Goal: Task Accomplishment & Management: Complete application form

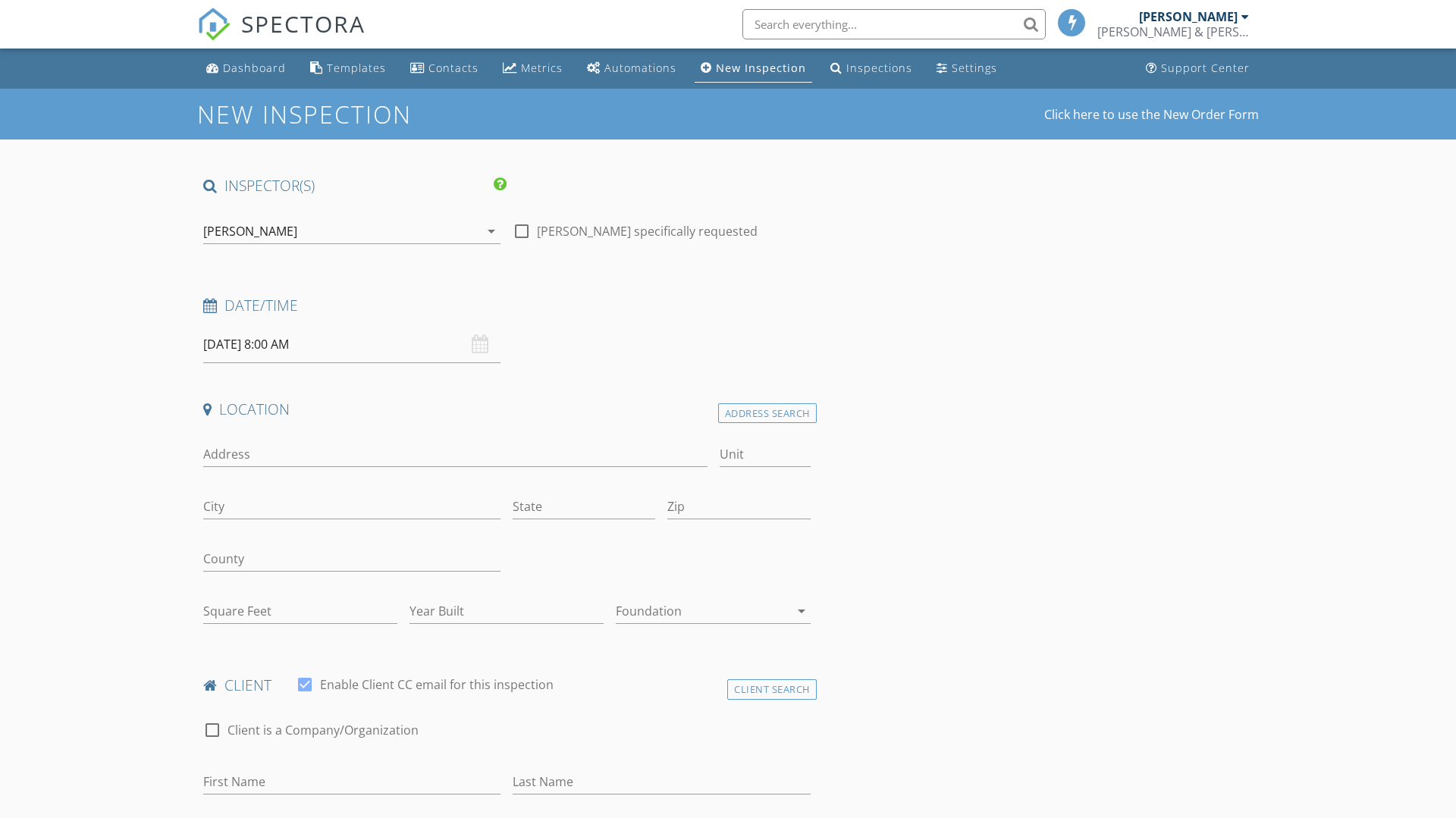
click at [251, 345] on input "08/28/2025 8:00 AM" at bounding box center [351, 344] width 297 height 37
select select "8"
type input "09/01/2025 8:00 AM"
click at [762, 414] on div "Address Search" at bounding box center [767, 413] width 99 height 20
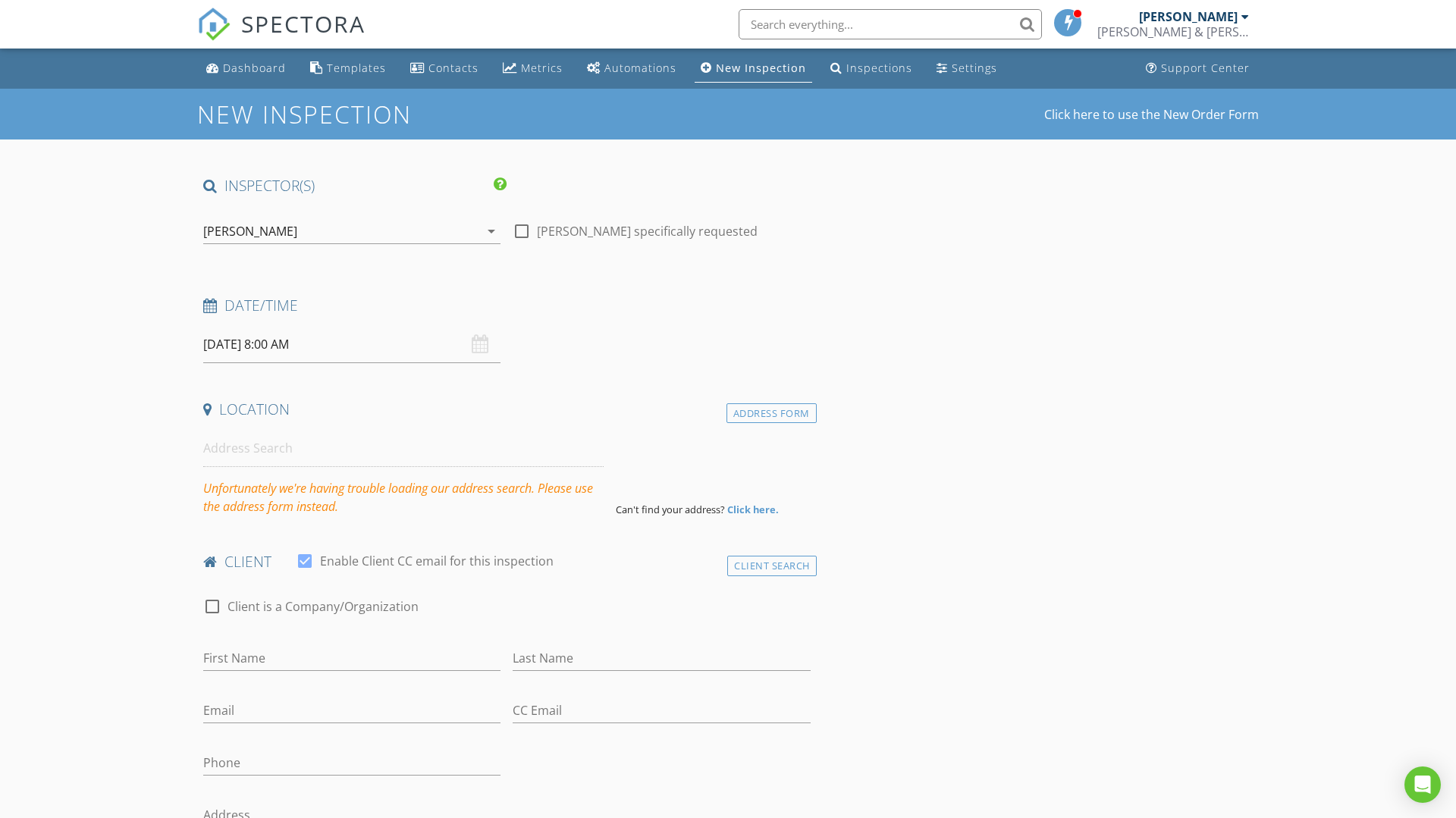
click at [329, 115] on h1 "New Inspection" at bounding box center [365, 114] width 336 height 27
click at [315, 31] on span "SPECTORA" at bounding box center [303, 23] width 125 height 32
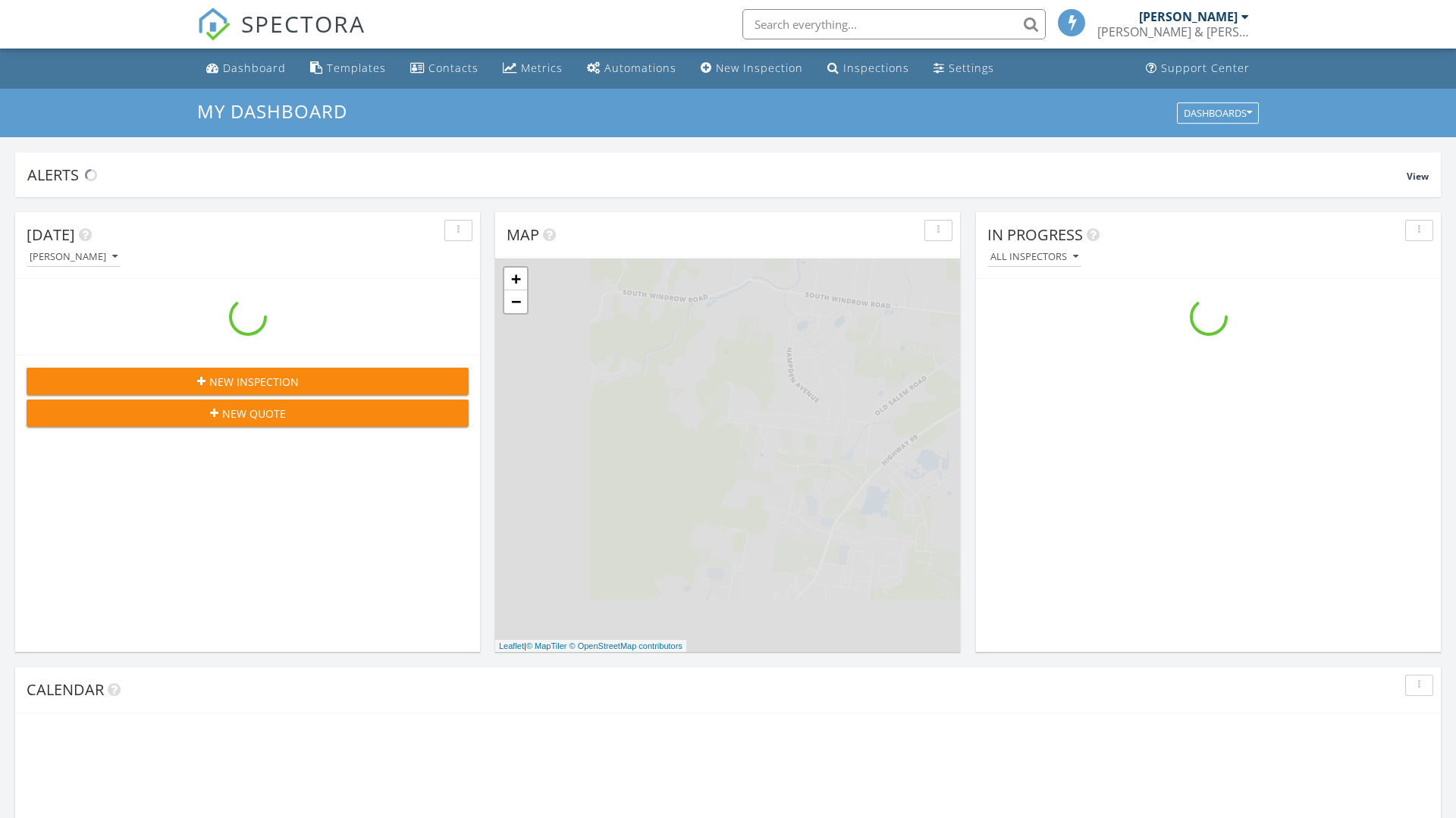
scroll to position [1380, 1457]
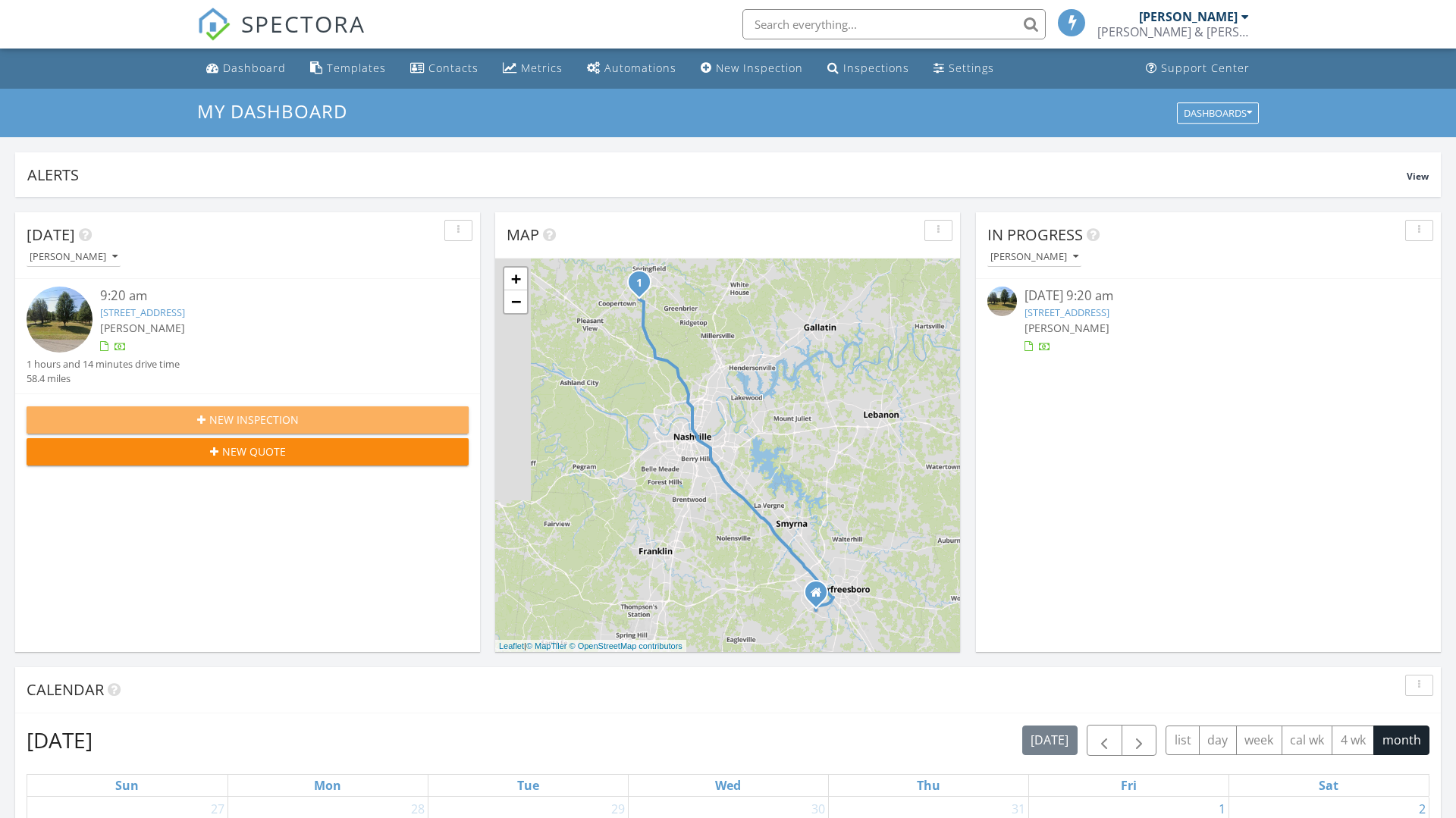
click at [317, 423] on div "New Inspection" at bounding box center [248, 419] width 418 height 16
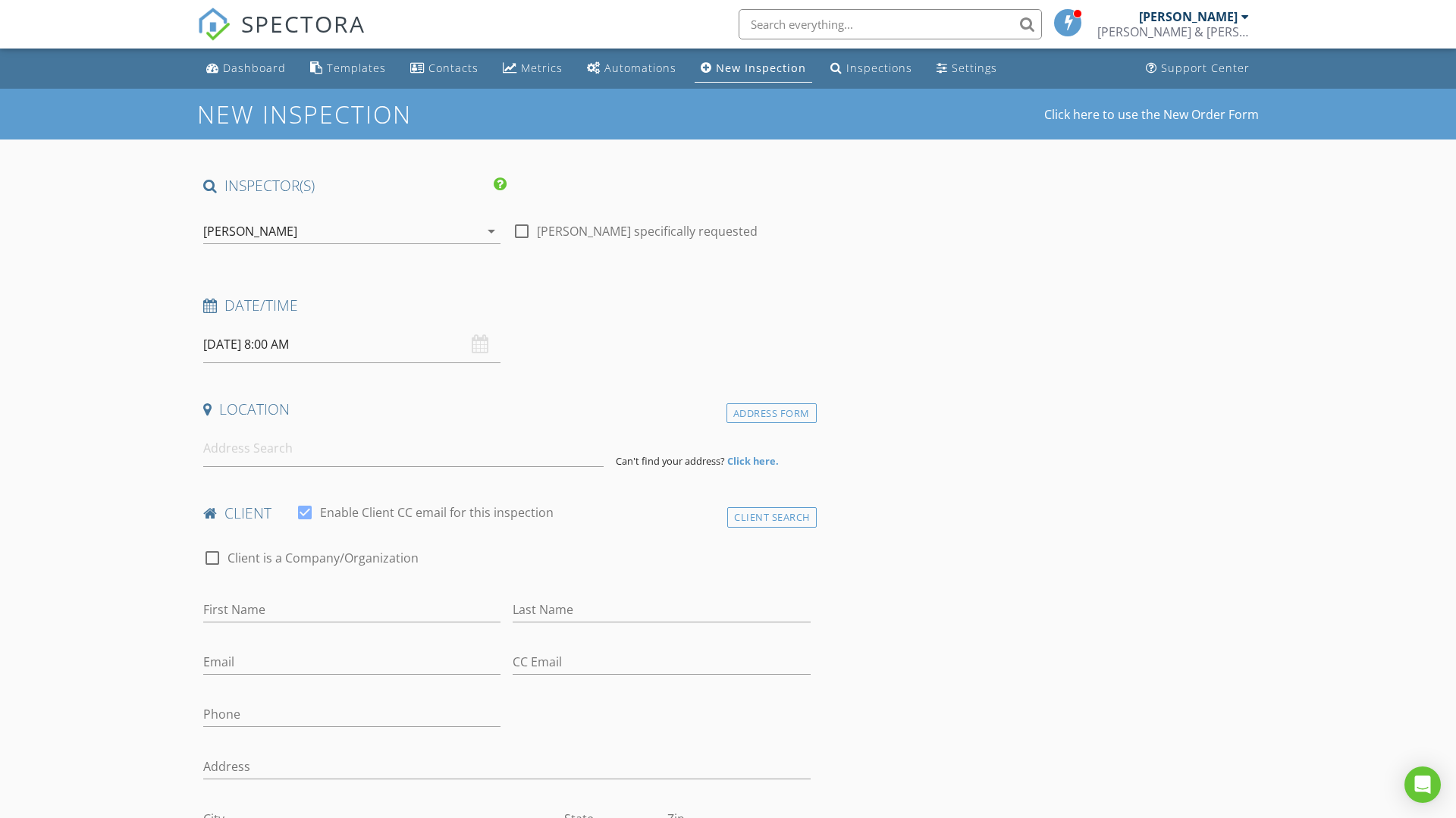
click at [261, 588] on input "08" at bounding box center [249, 603] width 93 height 31
click at [566, 403] on h4 "Location" at bounding box center [506, 409] width 607 height 20
select select "8"
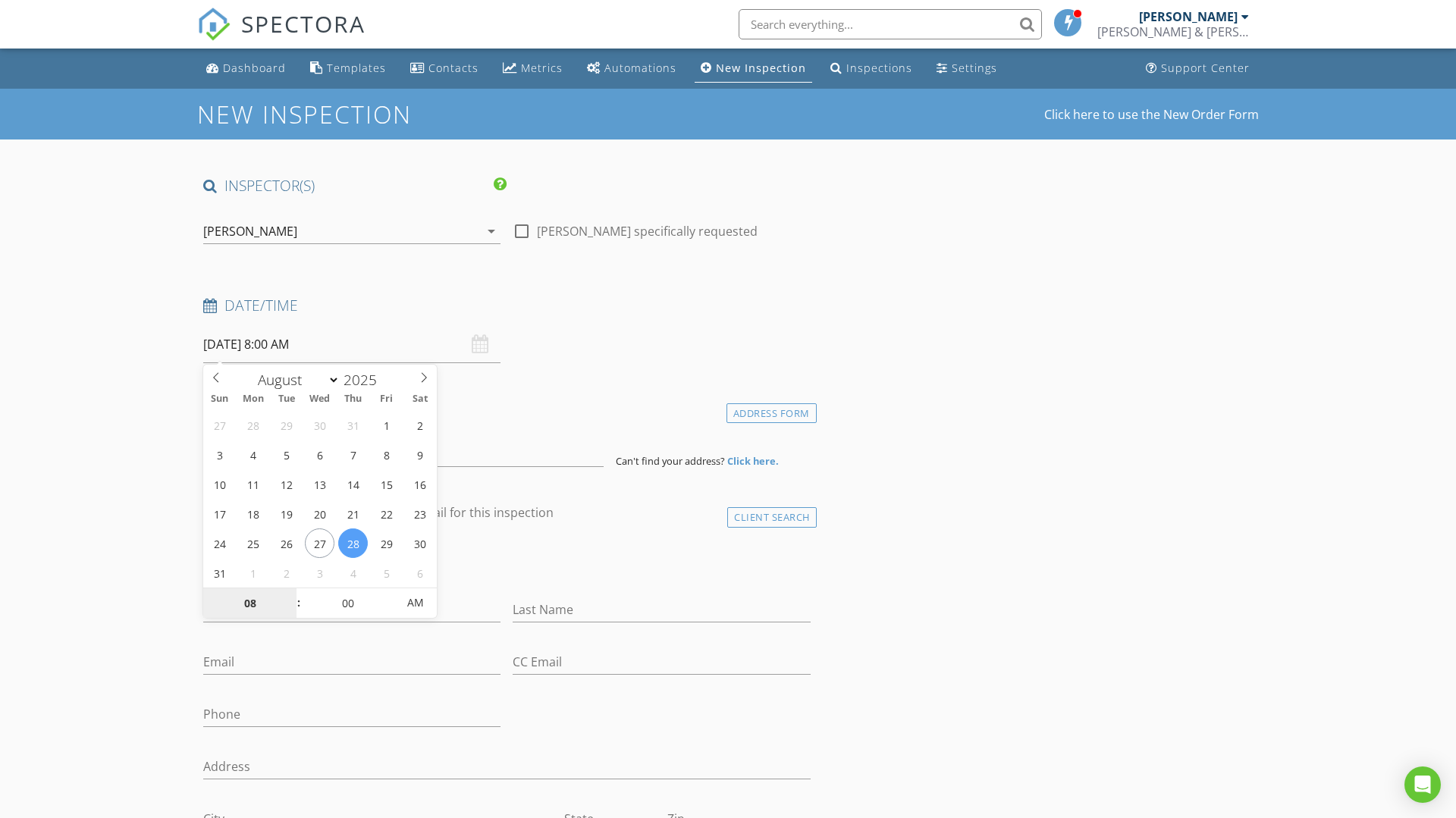
type input "09/01/2025 8:00 AM"
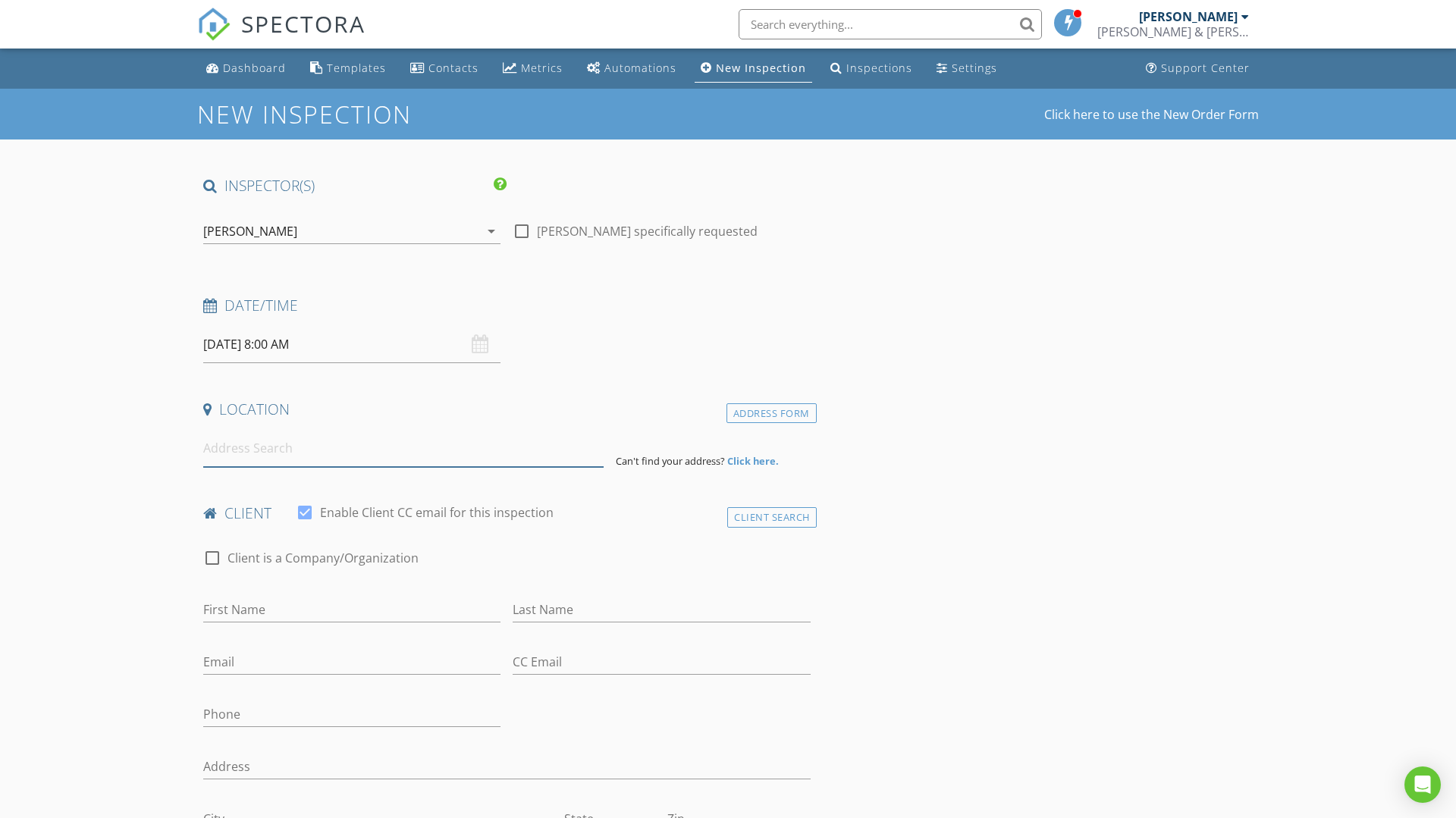
click at [268, 456] on input at bounding box center [403, 449] width 400 height 37
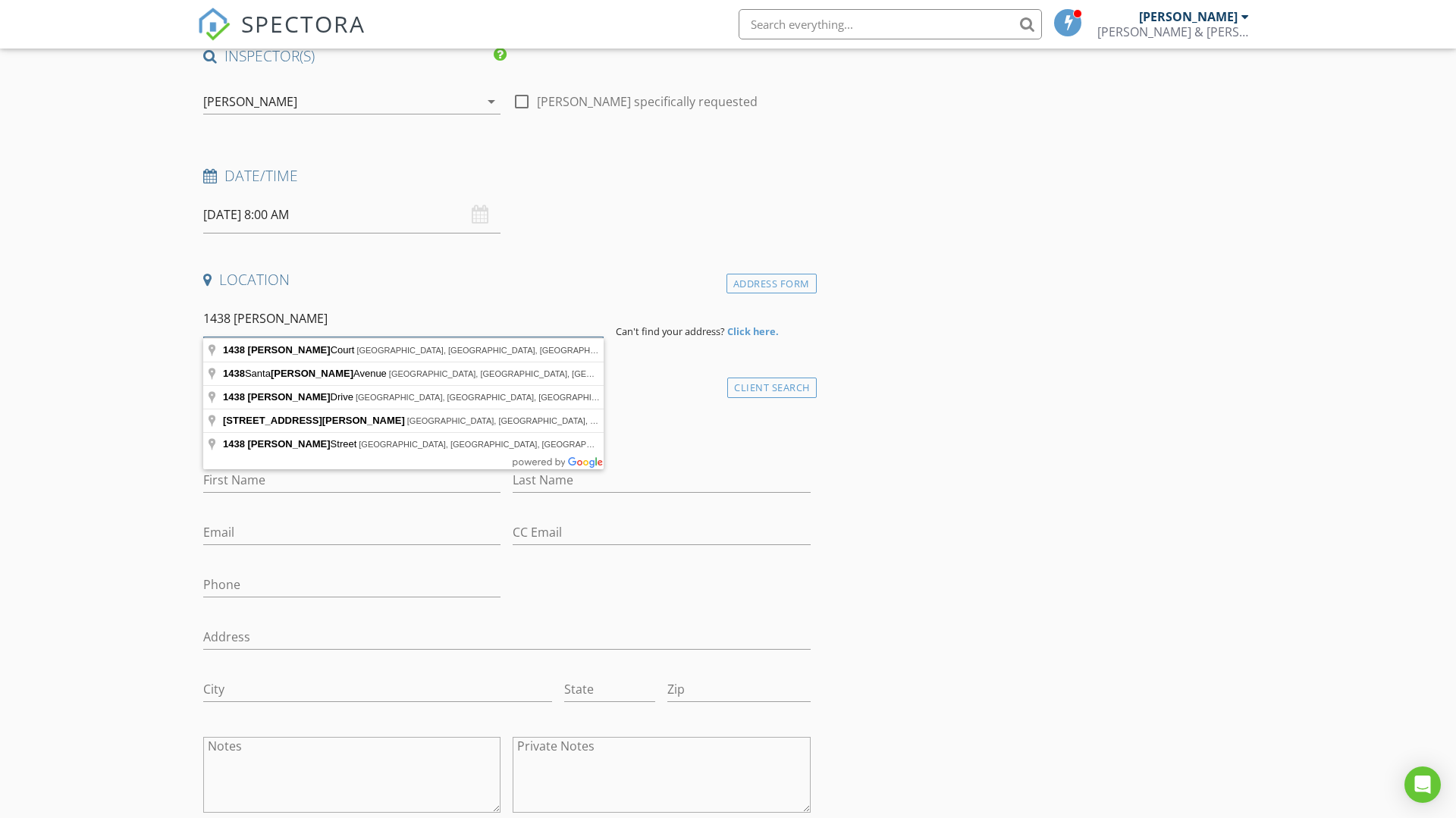
scroll to position [126, 0]
type input "1438 Anita Court, Murfreesboro, TN, USA"
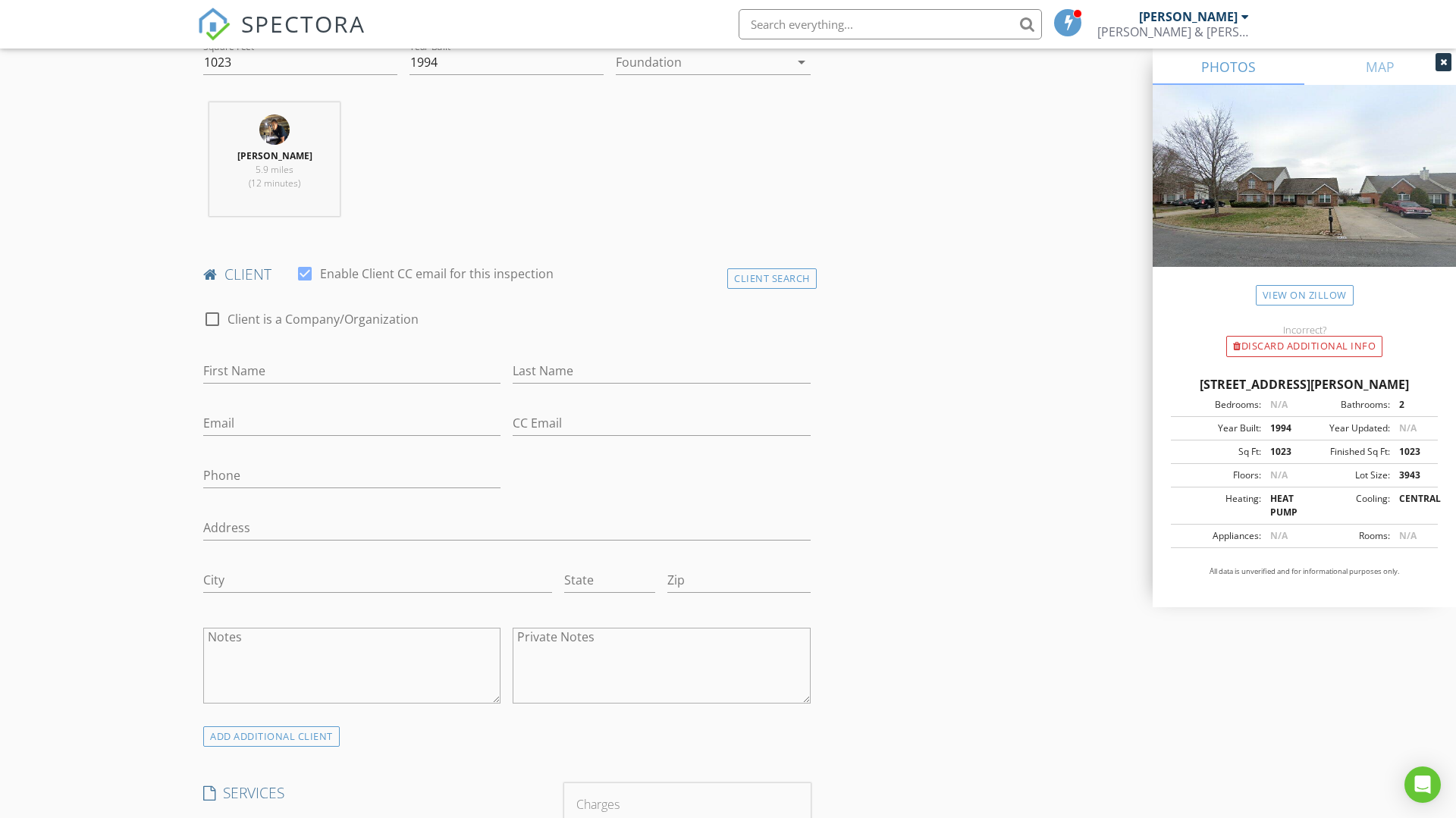
scroll to position [547, 0]
click at [313, 377] on input "First Name" at bounding box center [351, 372] width 297 height 25
type input "Shelley"
click at [554, 372] on input "Last Name" at bounding box center [661, 372] width 297 height 25
type input "Peercy"
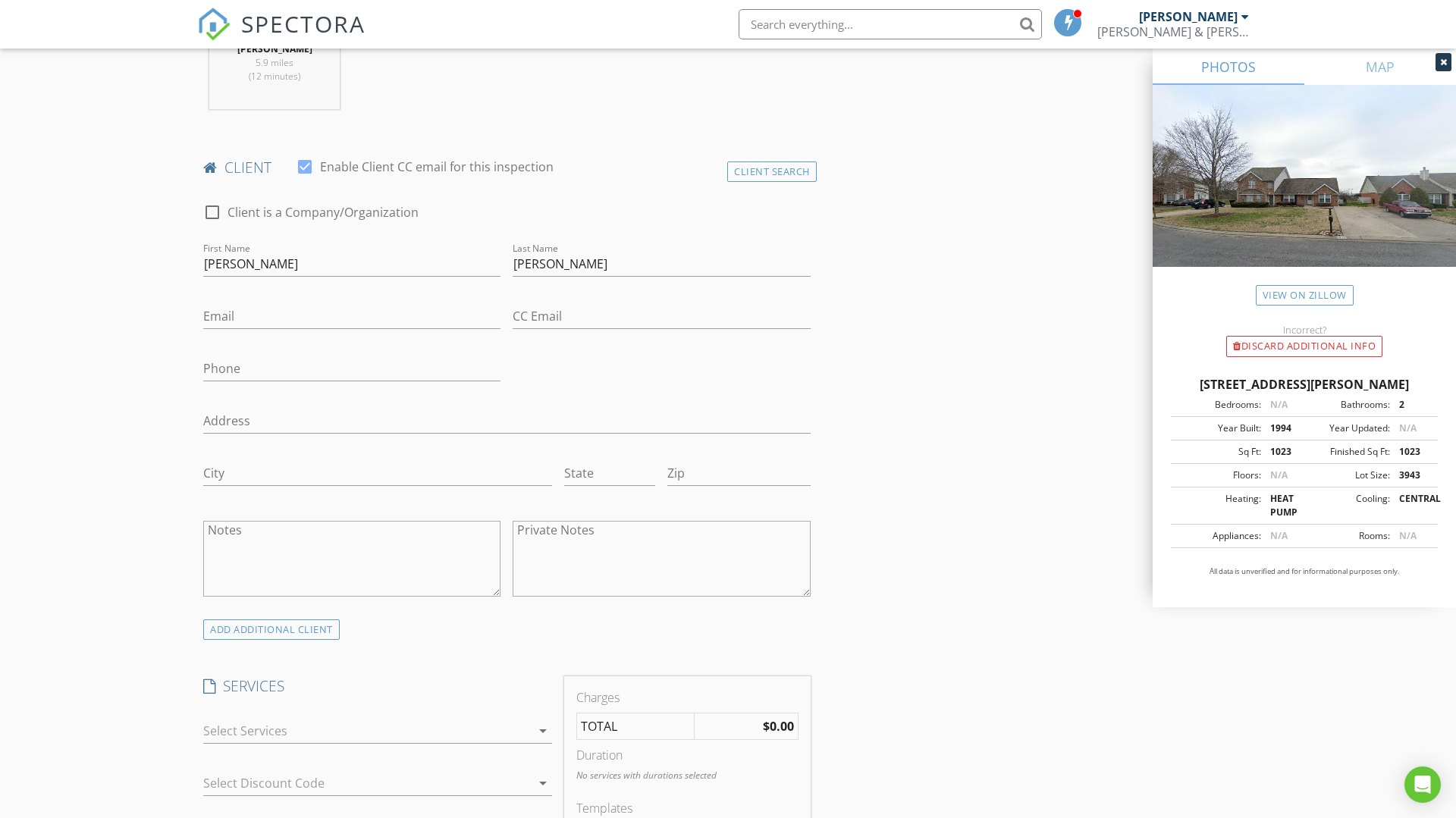
scroll to position [655, 0]
click at [295, 315] on input "Email" at bounding box center [351, 316] width 297 height 25
click at [232, 268] on input "Shelley" at bounding box center [351, 264] width 297 height 25
click at [269, 268] on input "Shelley" at bounding box center [351, 264] width 297 height 25
type input "Shelly"
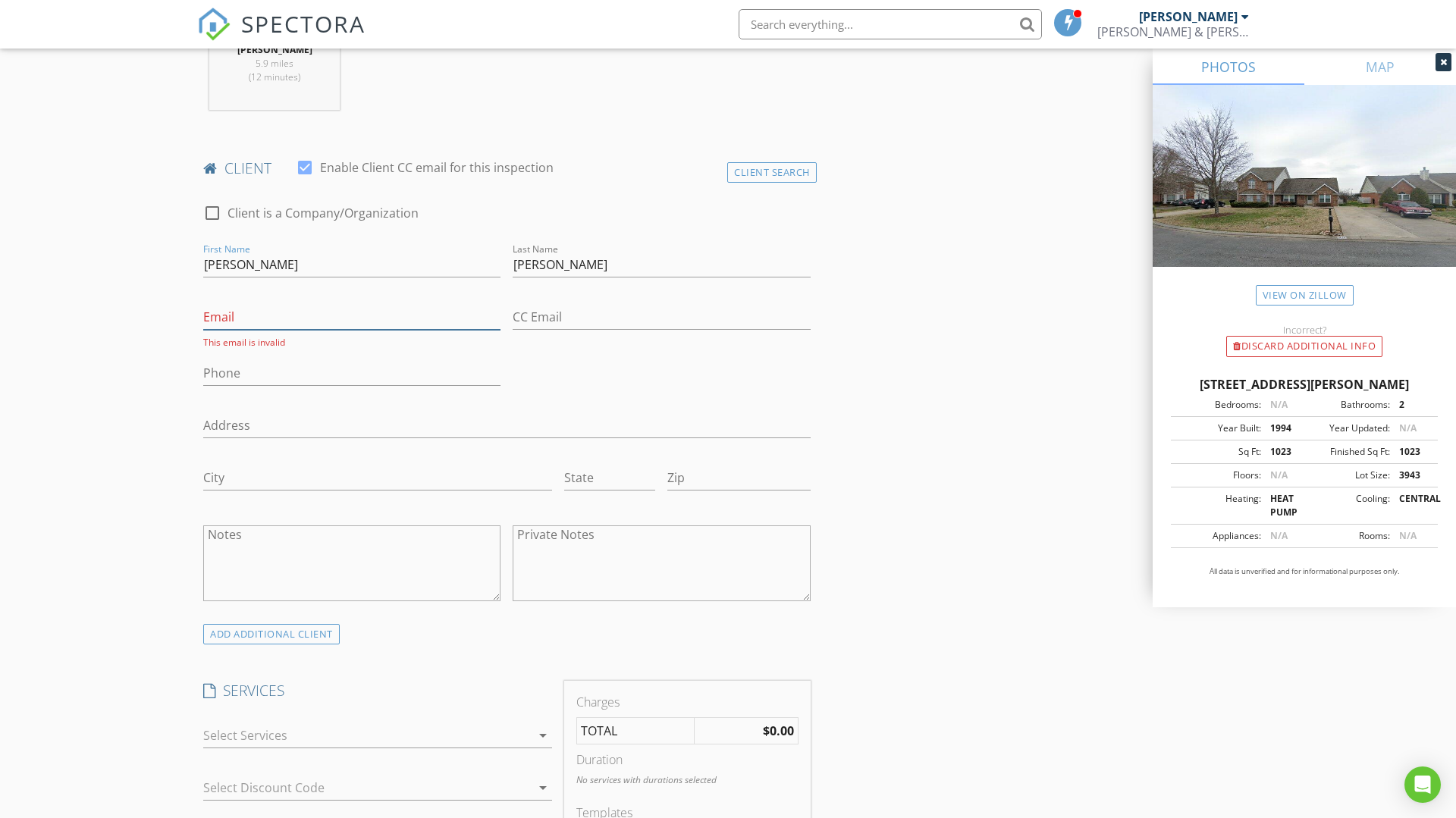
click at [289, 319] on input "Email" at bounding box center [351, 316] width 297 height 25
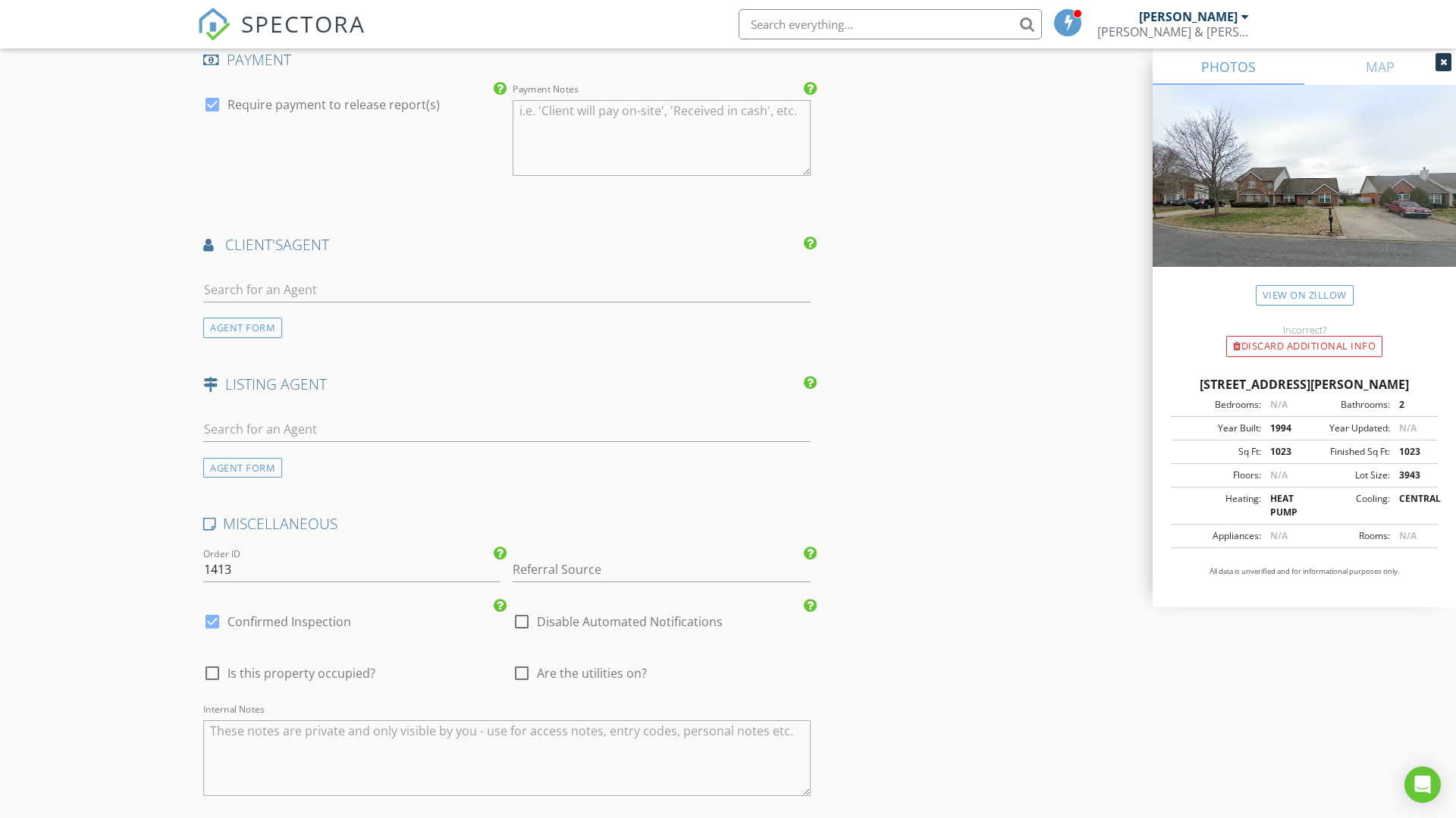
scroll to position [1688, 0]
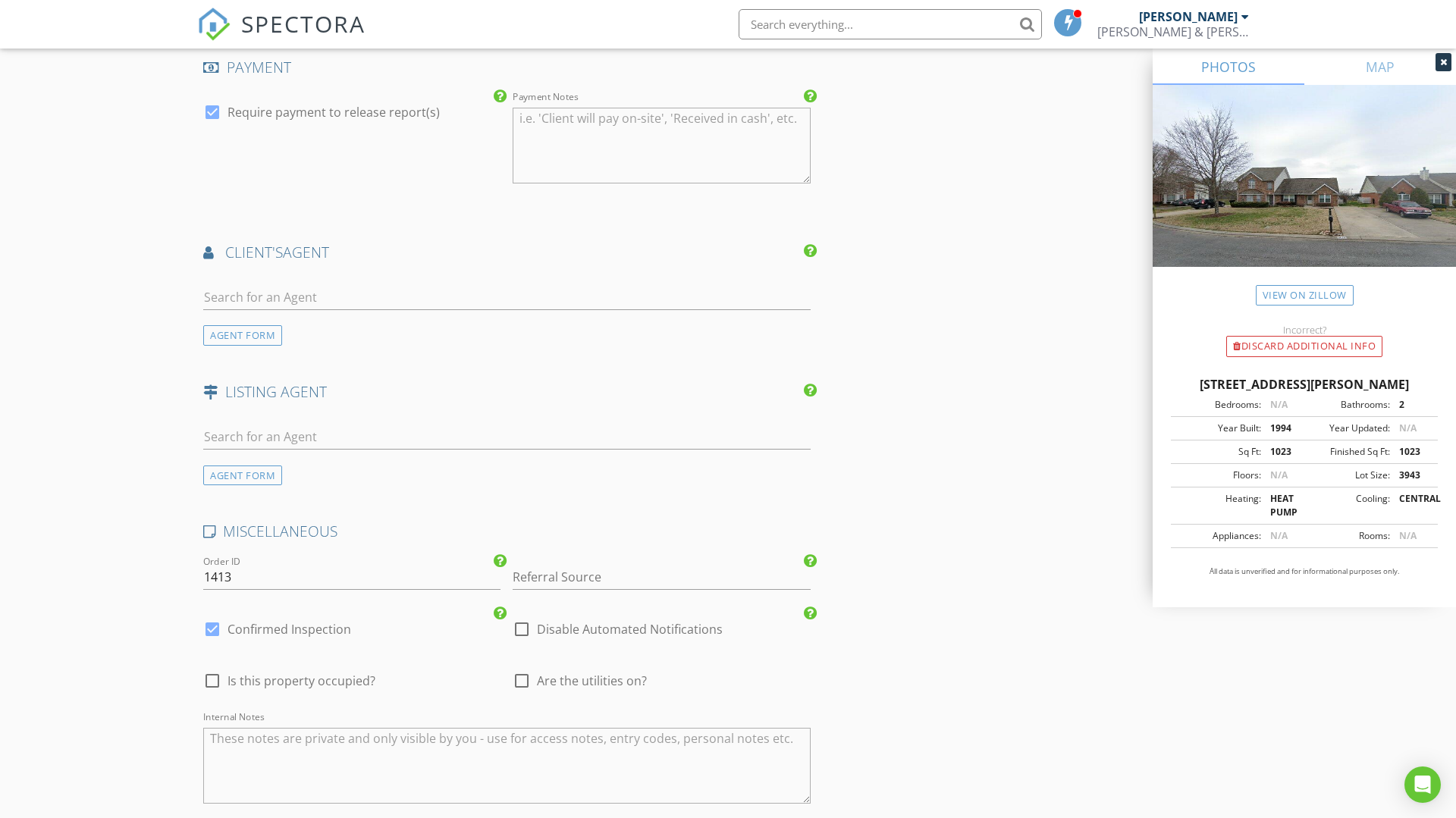
type input "seadreams10@comcast.net"
click at [260, 337] on div "AGENT FORM" at bounding box center [242, 335] width 79 height 20
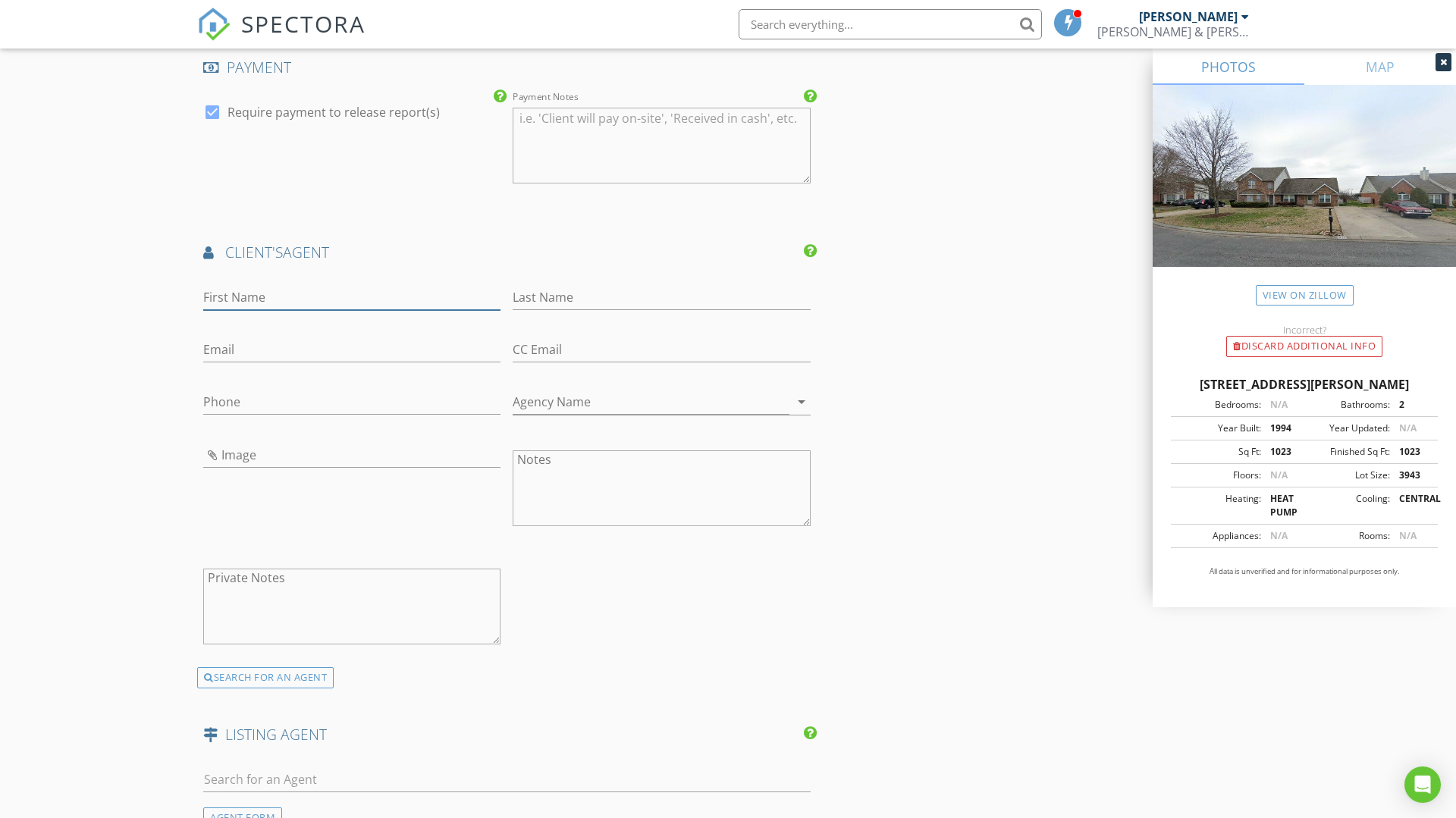
click at [284, 302] on input "First Name" at bounding box center [351, 297] width 297 height 25
type input "Jennifer"
click at [575, 289] on input "Last Name" at bounding box center [661, 297] width 297 height 25
type input "Vaughn"
click at [295, 409] on input "Phone" at bounding box center [351, 402] width 297 height 25
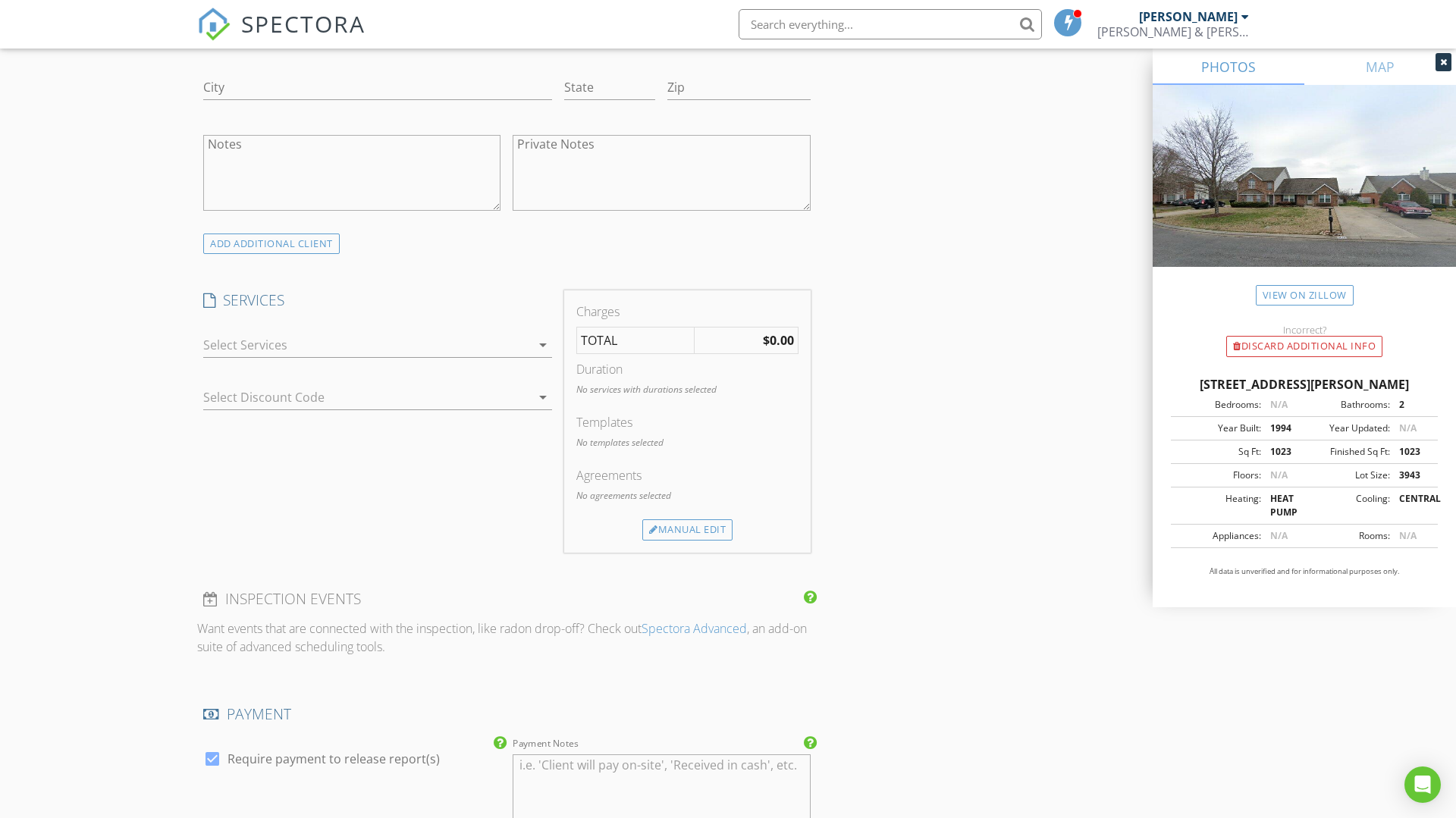
scroll to position [1039, 0]
type input "614-563-8735"
click at [545, 350] on icon "arrow_drop_down" at bounding box center [543, 348] width 19 height 19
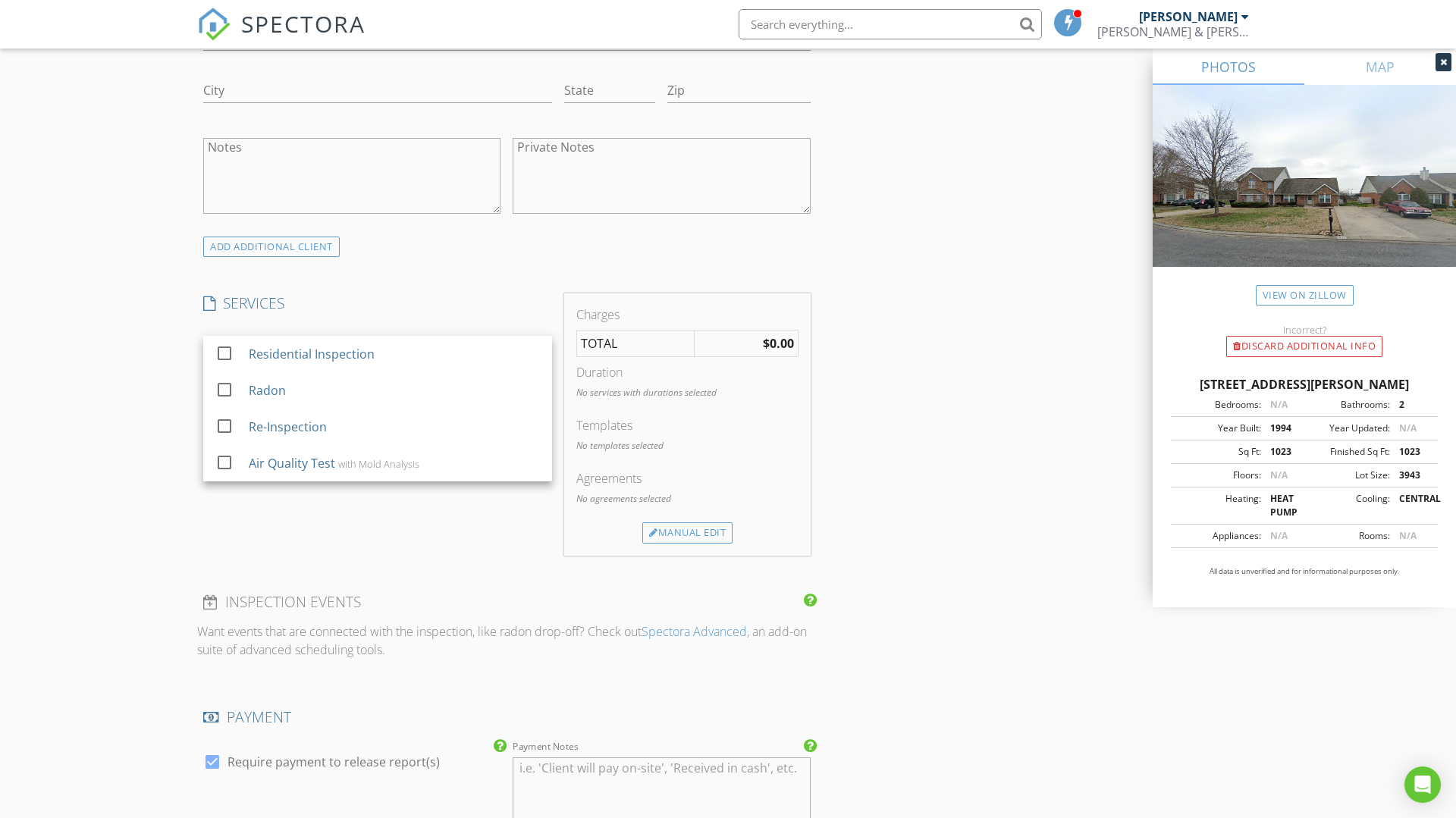
click at [272, 369] on div "Residential Inspection" at bounding box center [394, 354] width 291 height 31
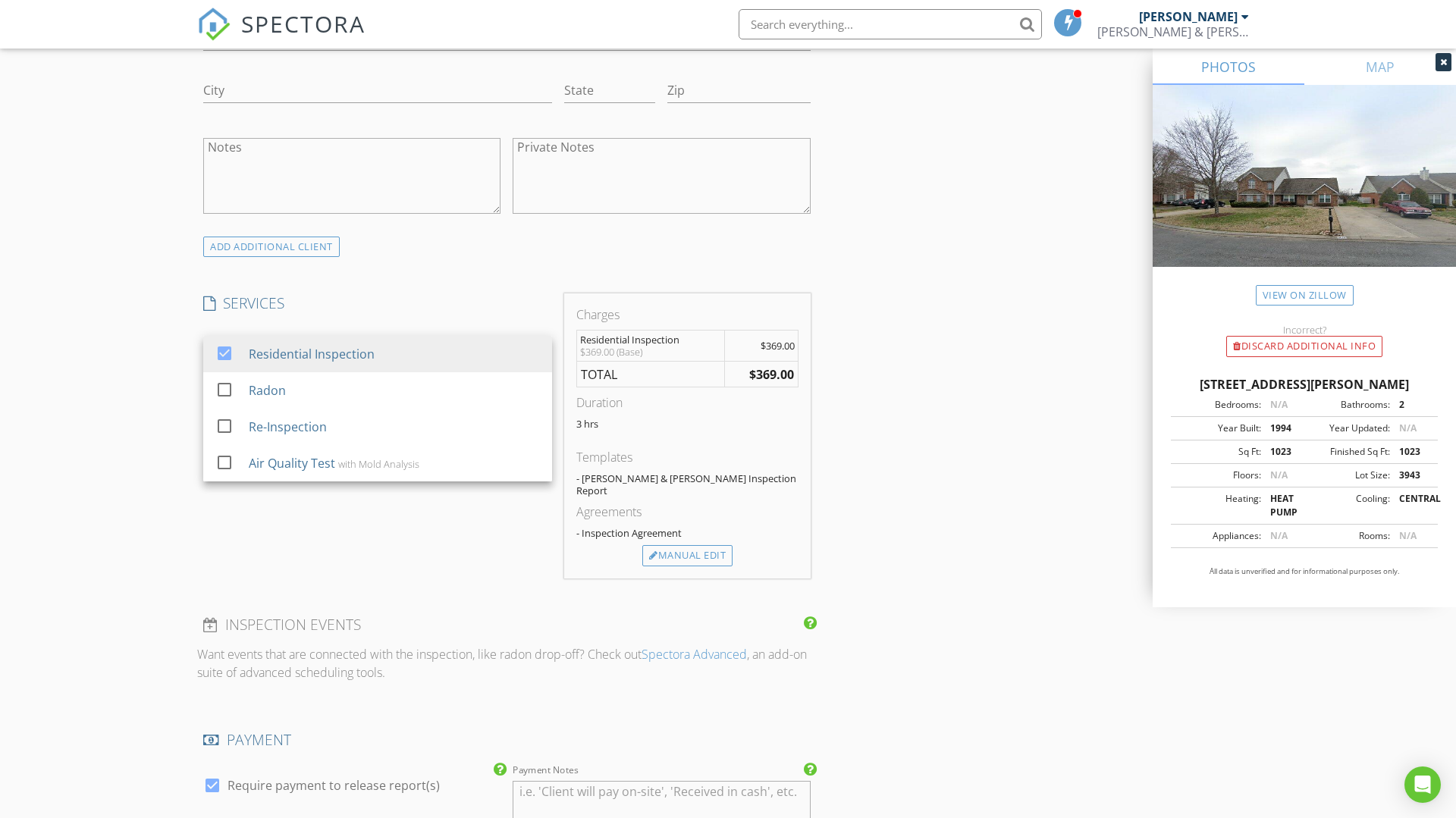
click at [710, 549] on div "Manual Edit" at bounding box center [687, 556] width 90 height 21
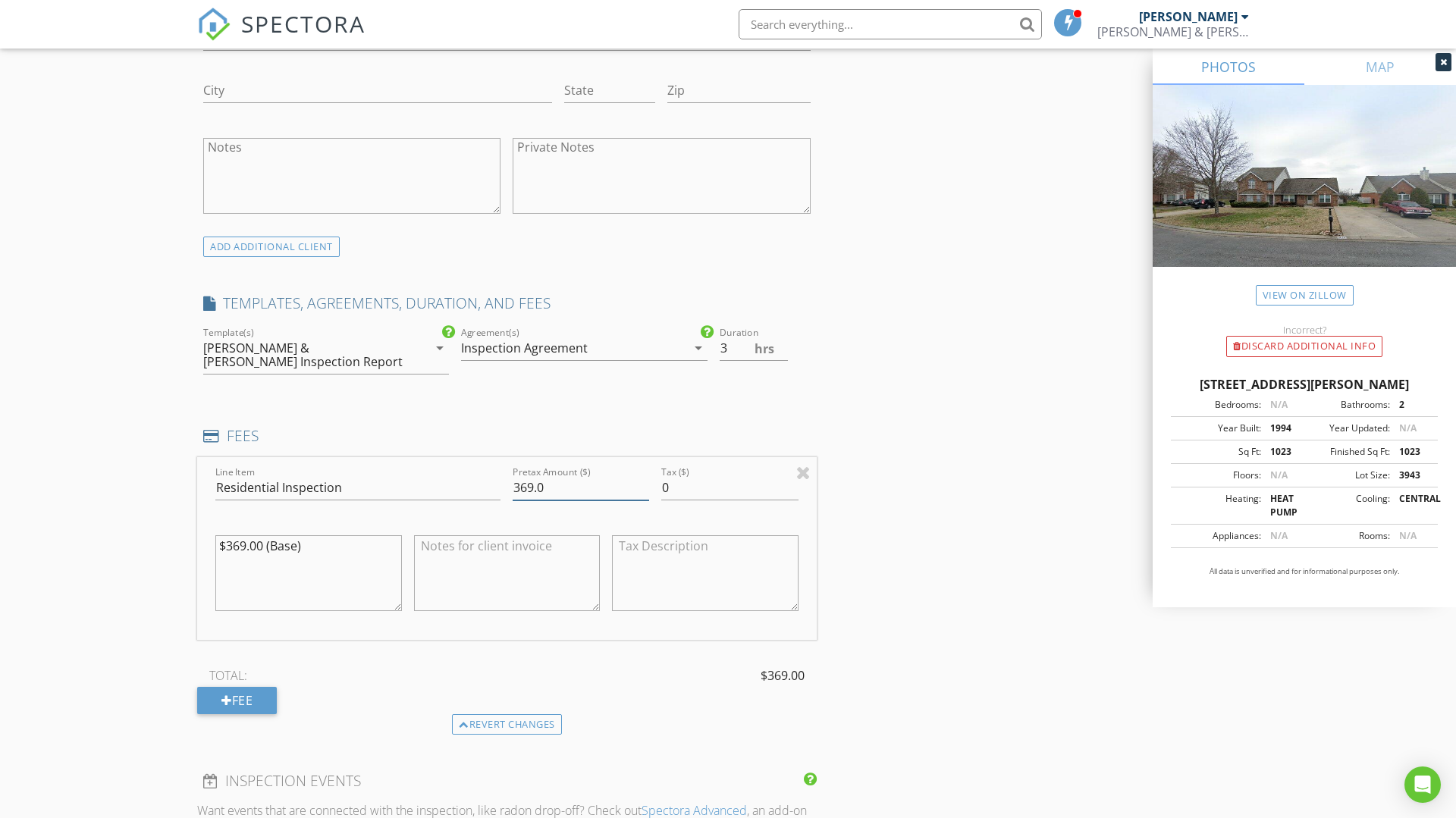
click at [523, 480] on input "369.0" at bounding box center [581, 488] width 137 height 25
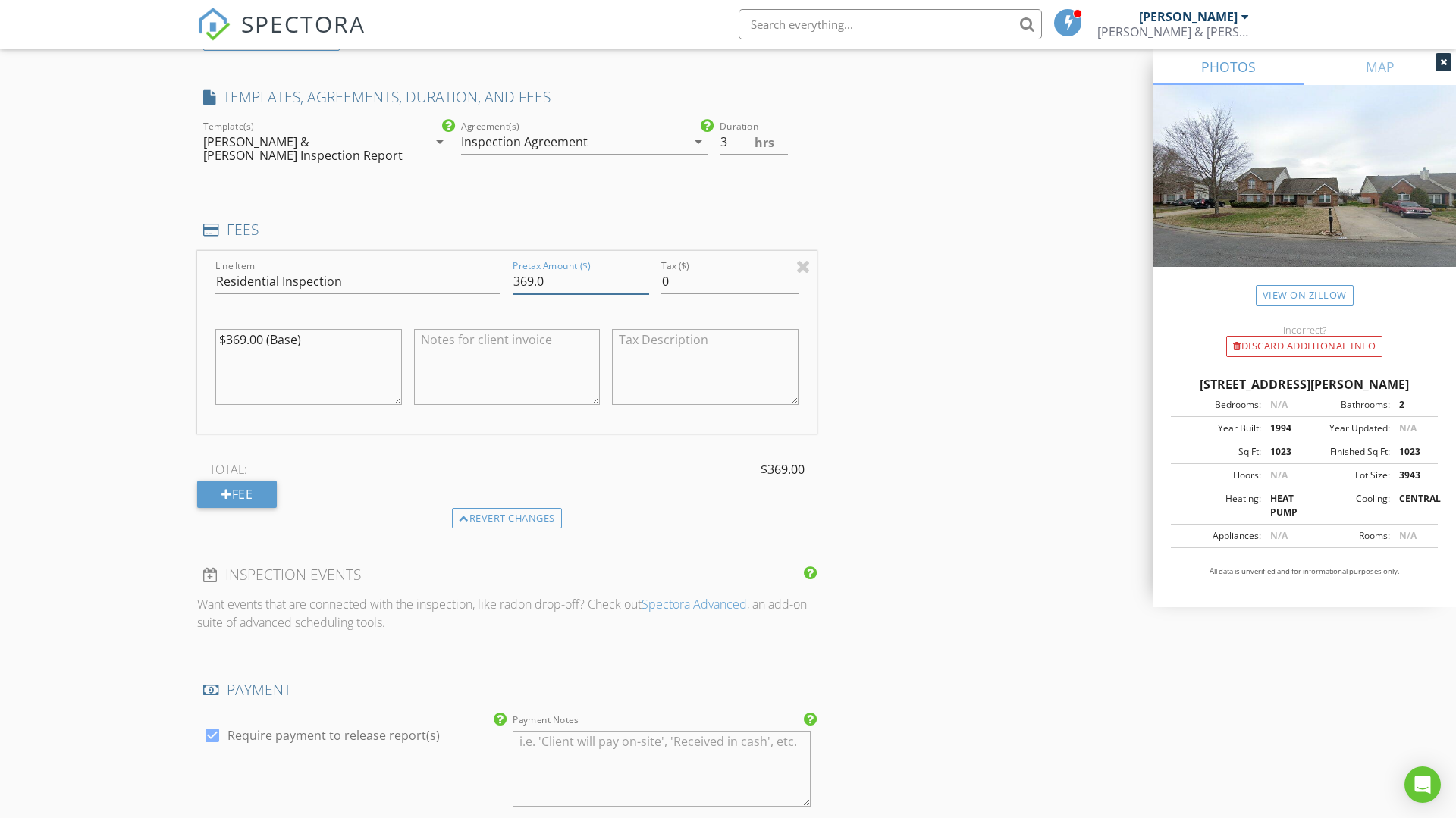
scroll to position [1237, 0]
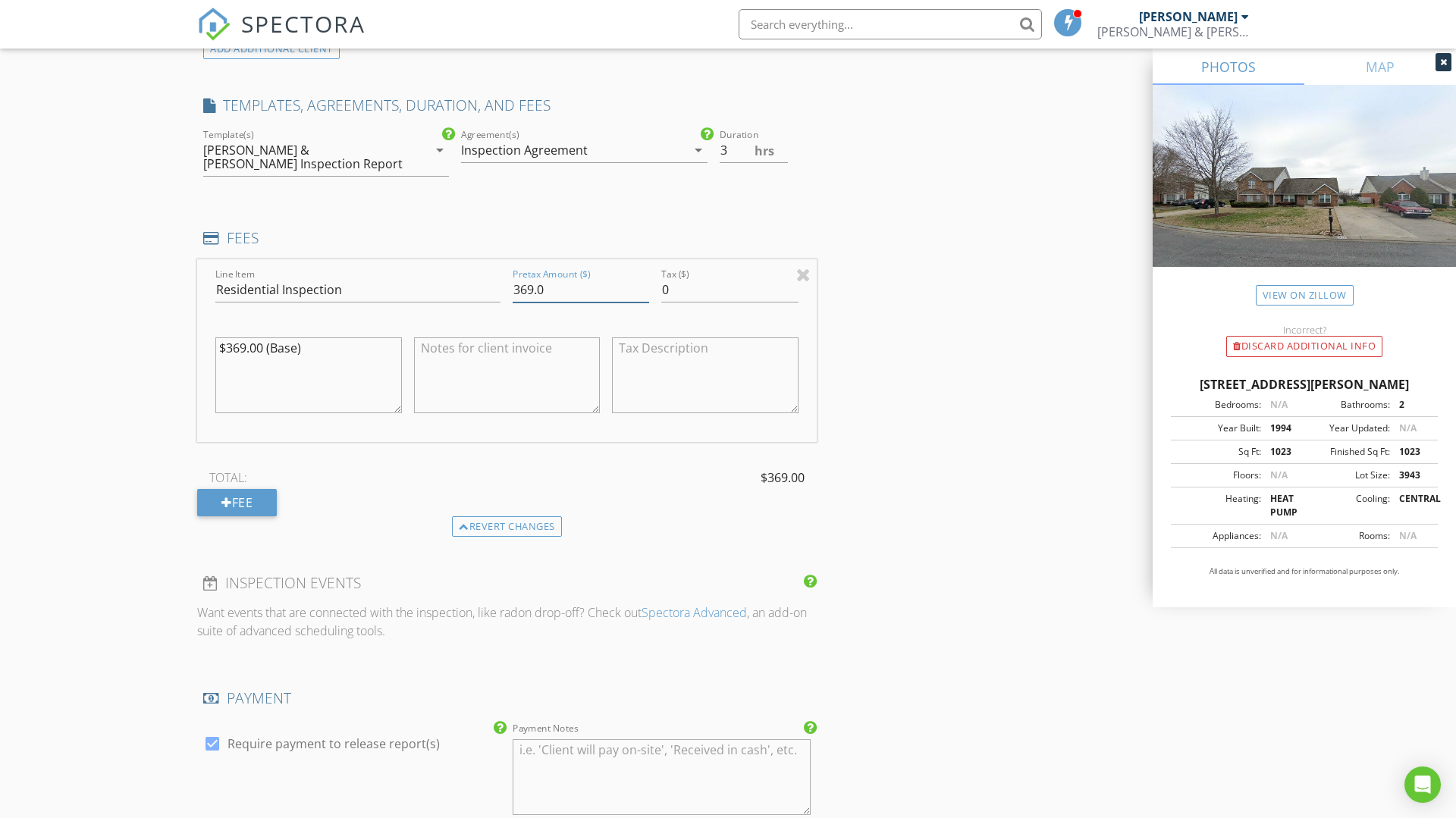
click at [554, 280] on input "369.0" at bounding box center [581, 289] width 137 height 25
type input "3"
type input "400"
click at [1007, 343] on div "INSPECTOR(S) check_box Tyler Smith PRIMARY Tyler Smith arrow_drop_down check_bo…" at bounding box center [728, 488] width 1061 height 3097
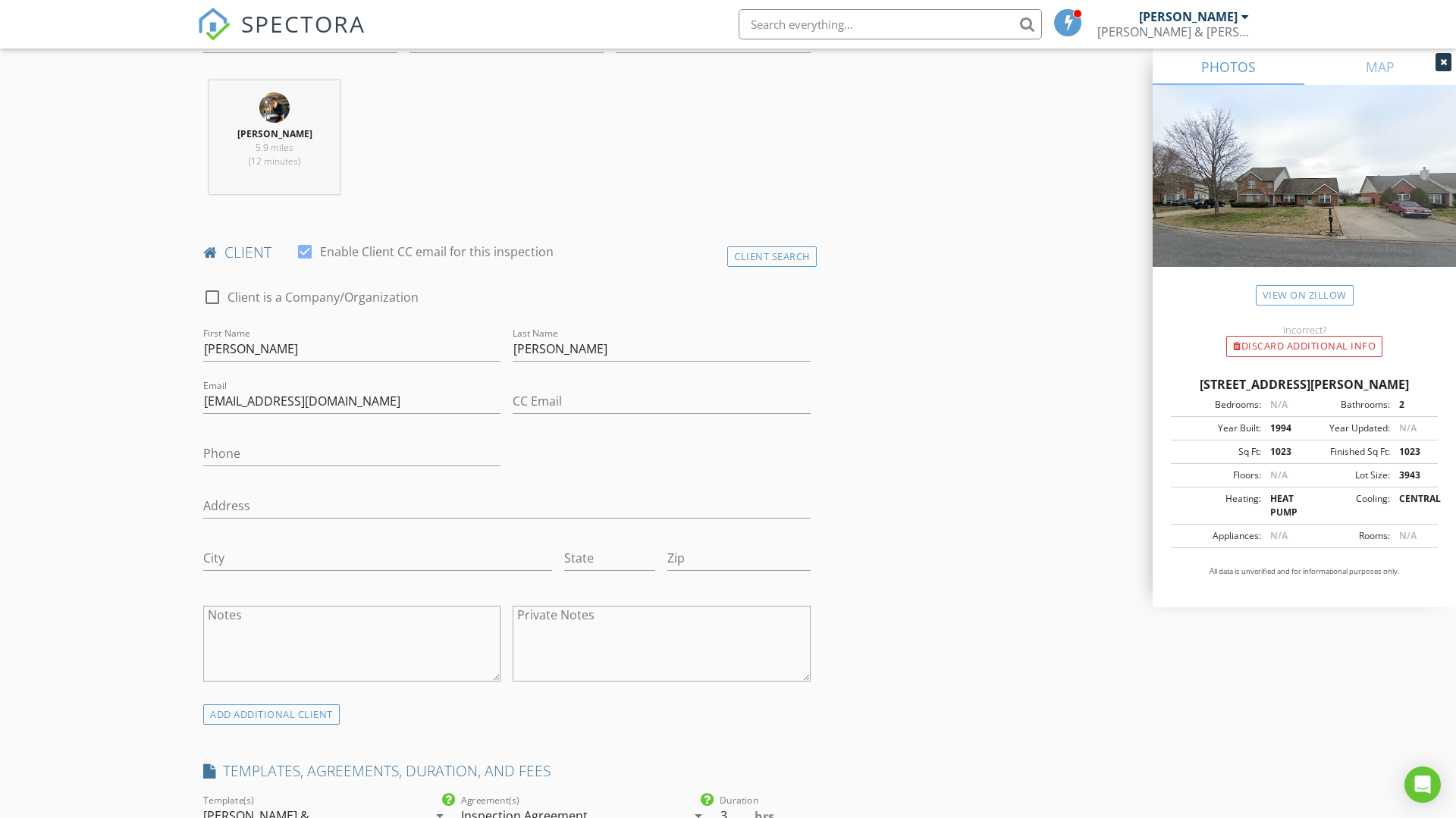
scroll to position [577, 0]
click at [286, 447] on input "Phone" at bounding box center [351, 448] width 297 height 25
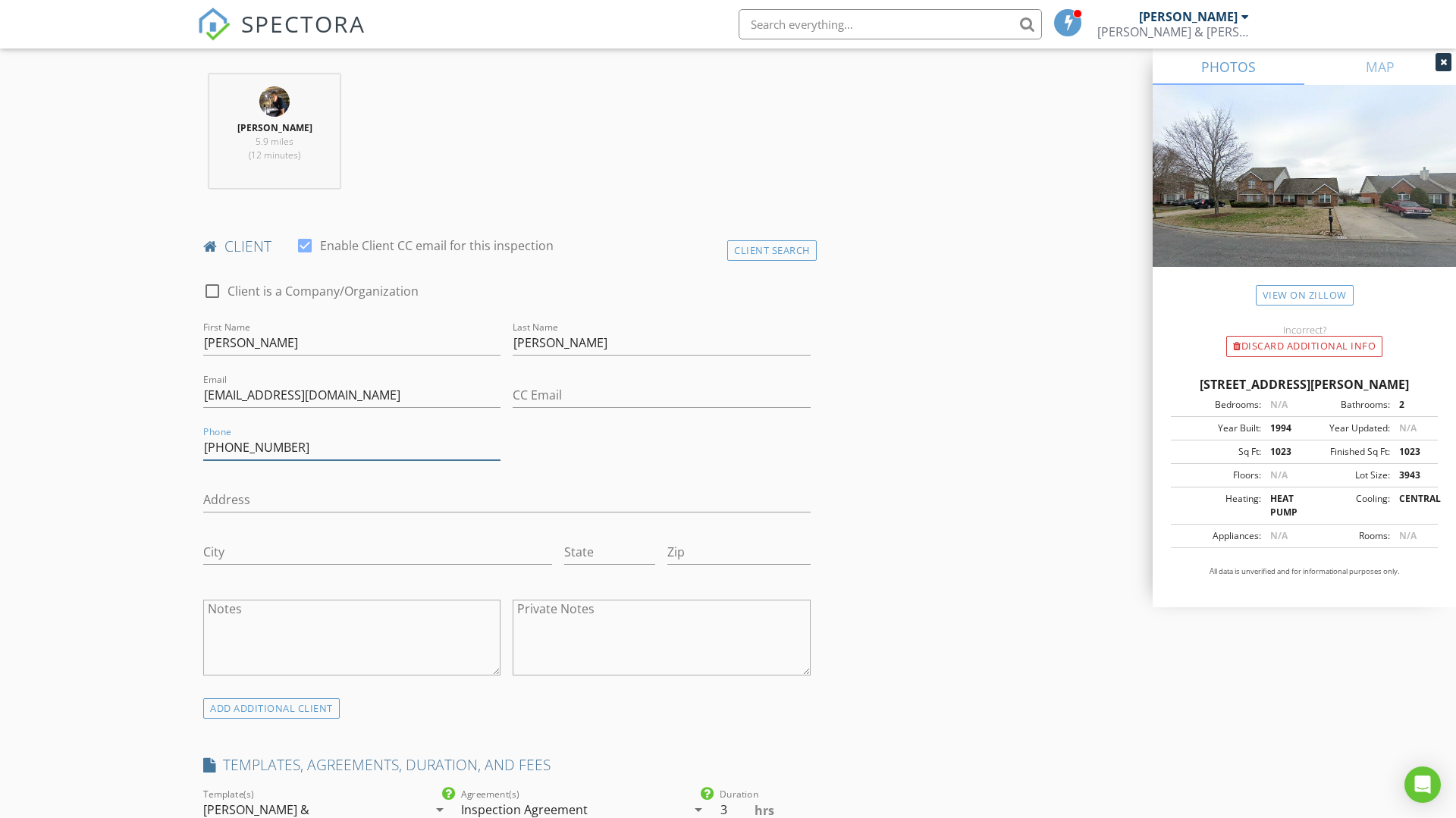
type input "615-406-9971"
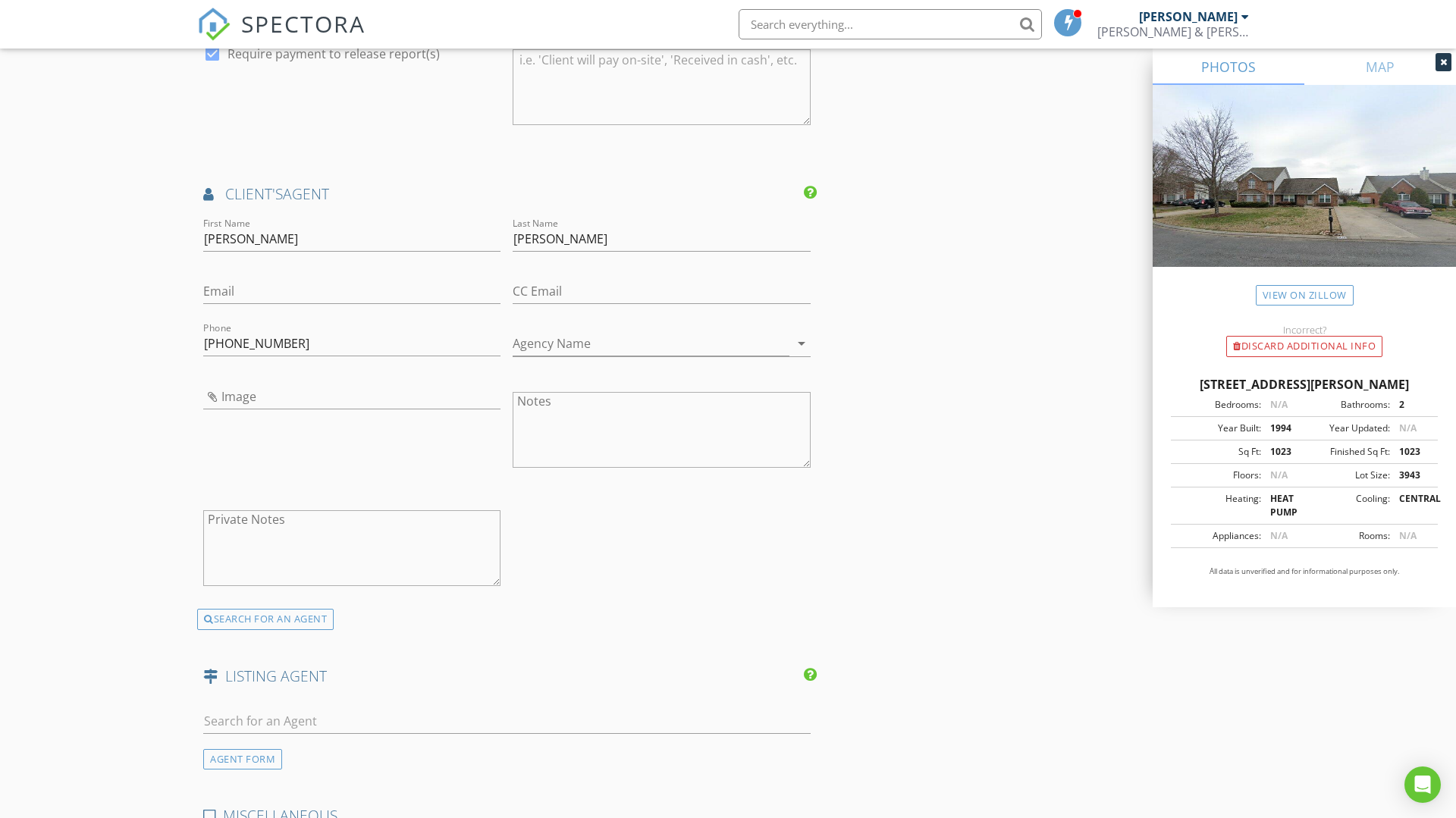
scroll to position [1922, 0]
click at [270, 284] on input "Email" at bounding box center [351, 296] width 297 height 25
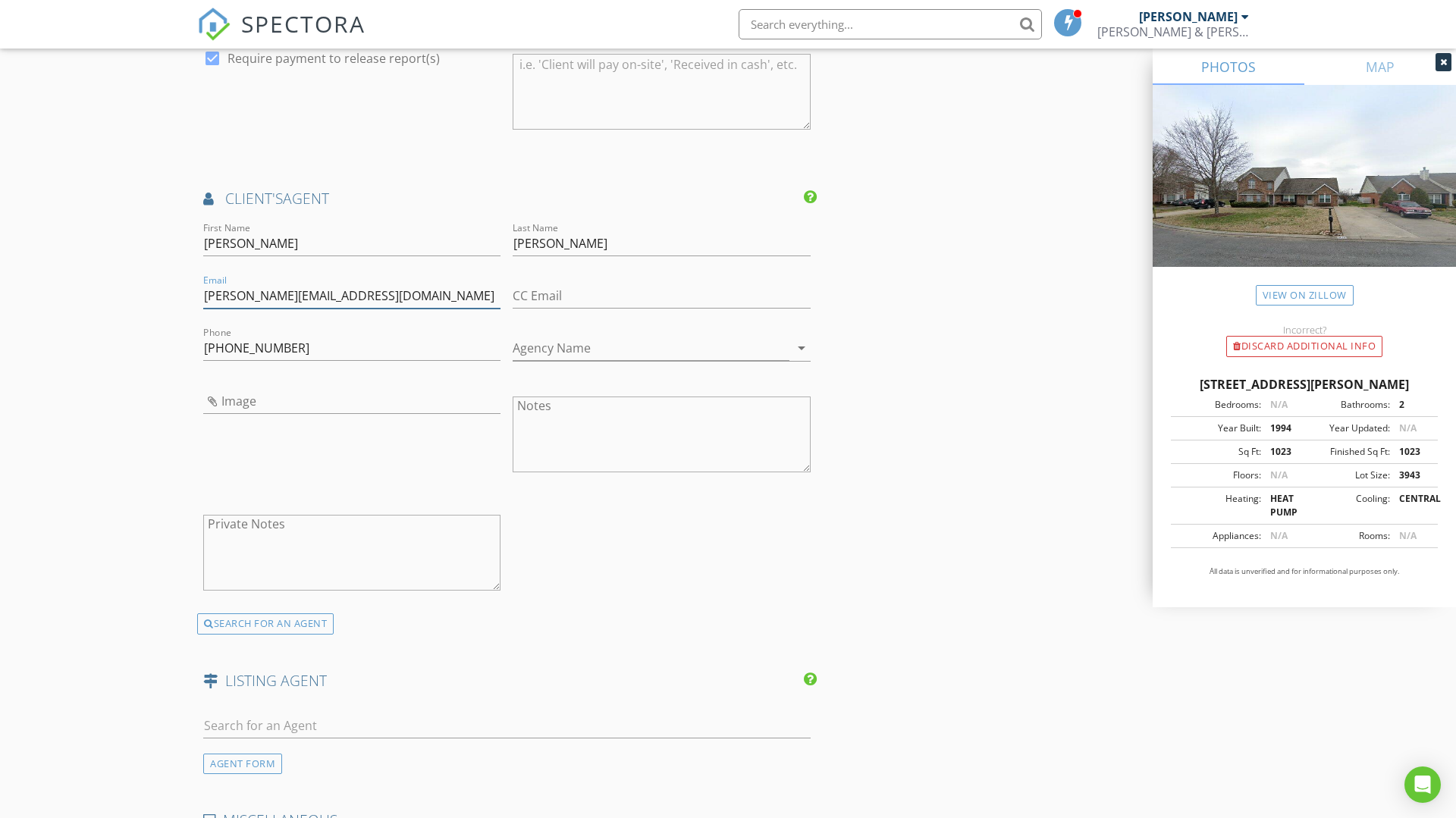
type input "j.vaughn@kw.com"
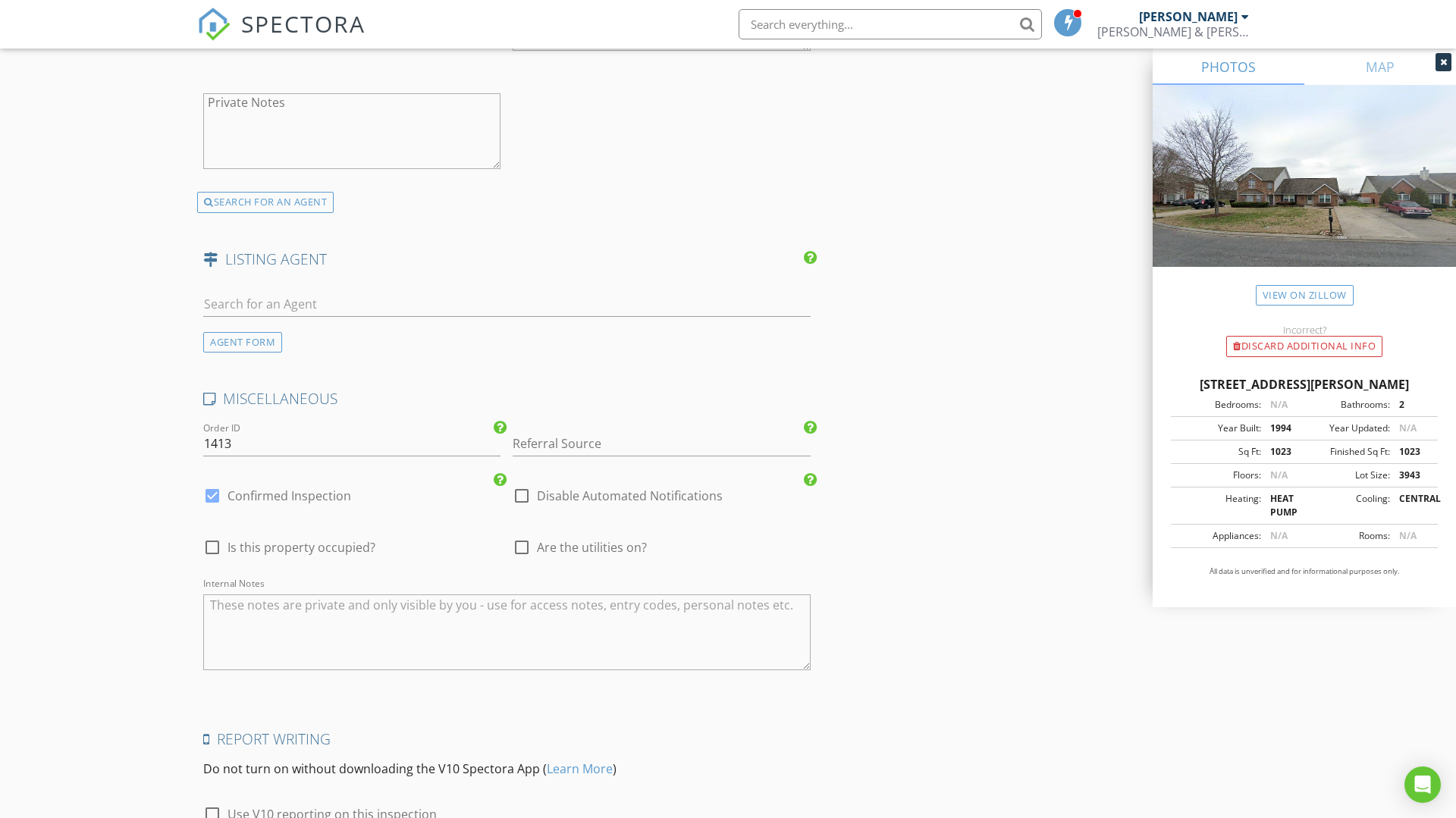
scroll to position [2478, 0]
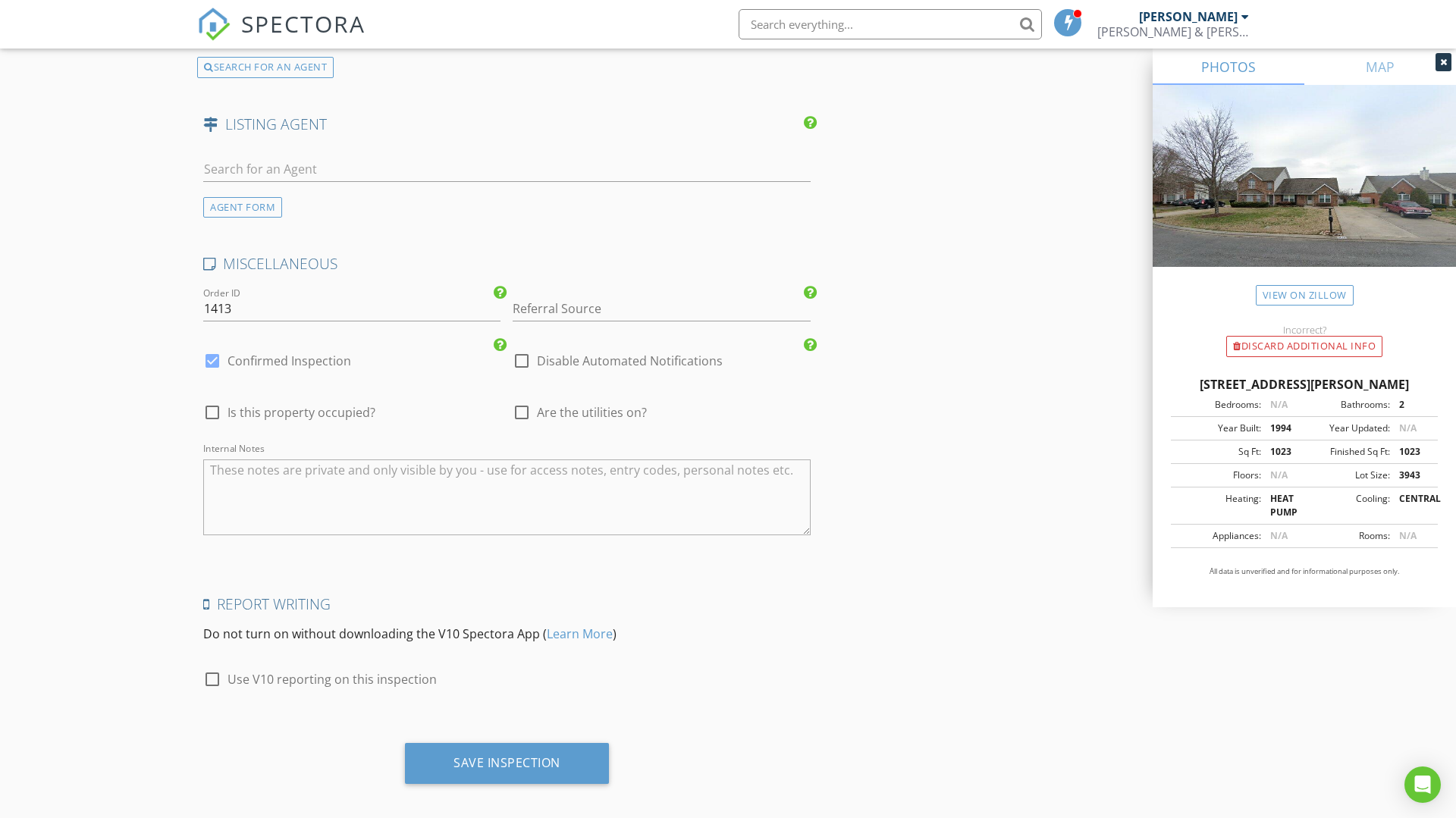
click at [523, 755] on div "Save Inspection" at bounding box center [506, 762] width 107 height 15
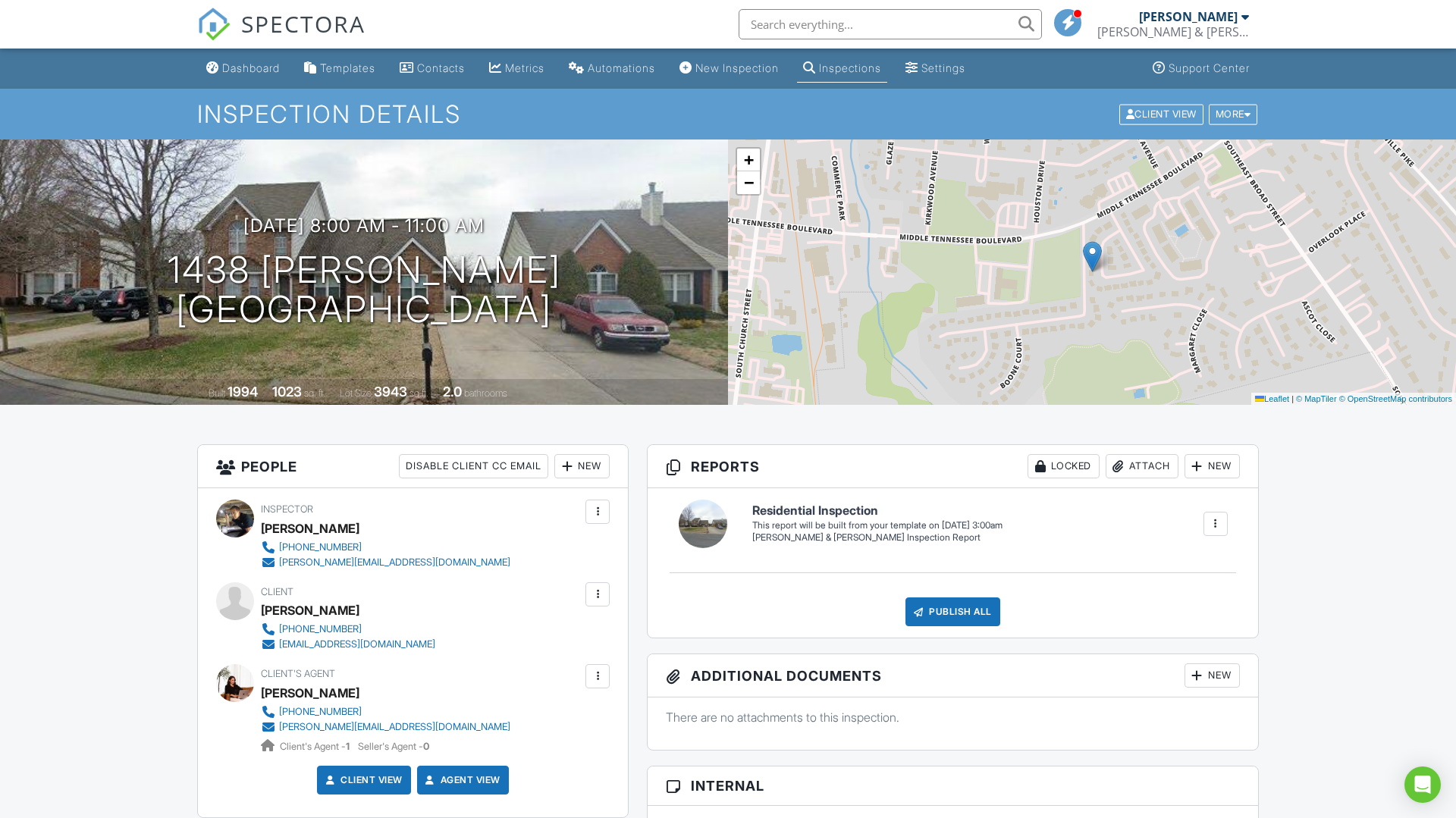
click at [317, 22] on span "SPECTORA" at bounding box center [303, 23] width 125 height 32
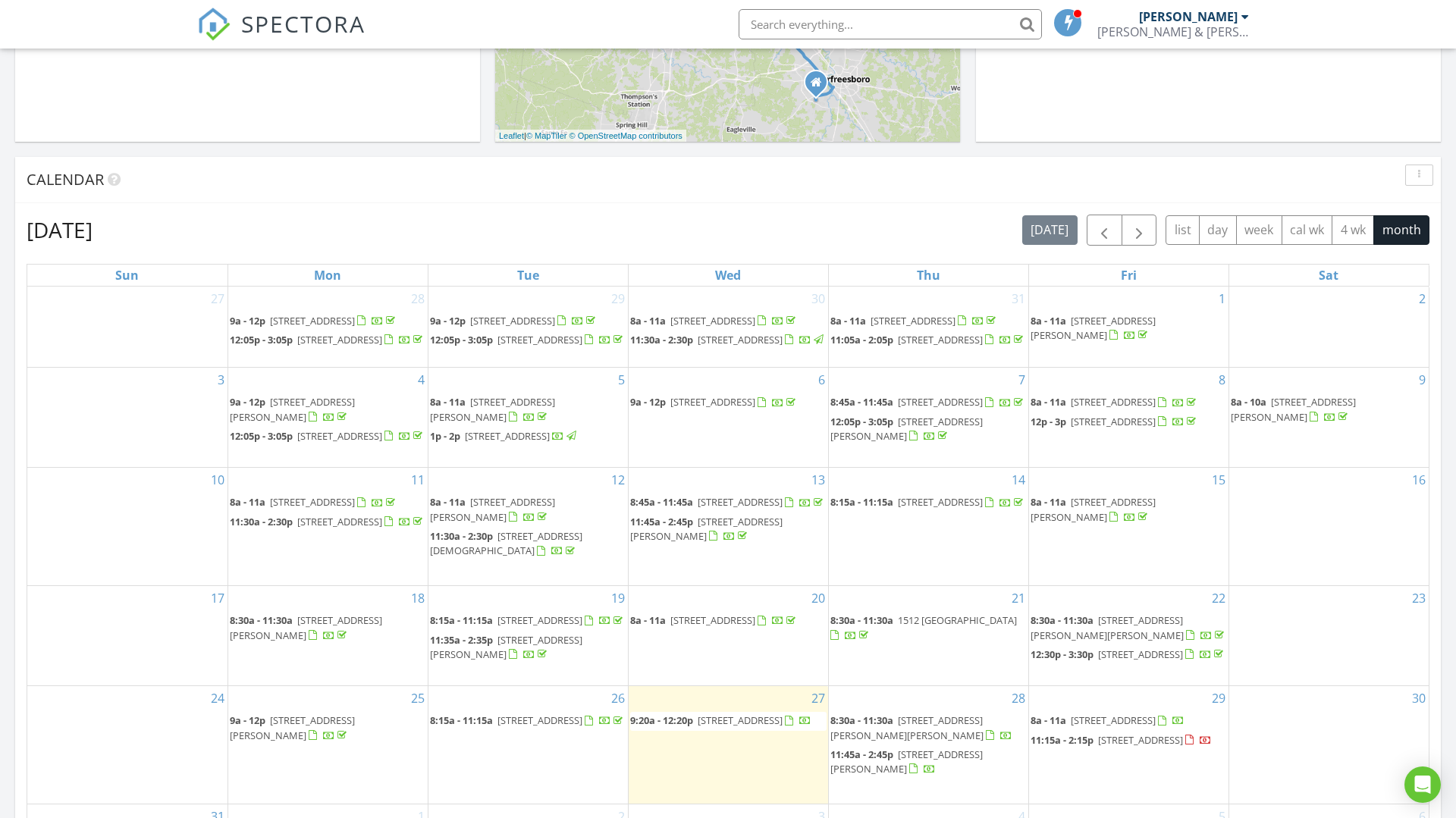
scroll to position [511, 0]
click at [1145, 240] on button "button" at bounding box center [1139, 229] width 35 height 31
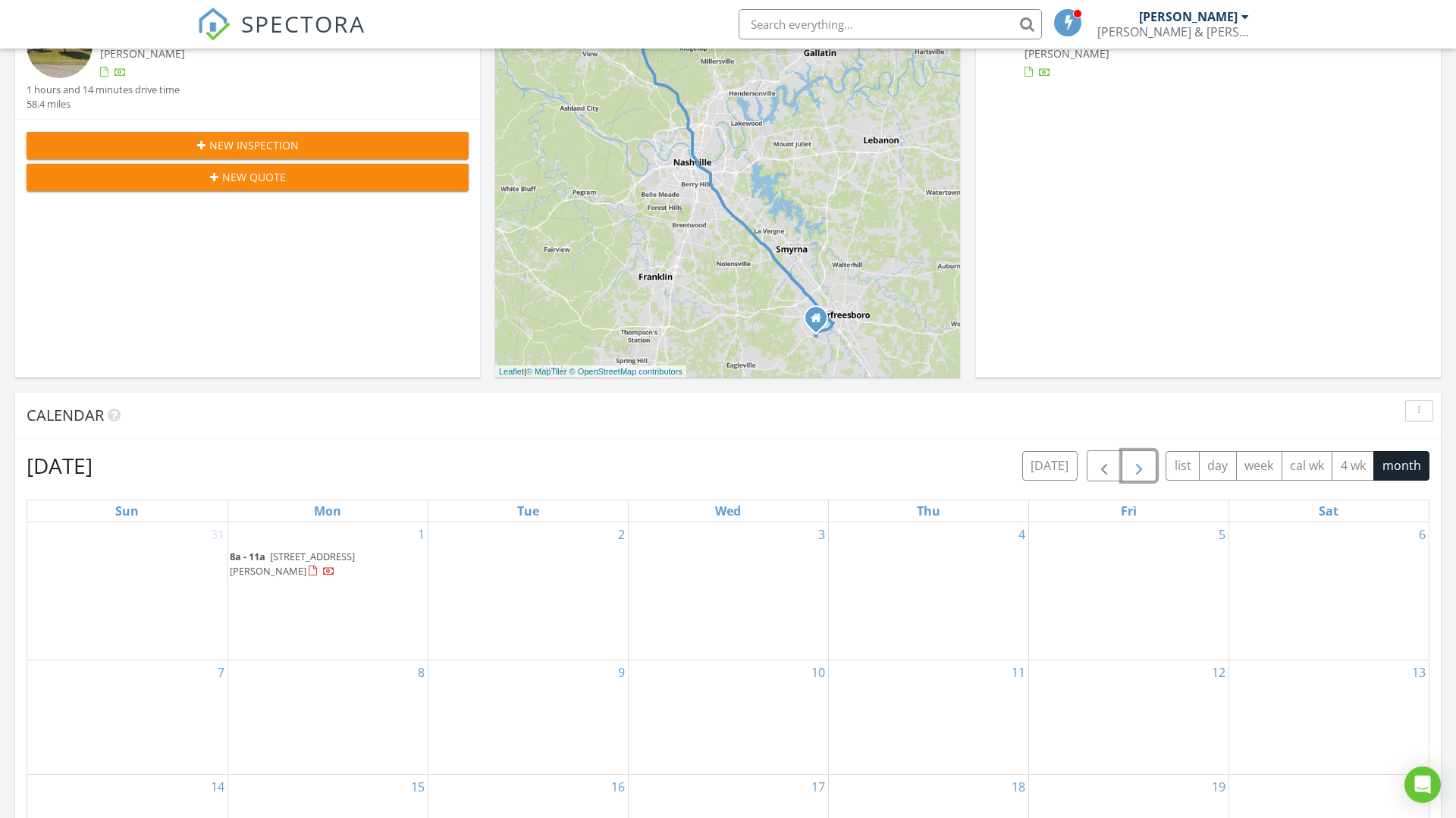
scroll to position [273, 0]
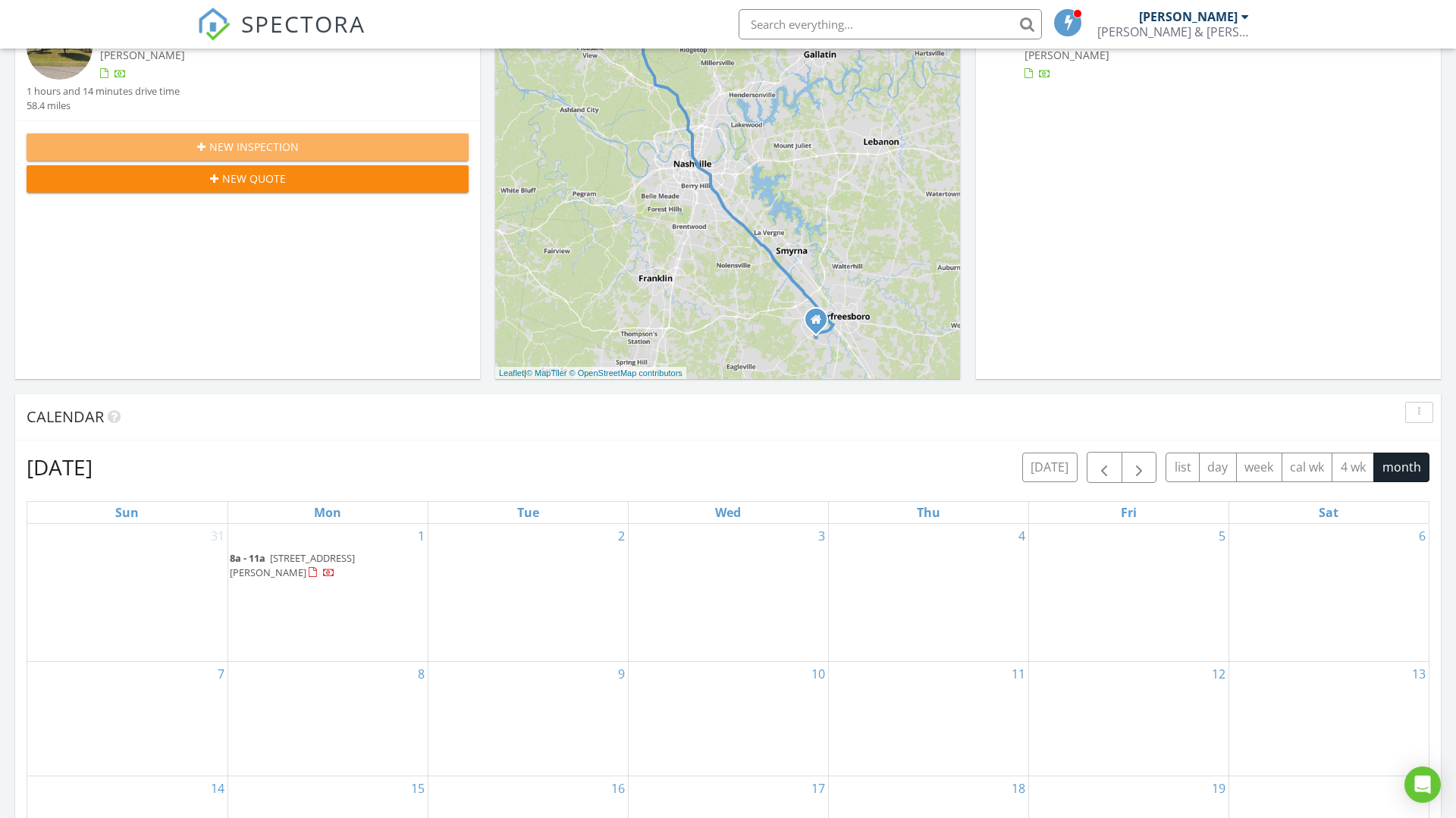
click at [292, 151] on span "New Inspection" at bounding box center [254, 146] width 89 height 16
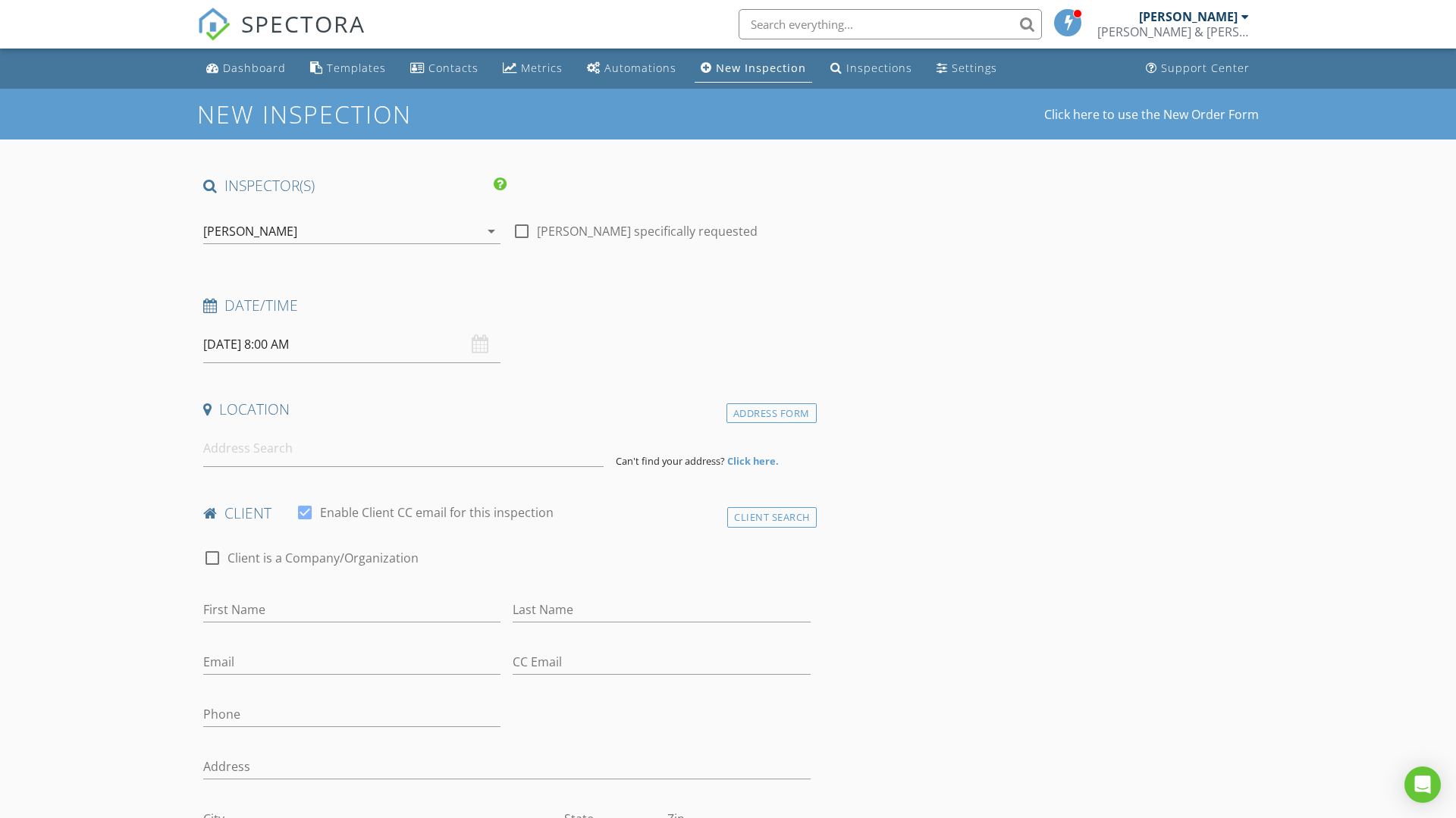
select select "8"
type input "09/03/2025 8:00 AM"
click at [738, 331] on div "Date/Time 09/03/2025 8:00 AM" at bounding box center [507, 329] width 620 height 67
click at [288, 452] on input at bounding box center [403, 449] width 400 height 37
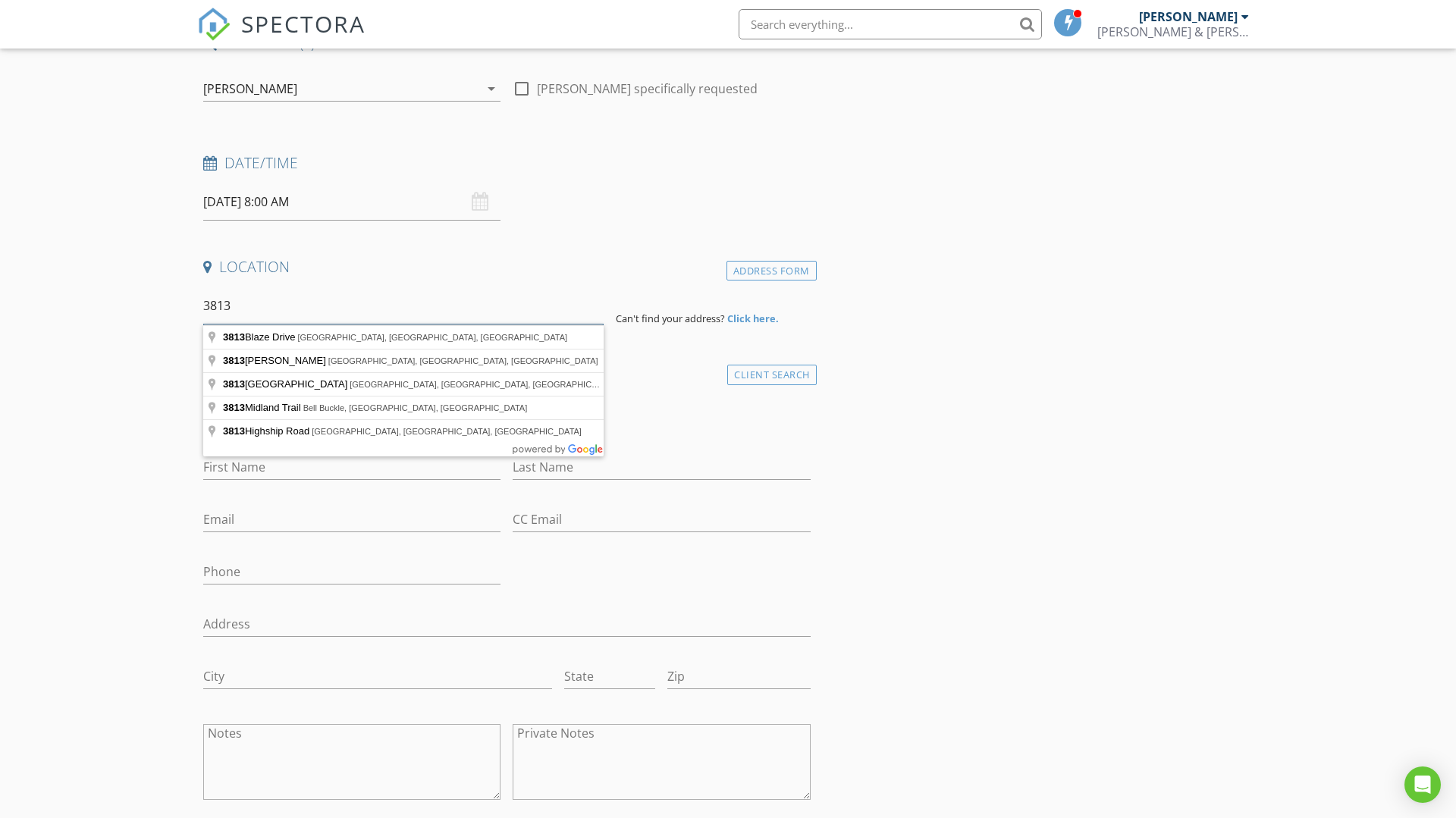
scroll to position [139, 0]
type input "3813 Lebanon Road, Murfreesboro, TN, USA"
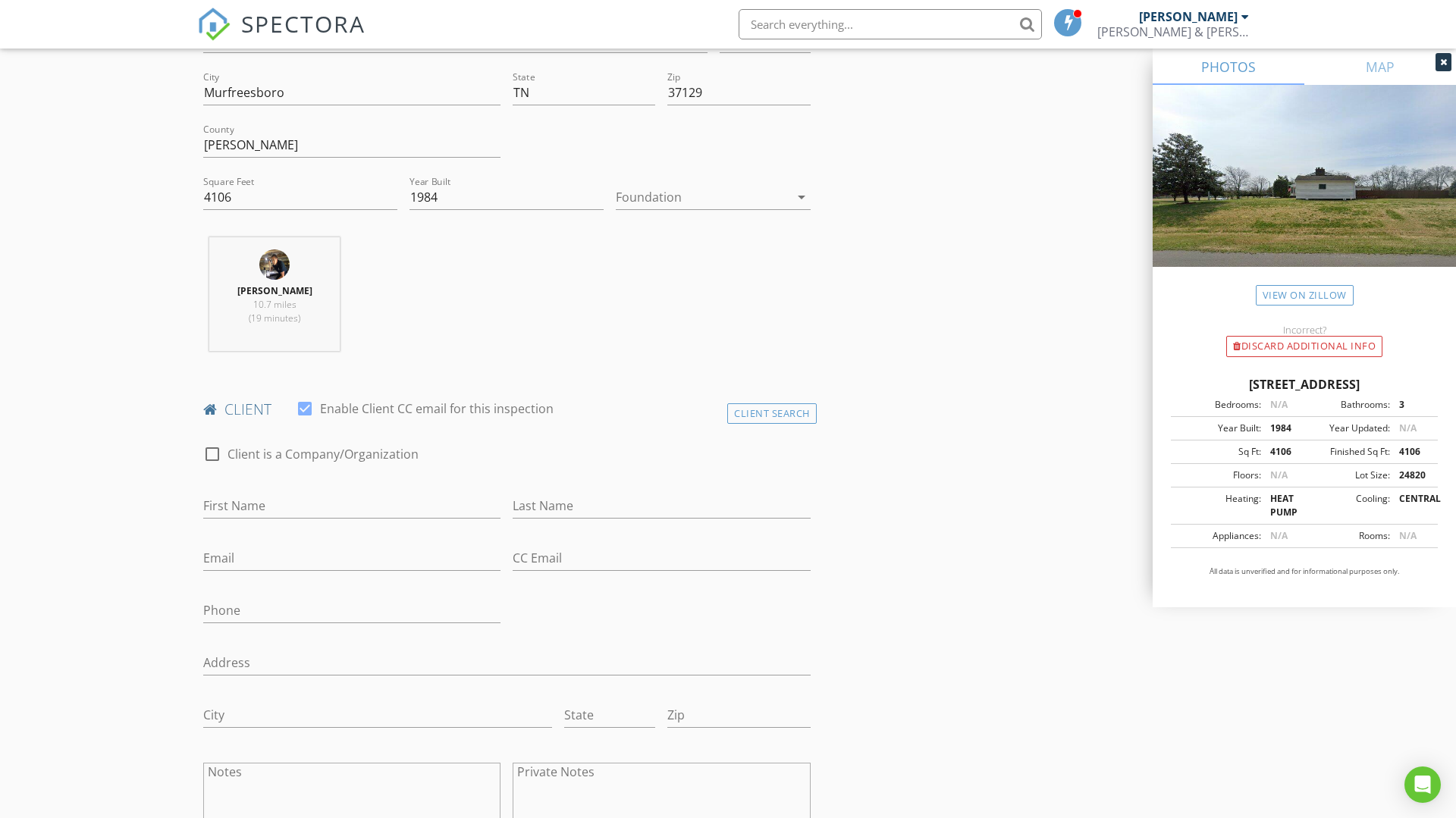
scroll to position [413, 0]
click at [276, 508] on input "First Name" at bounding box center [351, 506] width 297 height 25
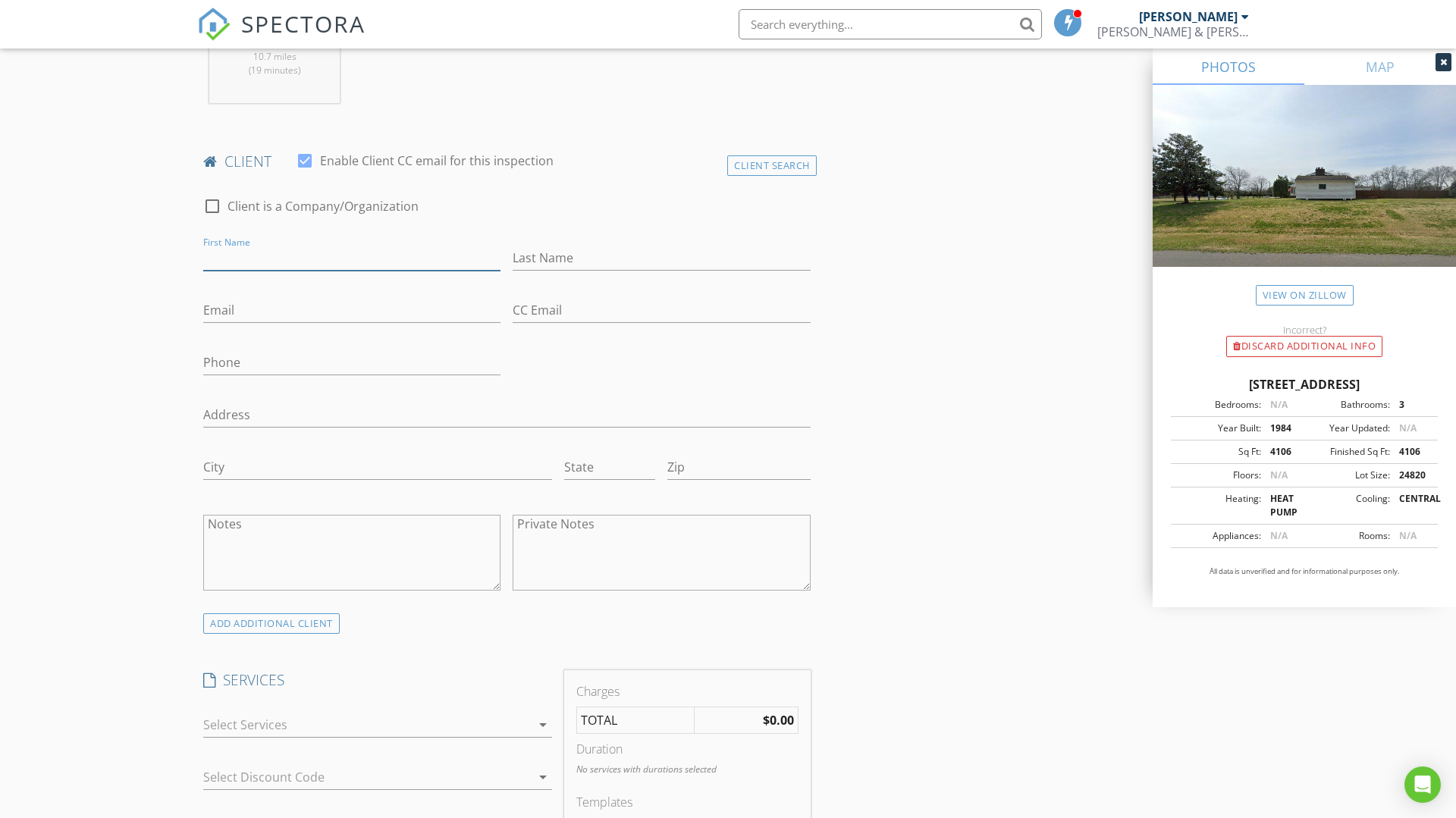
scroll to position [658, 0]
type input "Diana"
click at [584, 267] on input "Last Name" at bounding box center [661, 261] width 297 height 25
type input "Swatson"
click at [256, 312] on input "Email" at bounding box center [351, 314] width 297 height 25
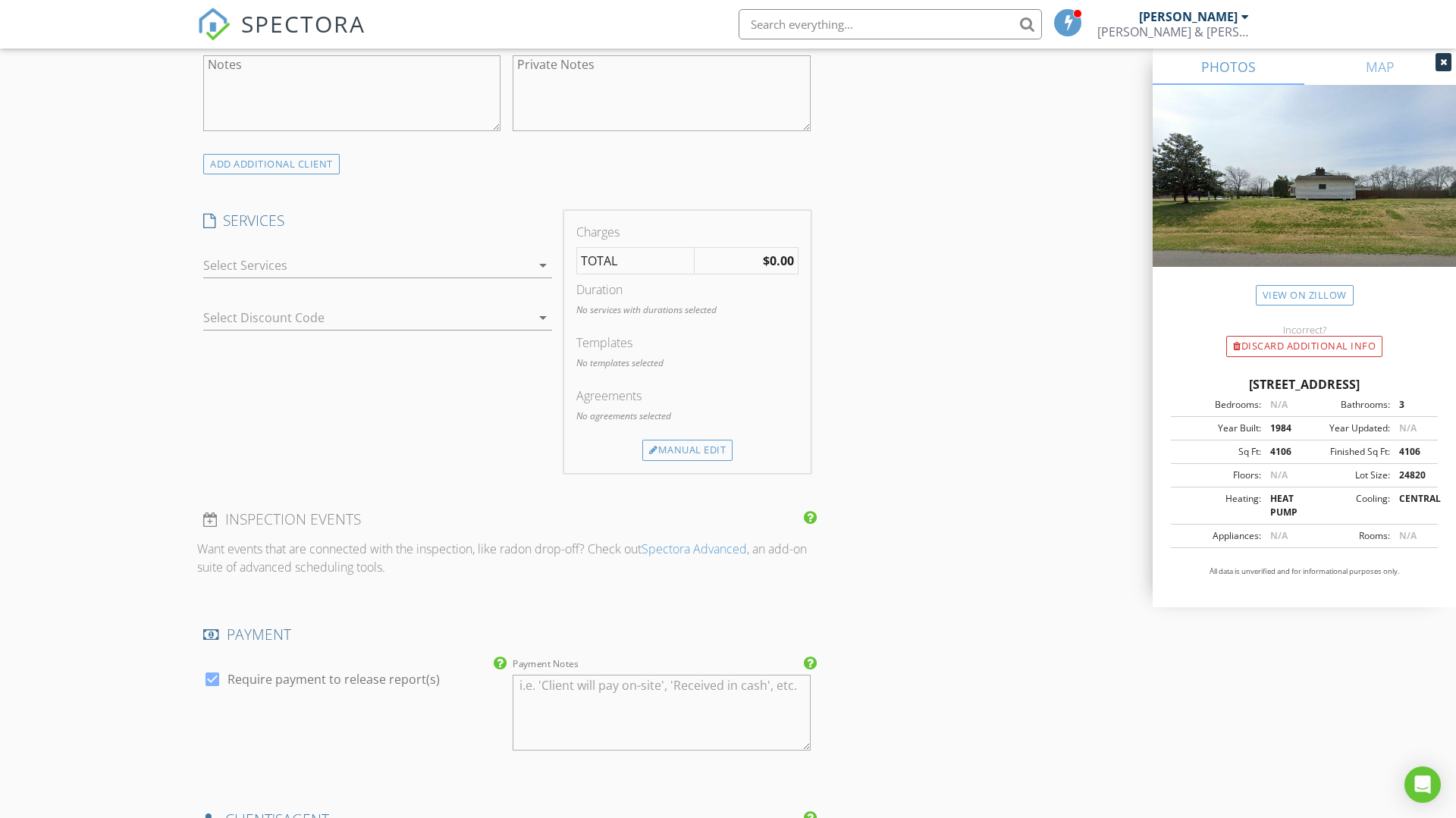
scroll to position [1120, 0]
type input "swade2006family@gmail.com"
click at [533, 269] on div "arrow_drop_down" at bounding box center [541, 267] width 21 height 19
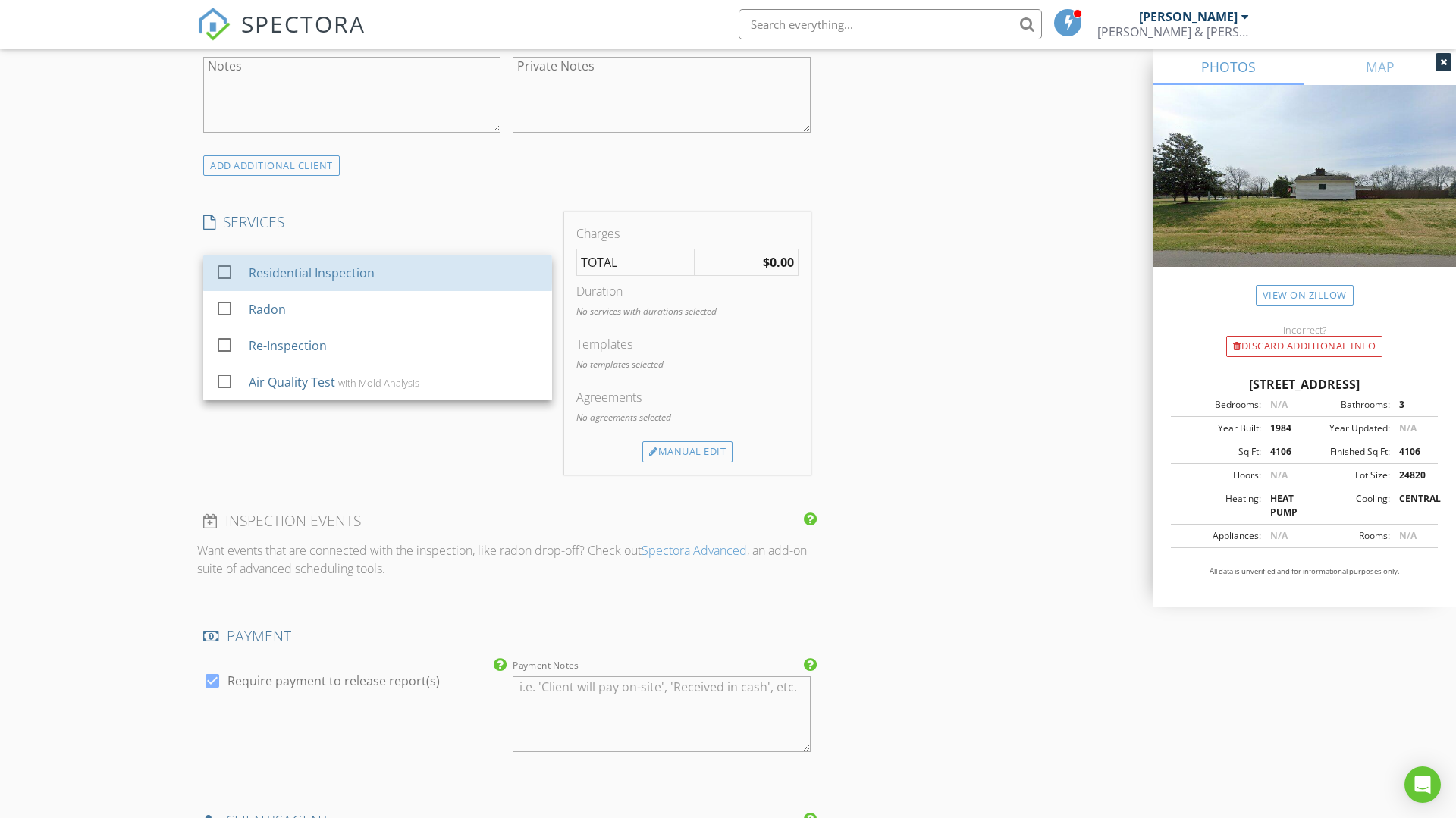
click at [280, 280] on div "Residential Inspection" at bounding box center [311, 273] width 126 height 19
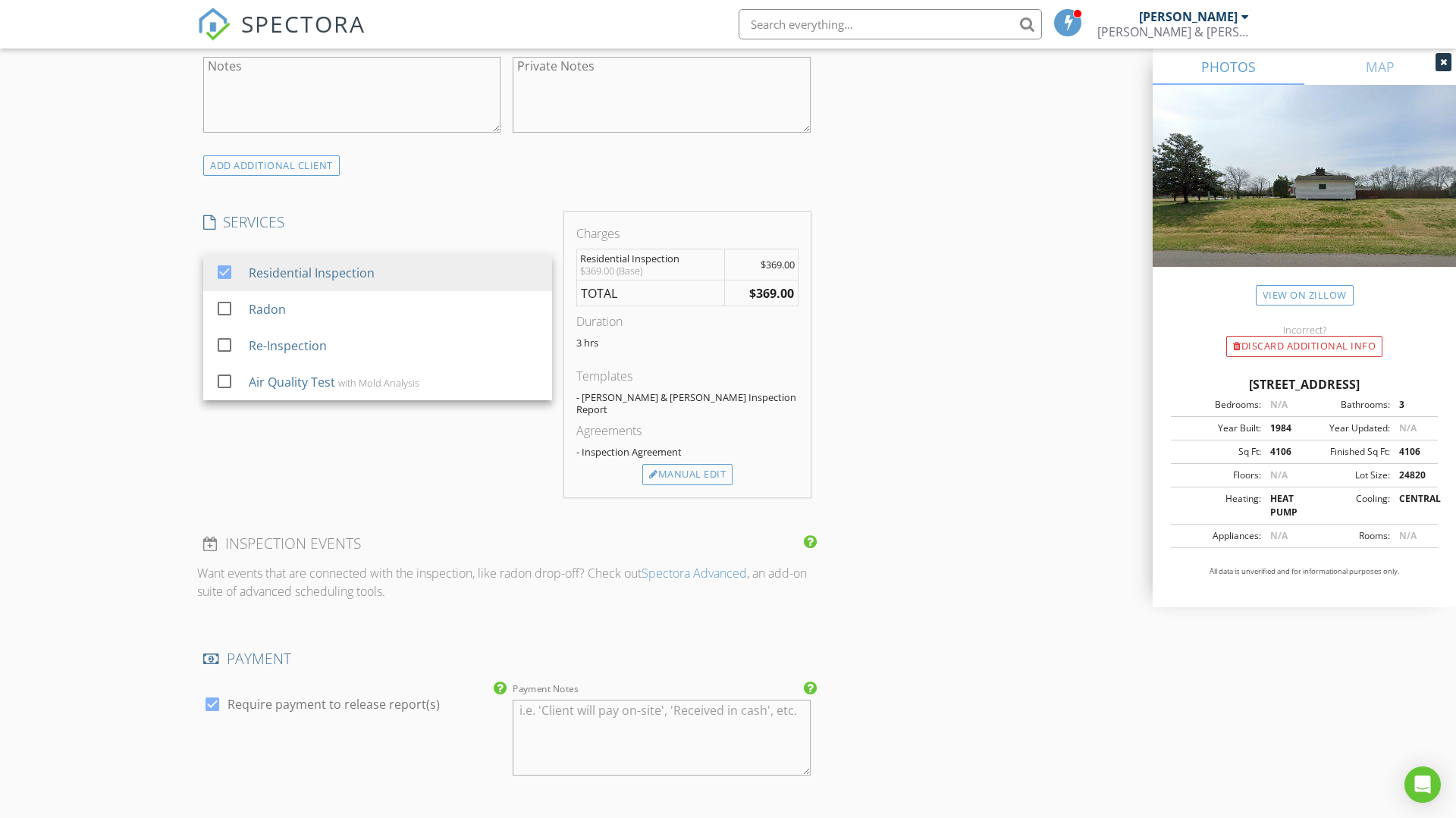
click at [699, 464] on div "Manual Edit" at bounding box center [687, 475] width 90 height 21
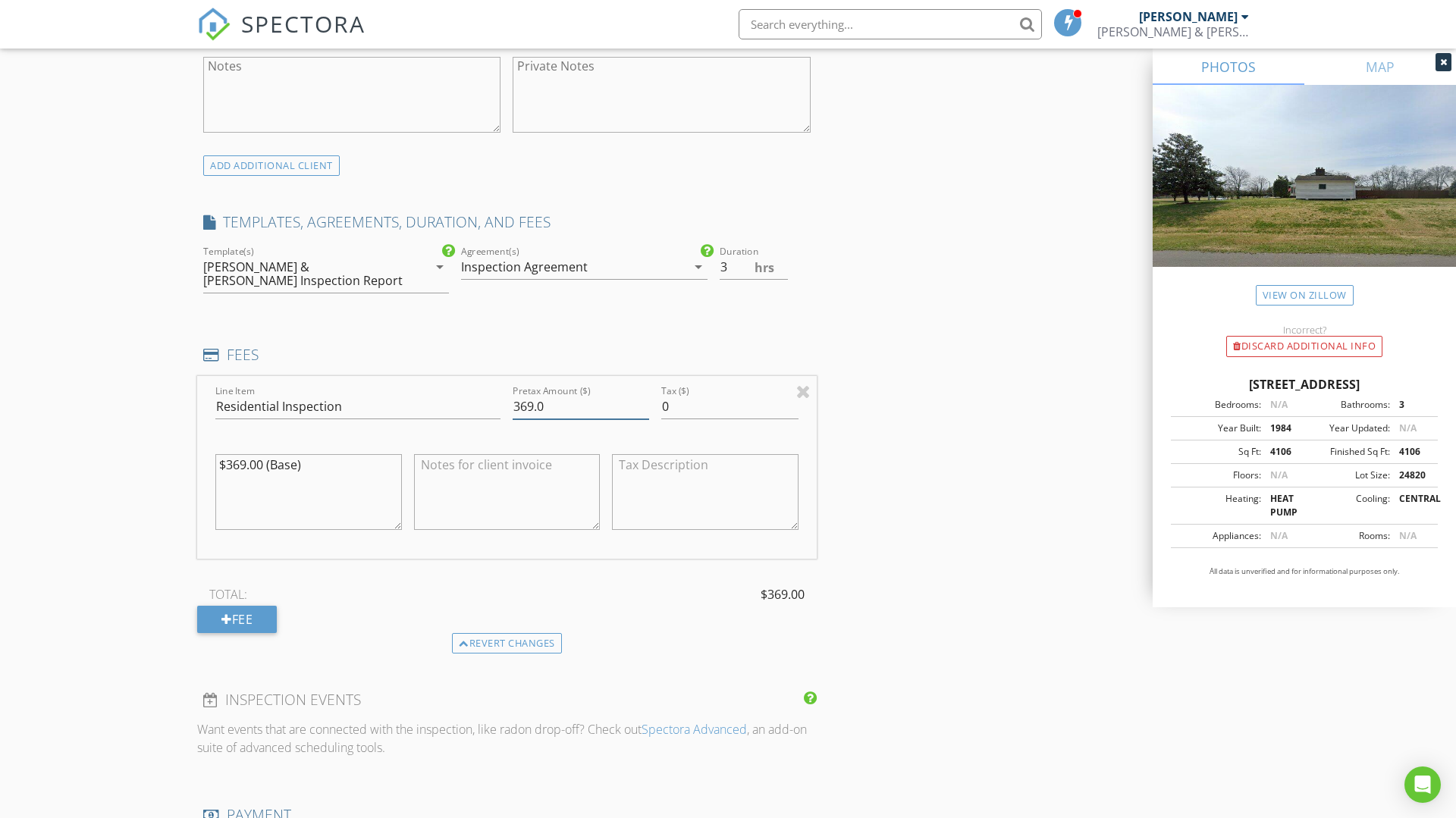
click at [570, 399] on input "369.0" at bounding box center [581, 407] width 137 height 25
type input "3"
type input "400"
click at [991, 355] on div "INSPECTOR(S) check_box Tyler Smith PRIMARY Tyler Smith arrow_drop_down check_bo…" at bounding box center [728, 434] width 1061 height 2755
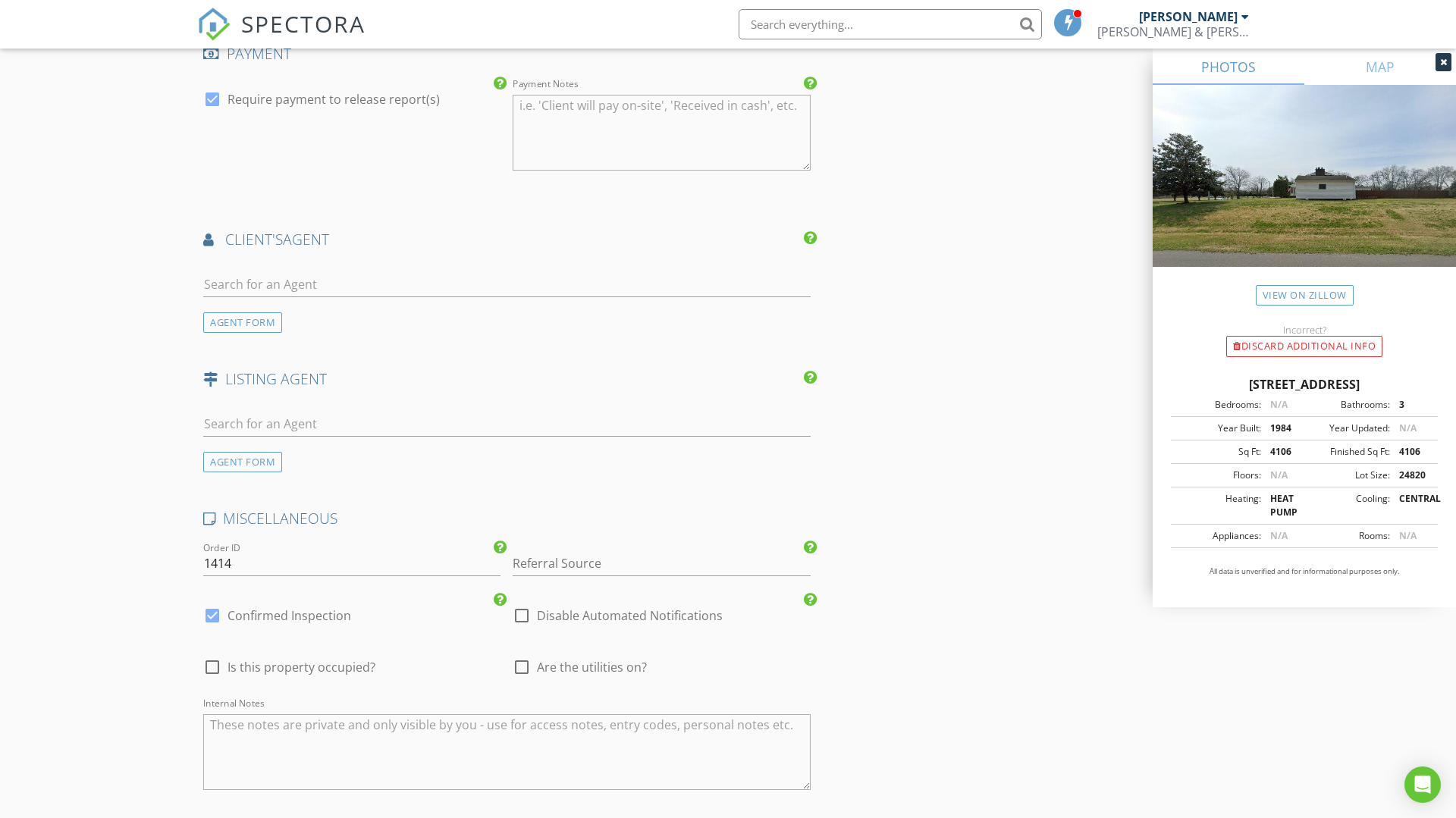
scroll to position [1876, 0]
click at [252, 316] on div "AGENT FORM" at bounding box center [242, 327] width 79 height 20
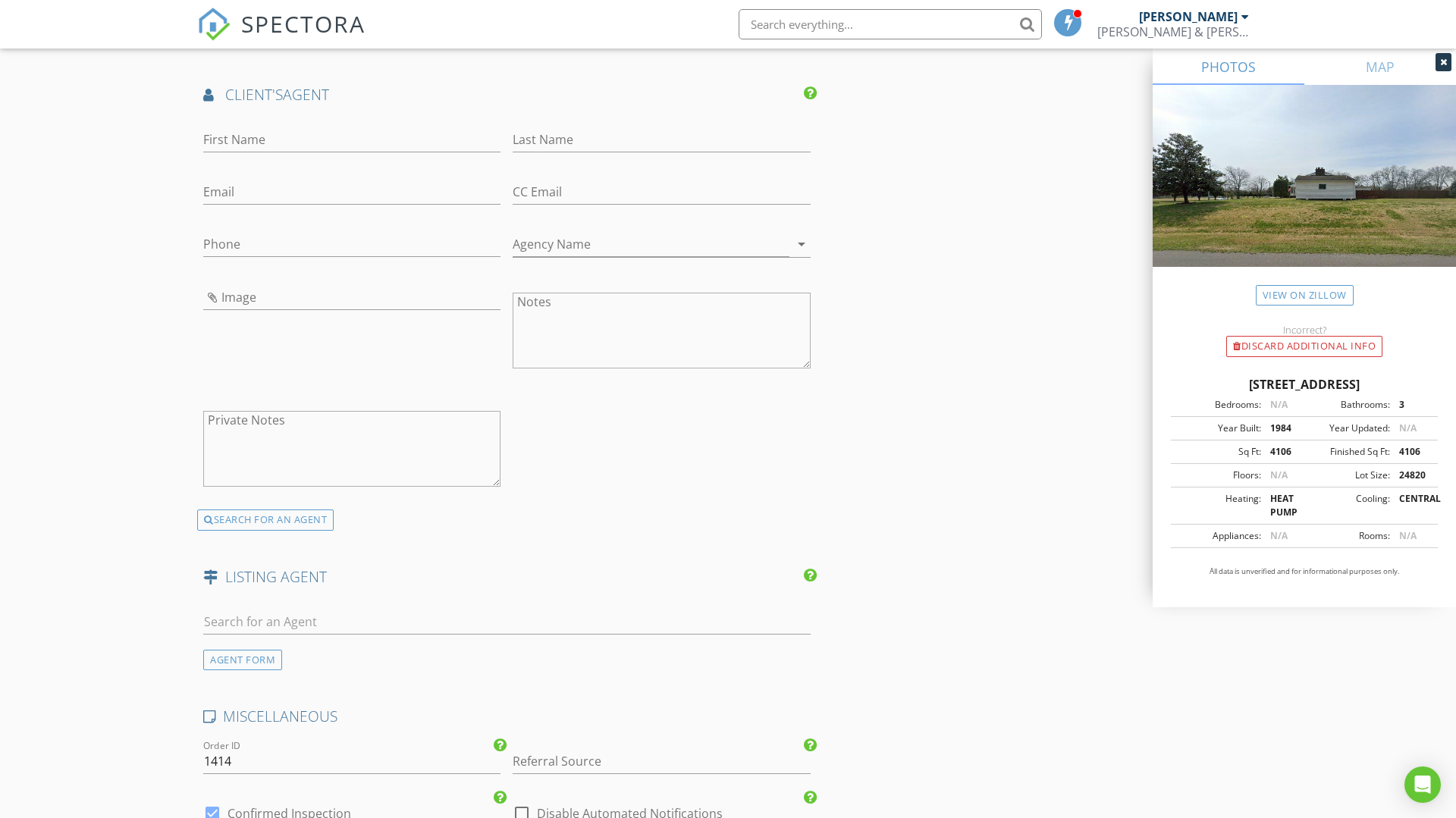
scroll to position [2025, 0]
click at [254, 128] on input "First Name" at bounding box center [351, 141] width 297 height 25
type input "Veronica"
click at [573, 128] on input "Last Name" at bounding box center [661, 141] width 297 height 25
type input "Cvek"
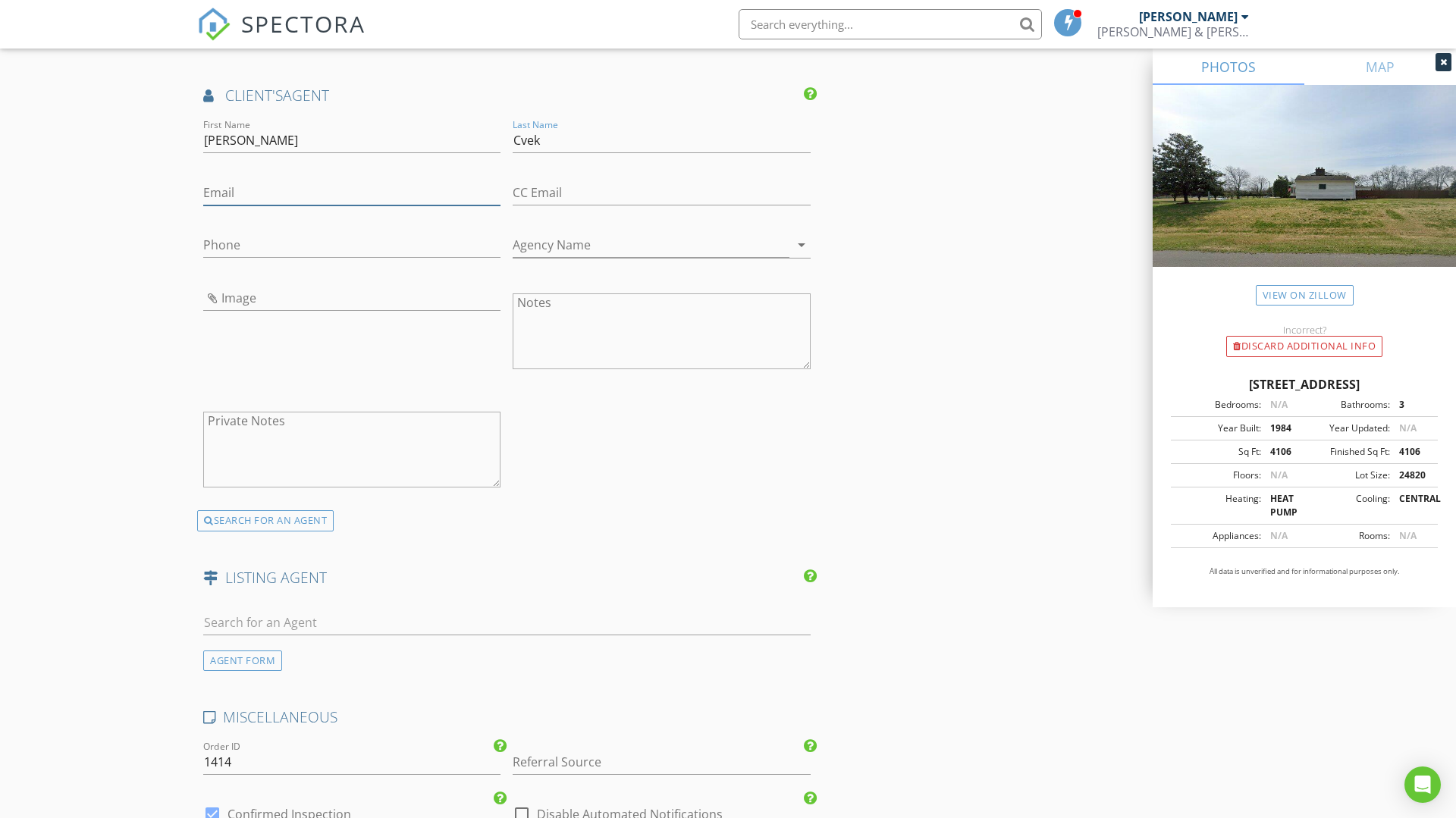
click at [251, 181] on input "Email" at bounding box center [351, 193] width 297 height 25
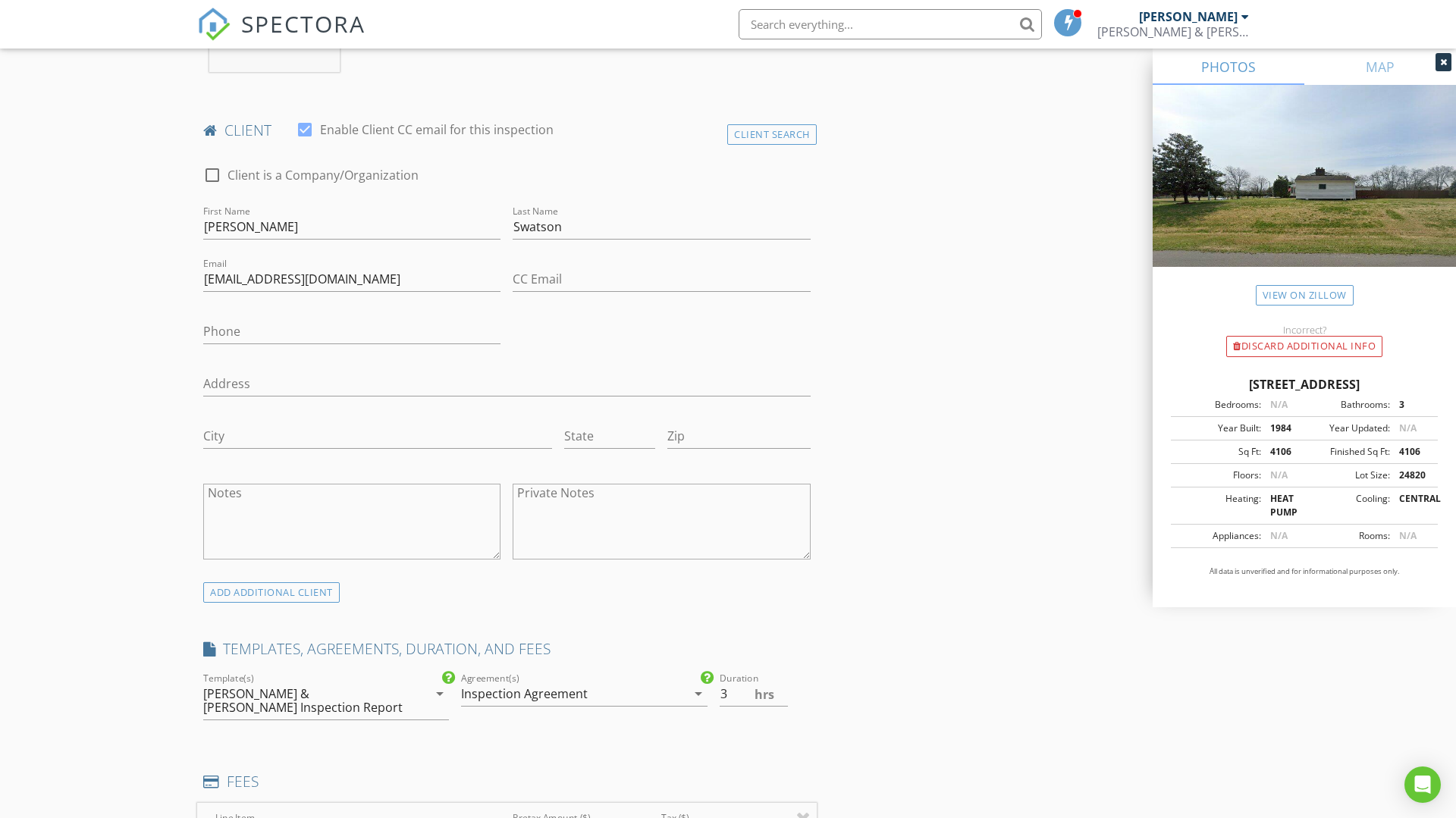
scroll to position [693, 0]
type input "veronica@weichertbdg.com"
click at [266, 336] on input "Phone" at bounding box center [351, 330] width 297 height 25
type input "615-414-0648"
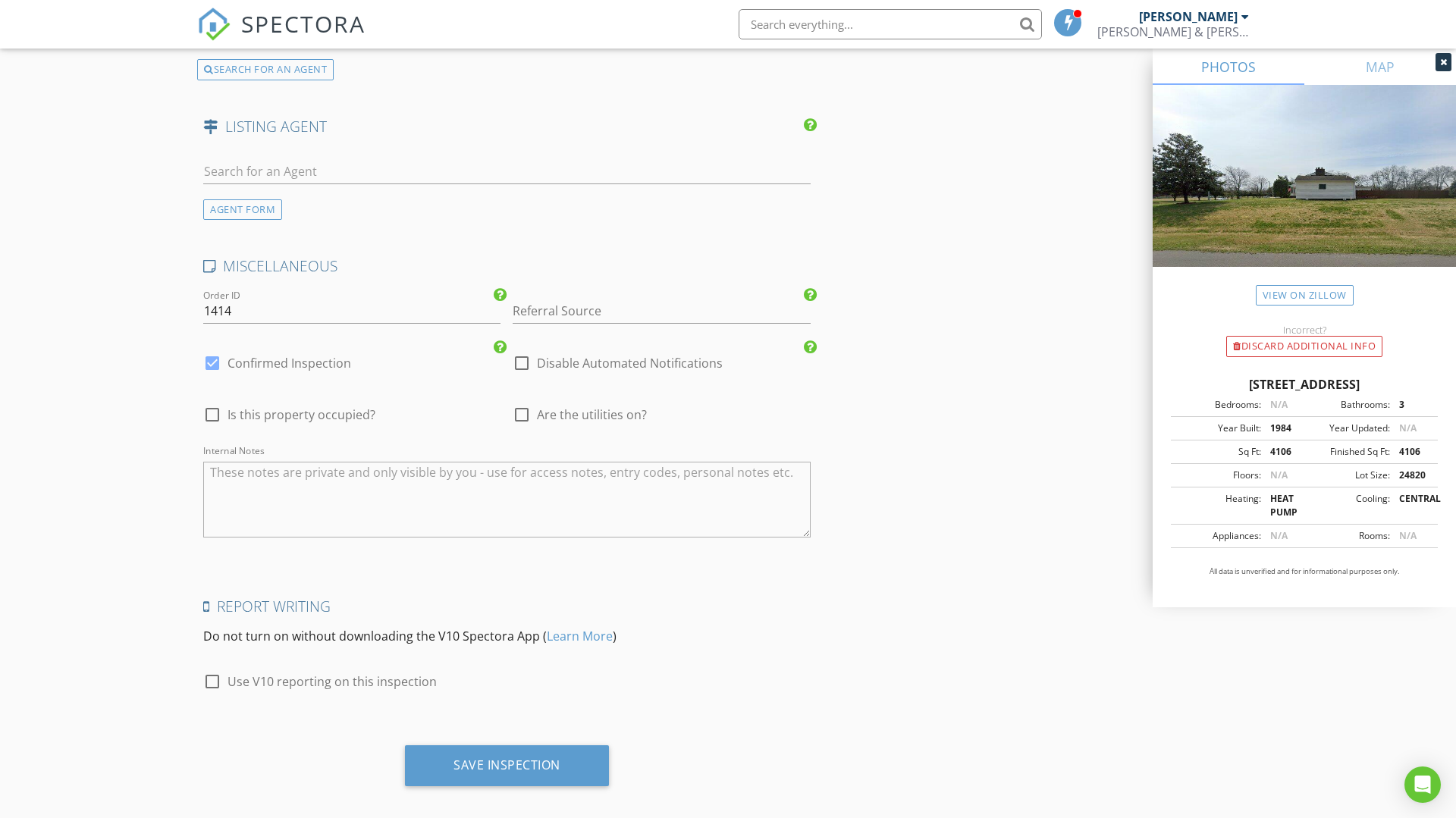
scroll to position [2478, 0]
click at [534, 758] on div "Save Inspection" at bounding box center [506, 763] width 204 height 41
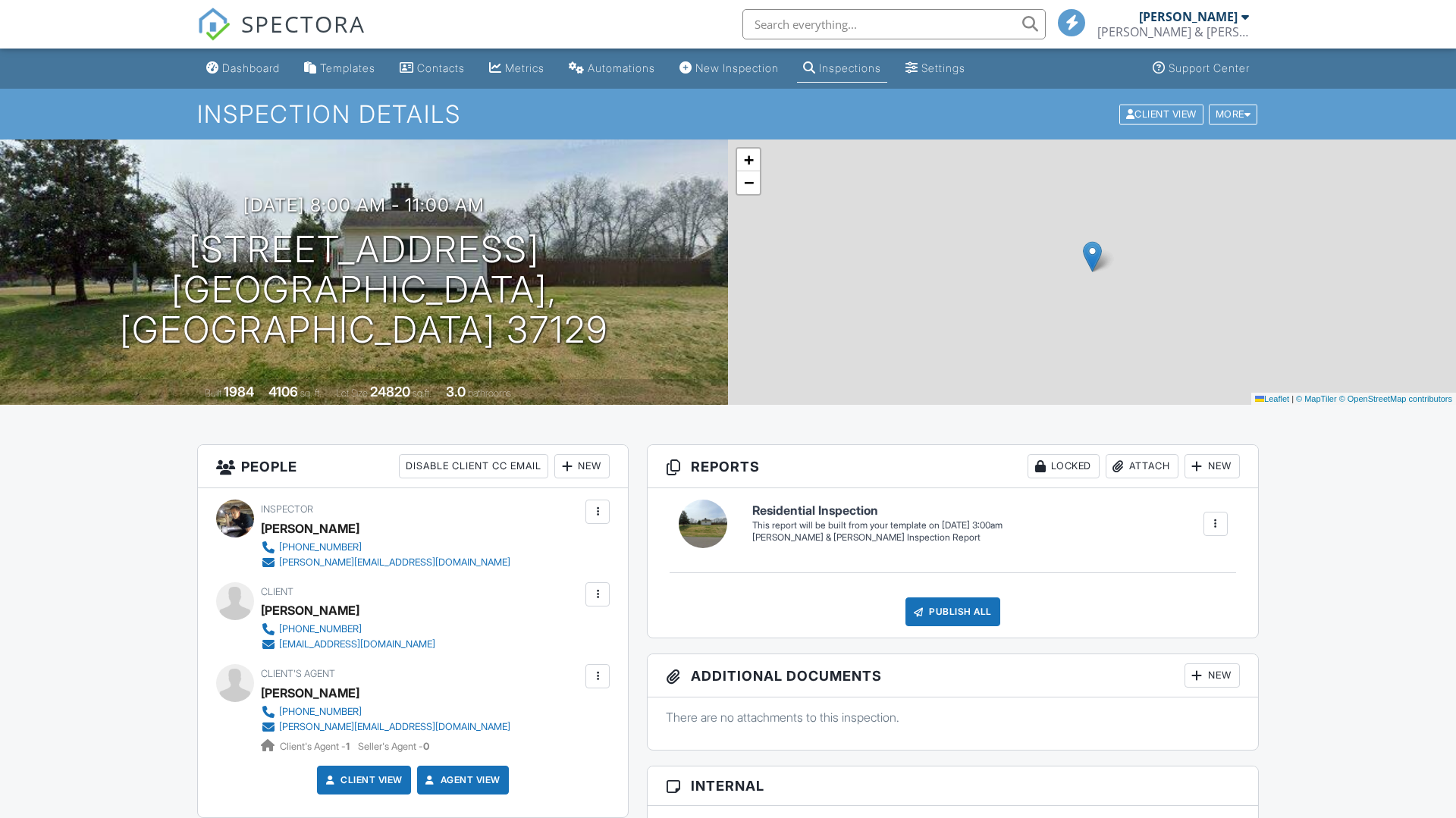
click at [325, 33] on span "SPECTORA" at bounding box center [303, 23] width 125 height 32
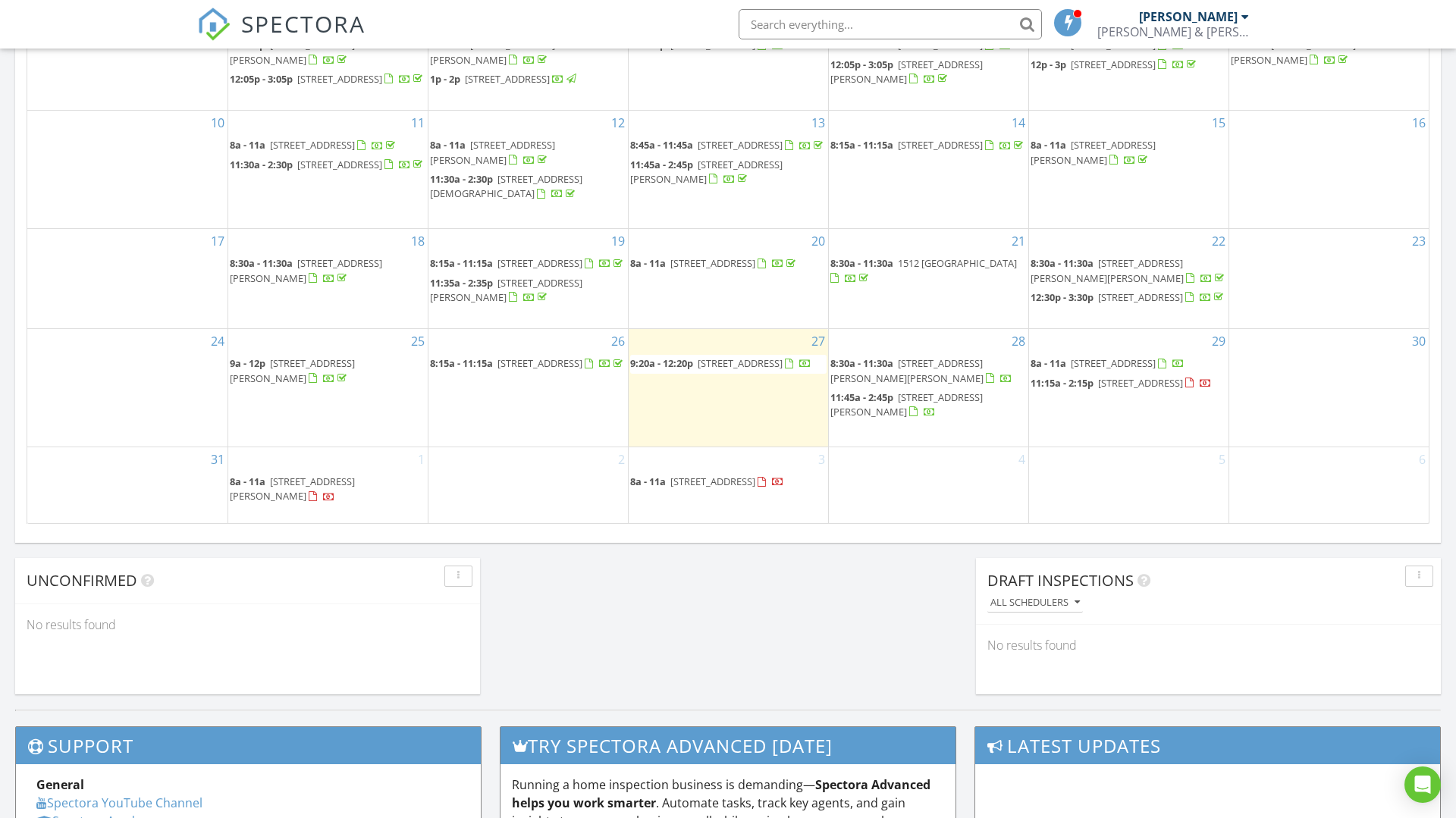
scroll to position [861, 0]
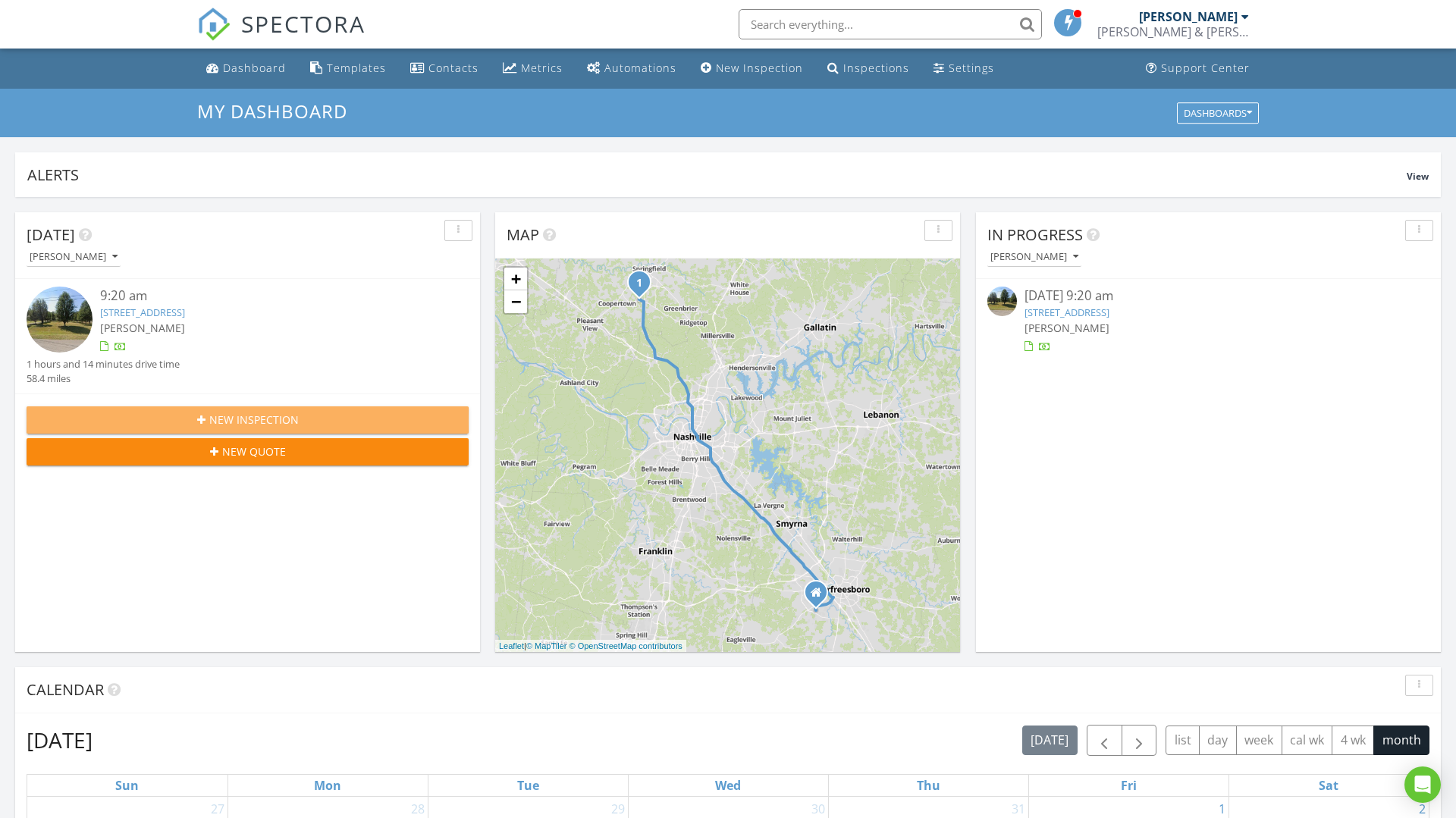
click at [284, 428] on button "New Inspection" at bounding box center [248, 420] width 442 height 27
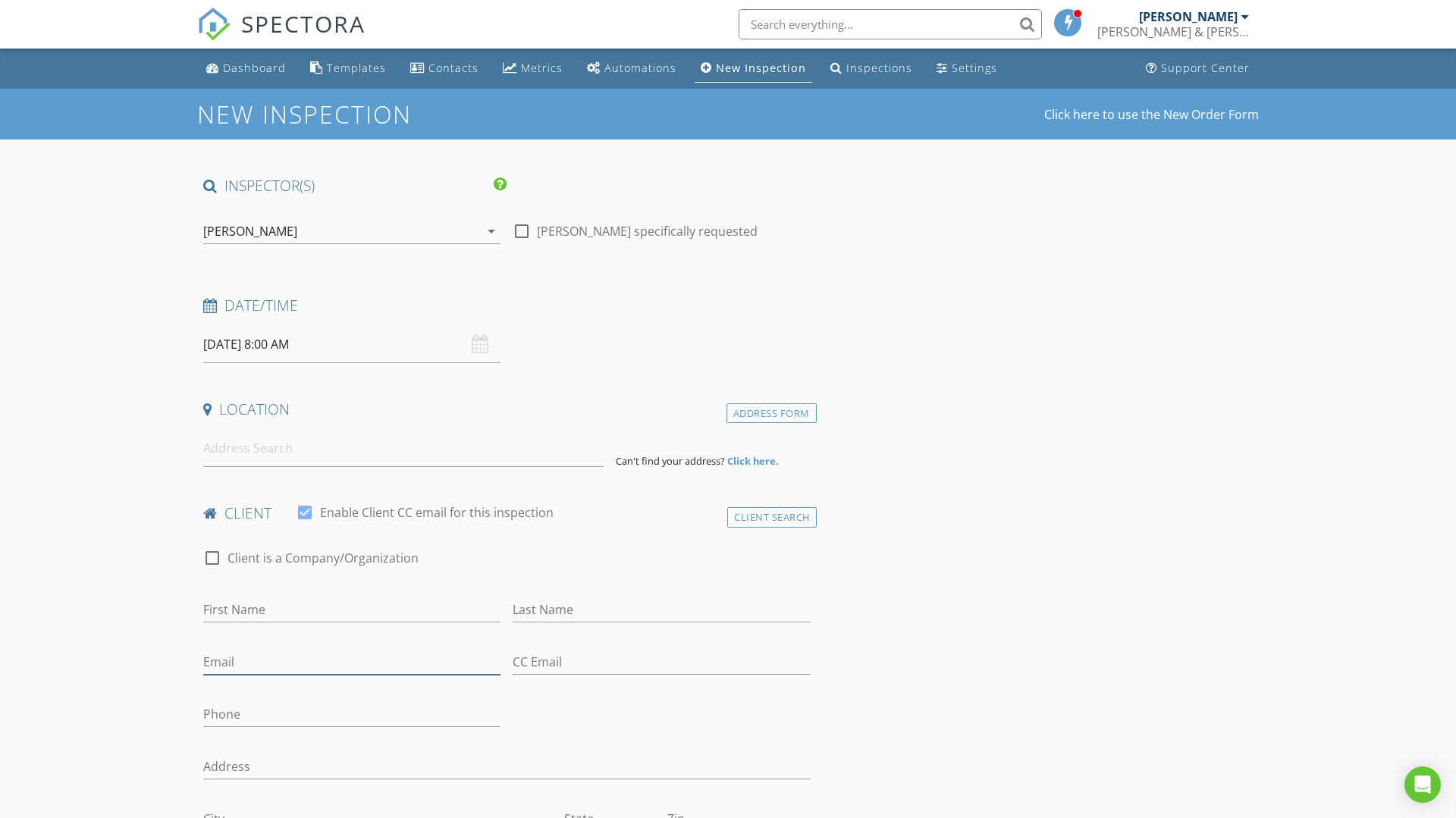
click at [294, 657] on input "Email" at bounding box center [351, 662] width 297 height 25
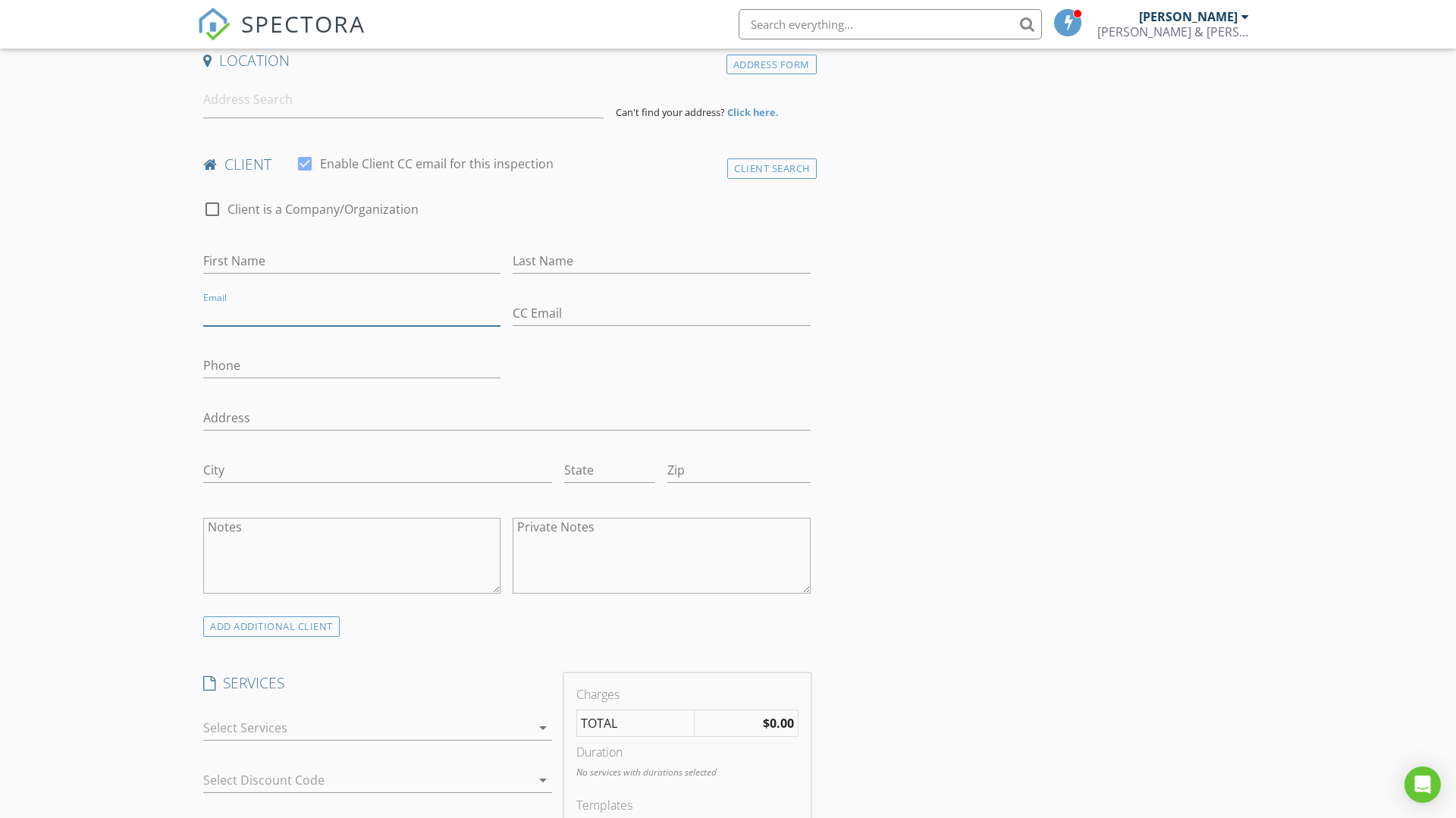
scroll to position [345, 0]
type input "[EMAIL_ADDRESS][DOMAIN_NAME]"
click at [313, 261] on input "First Name" at bounding box center [351, 264] width 297 height 25
type input "[PERSON_NAME]"
click at [573, 270] on input "Last Name" at bounding box center [661, 264] width 297 height 25
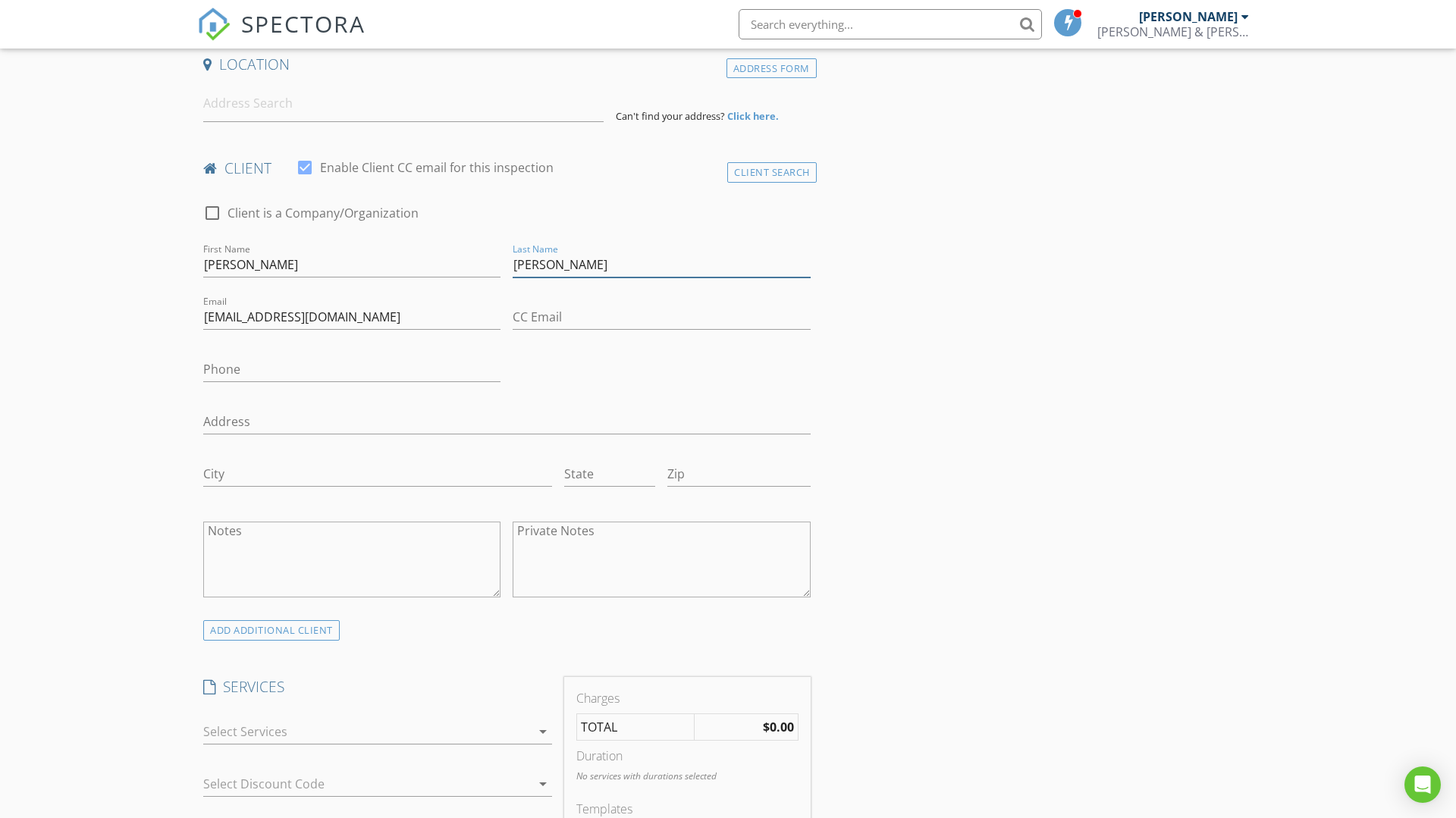
type input "[PERSON_NAME]"
click at [281, 375] on input "Phone" at bounding box center [351, 369] width 297 height 25
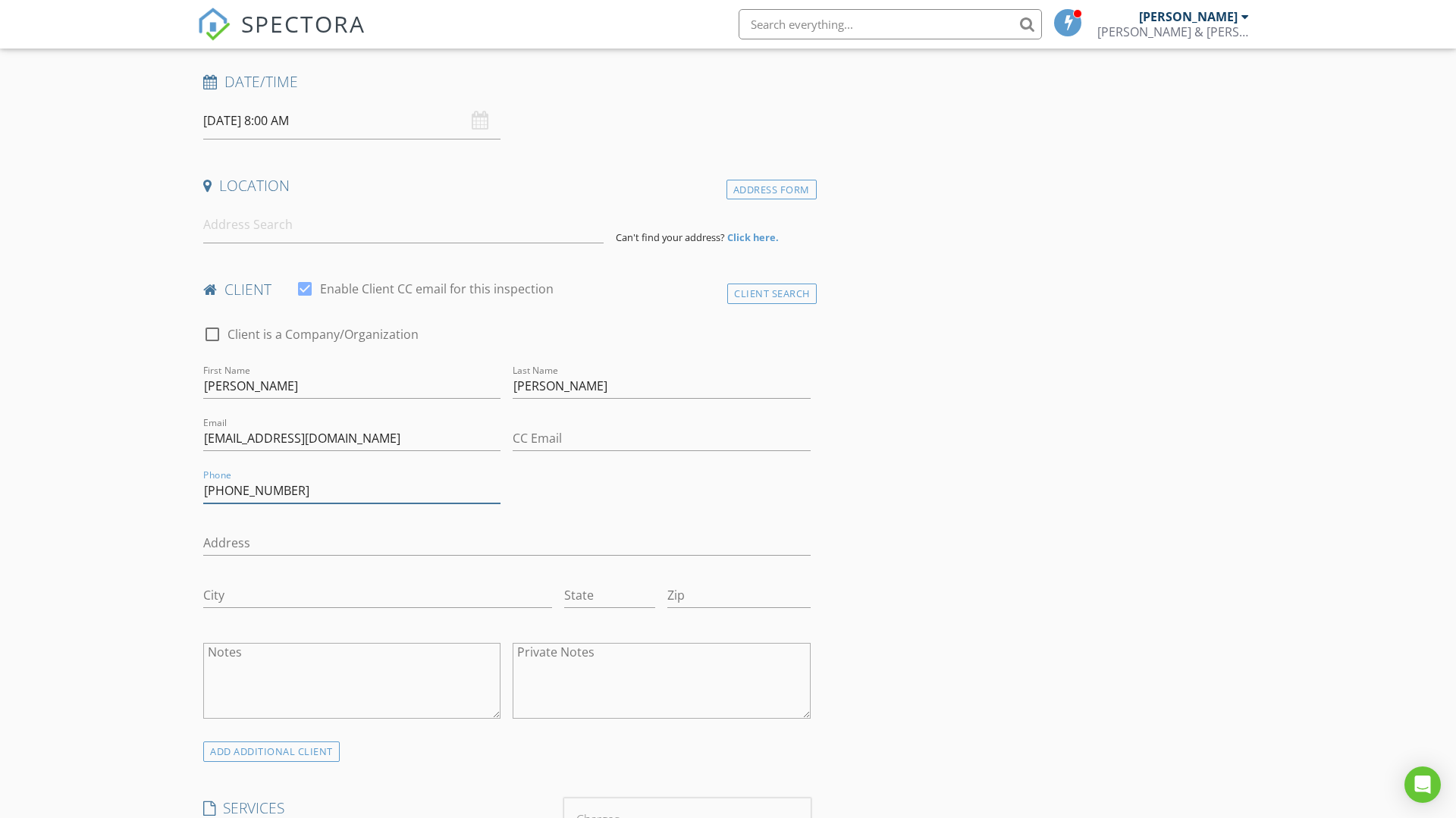
scroll to position [211, 0]
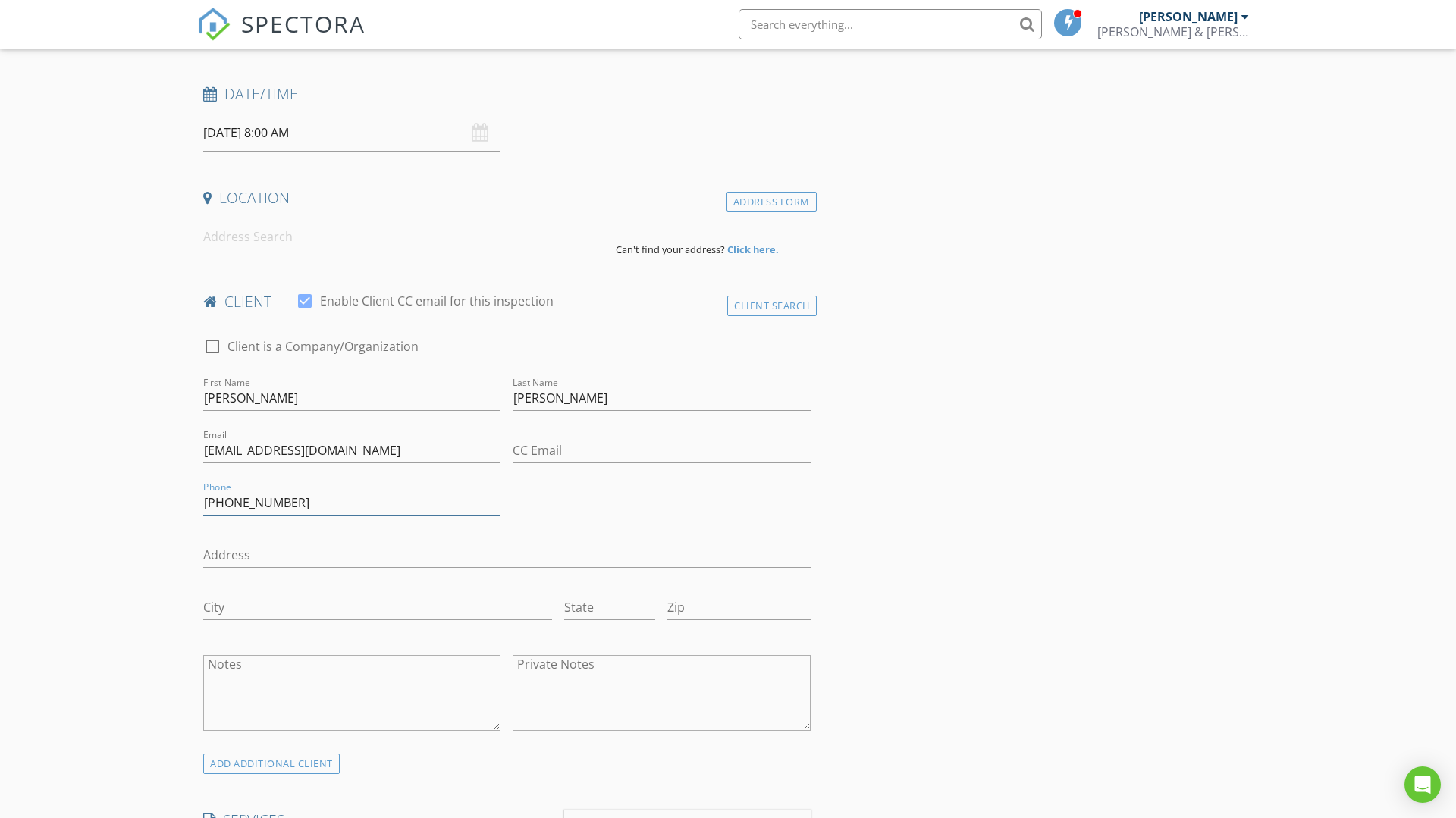
type input "[PHONE_NUMBER]"
click at [302, 240] on input at bounding box center [403, 237] width 400 height 37
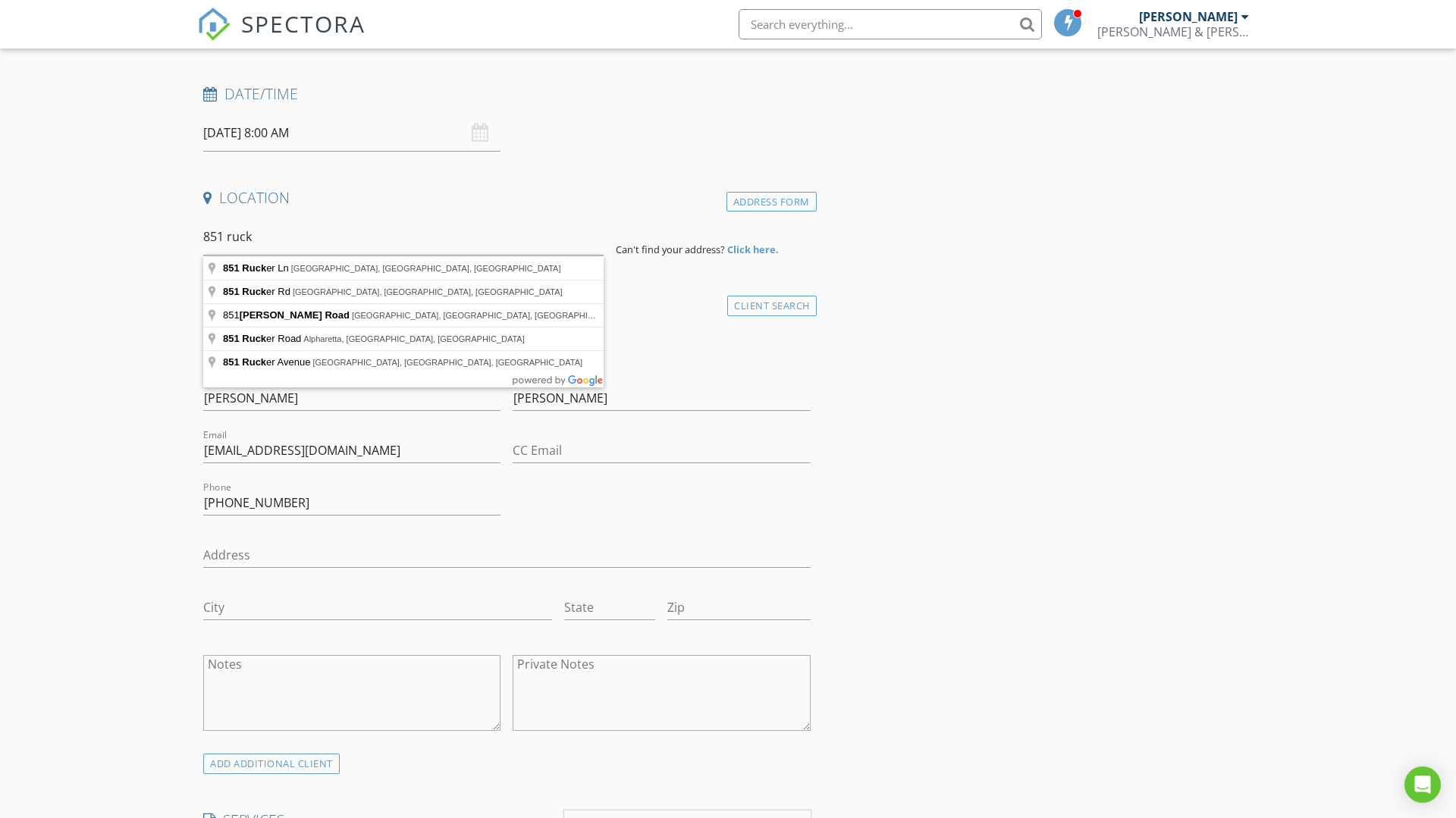
type input "[STREET_ADDRESS][PERSON_NAME]"
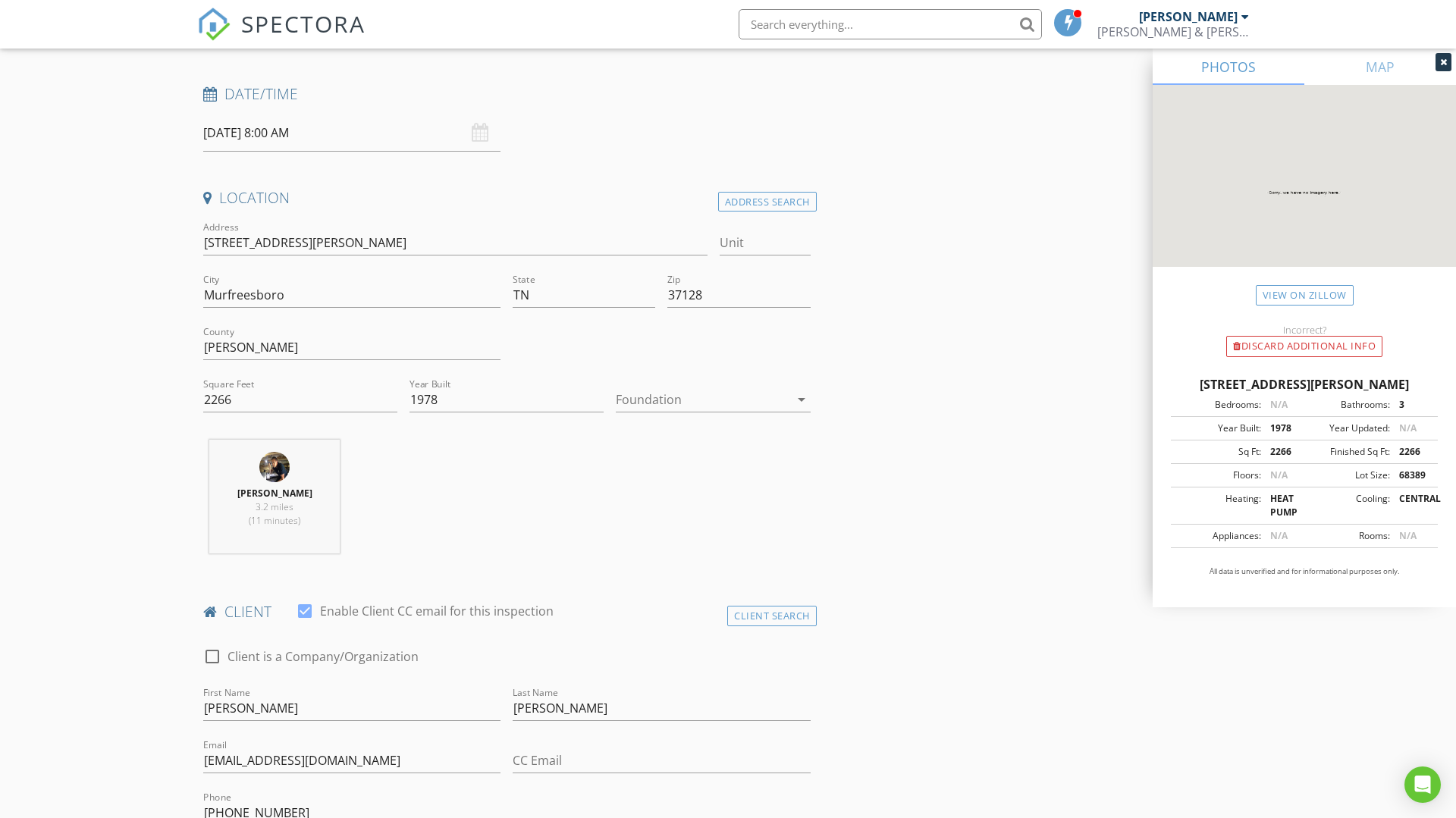
click at [248, 135] on input "[DATE] 8:00 AM" at bounding box center [351, 133] width 297 height 37
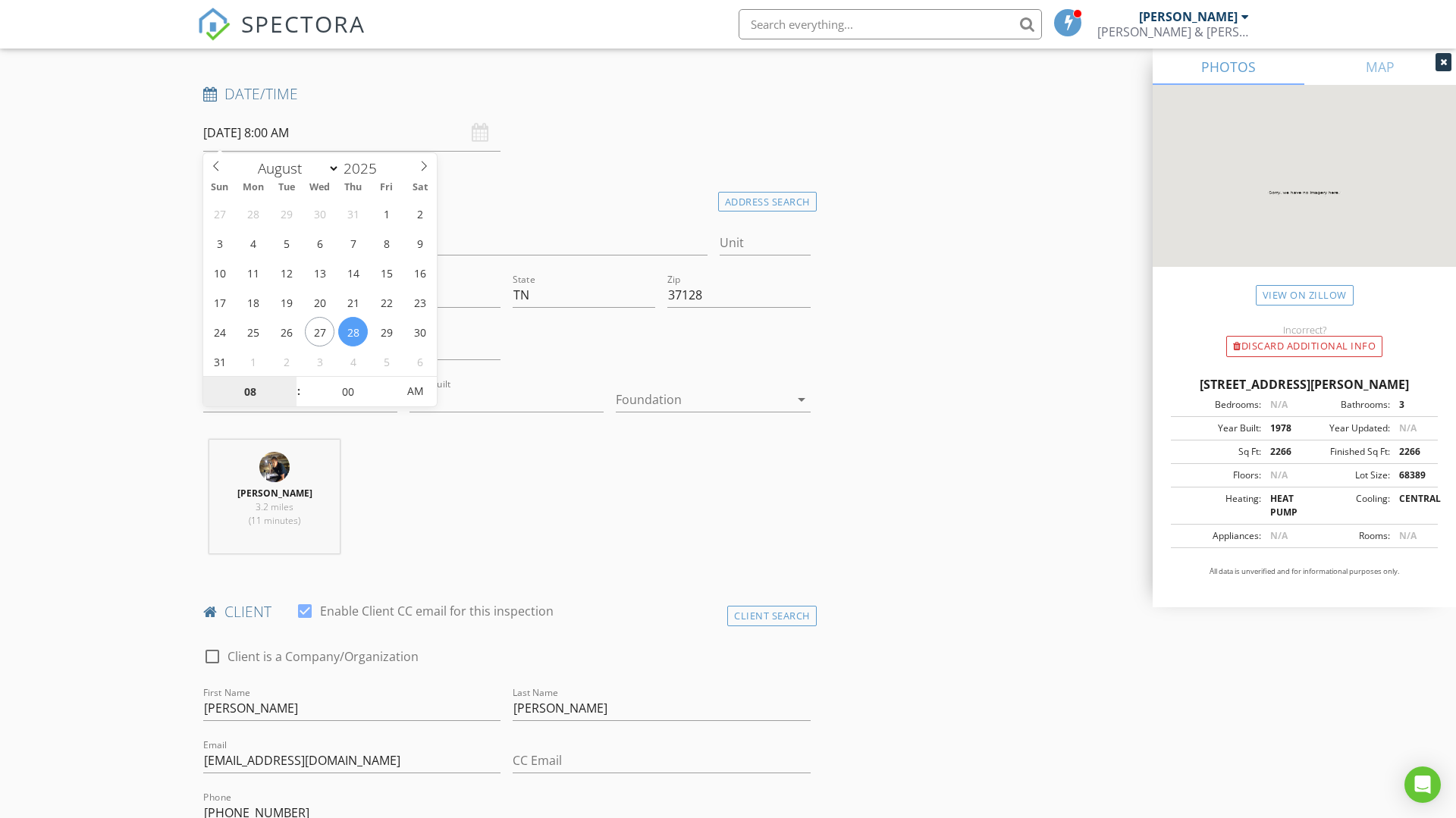
select select "8"
type input "[DATE] 8:00 AM"
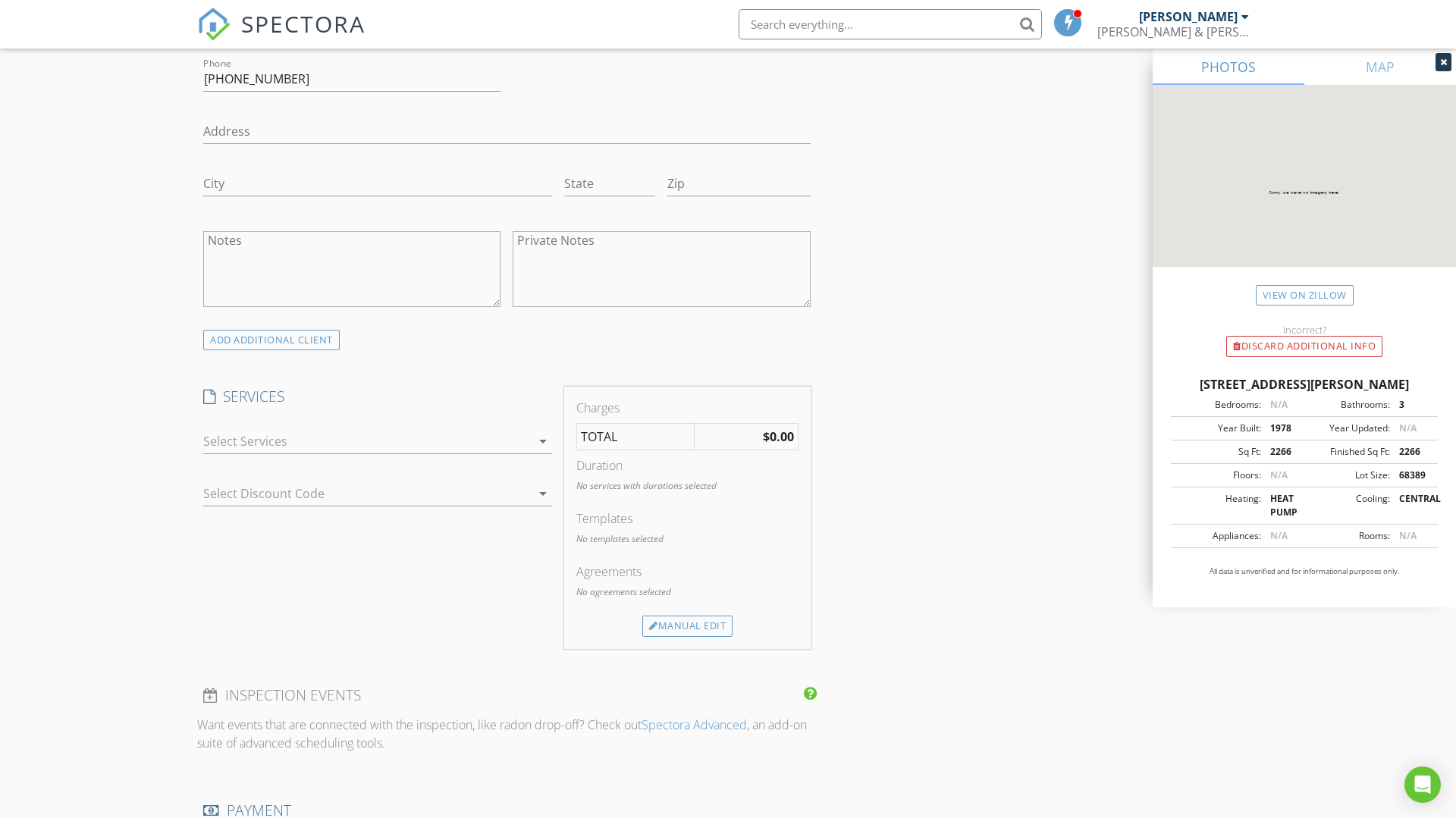
scroll to position [967, 0]
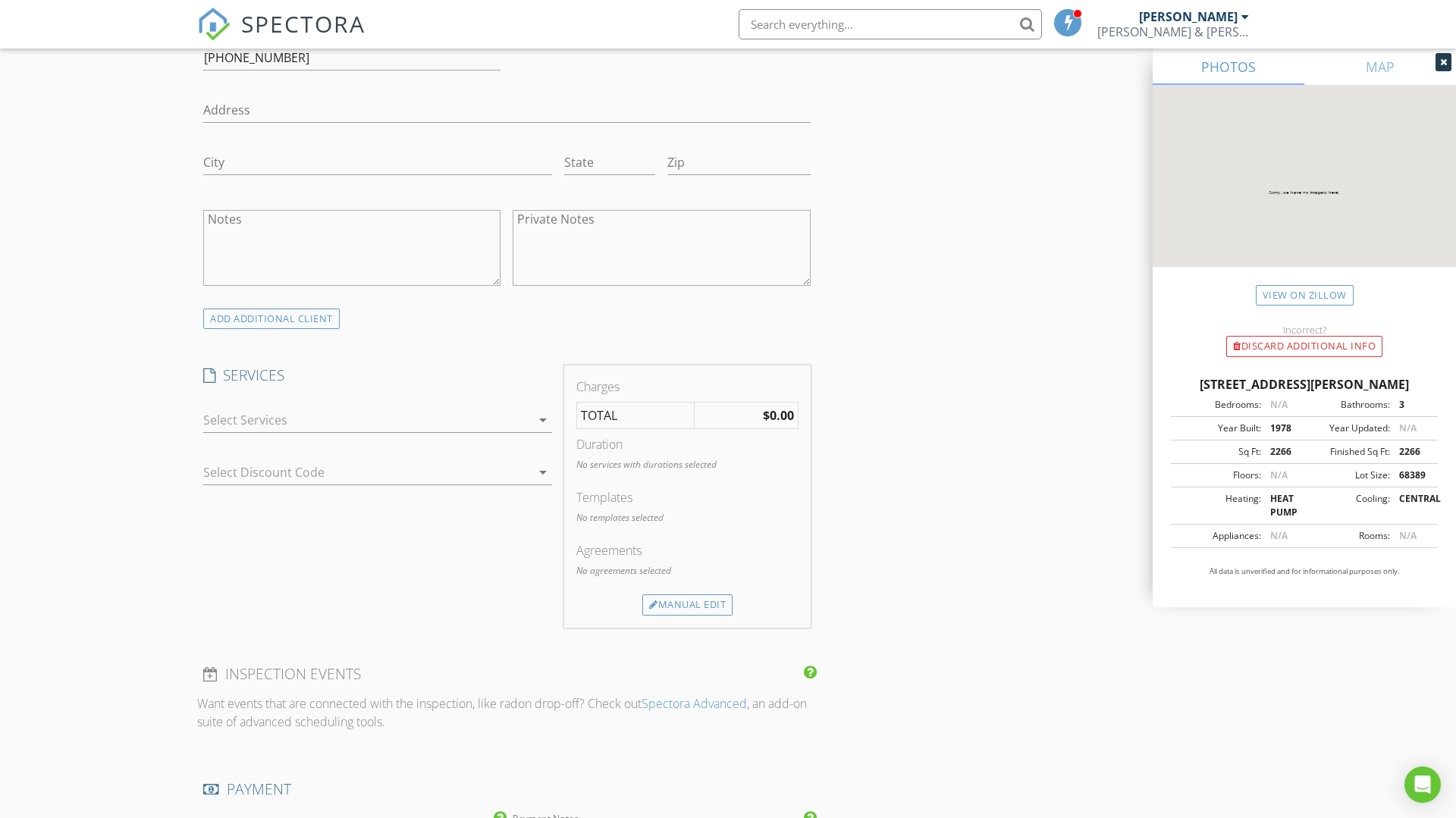
click at [342, 422] on div at bounding box center [367, 420] width 328 height 24
click at [334, 441] on div "check_box_outline_blank Residential Inspection" at bounding box center [377, 426] width 325 height 34
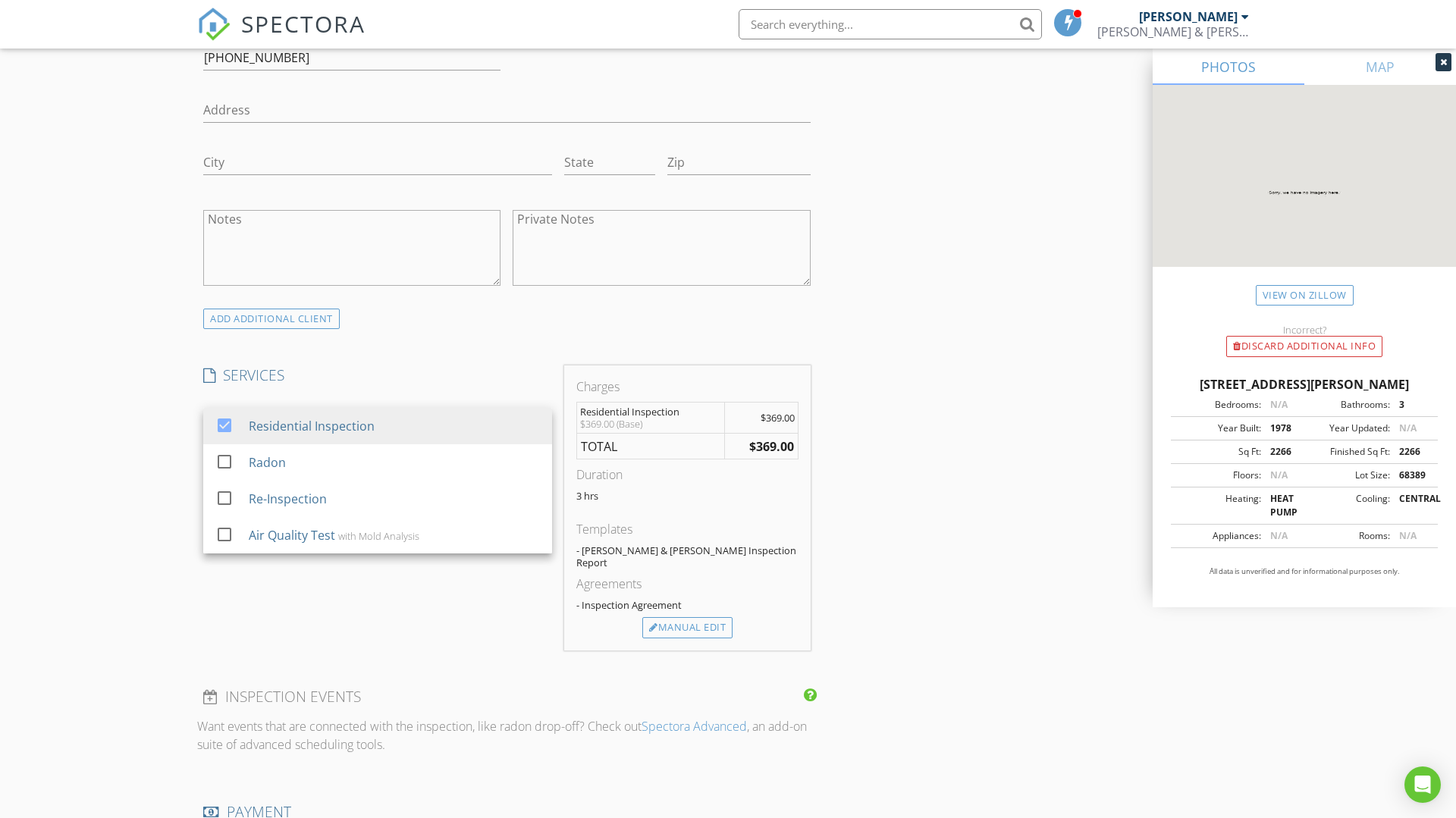
click at [701, 617] on div "Manual Edit" at bounding box center [687, 627] width 90 height 21
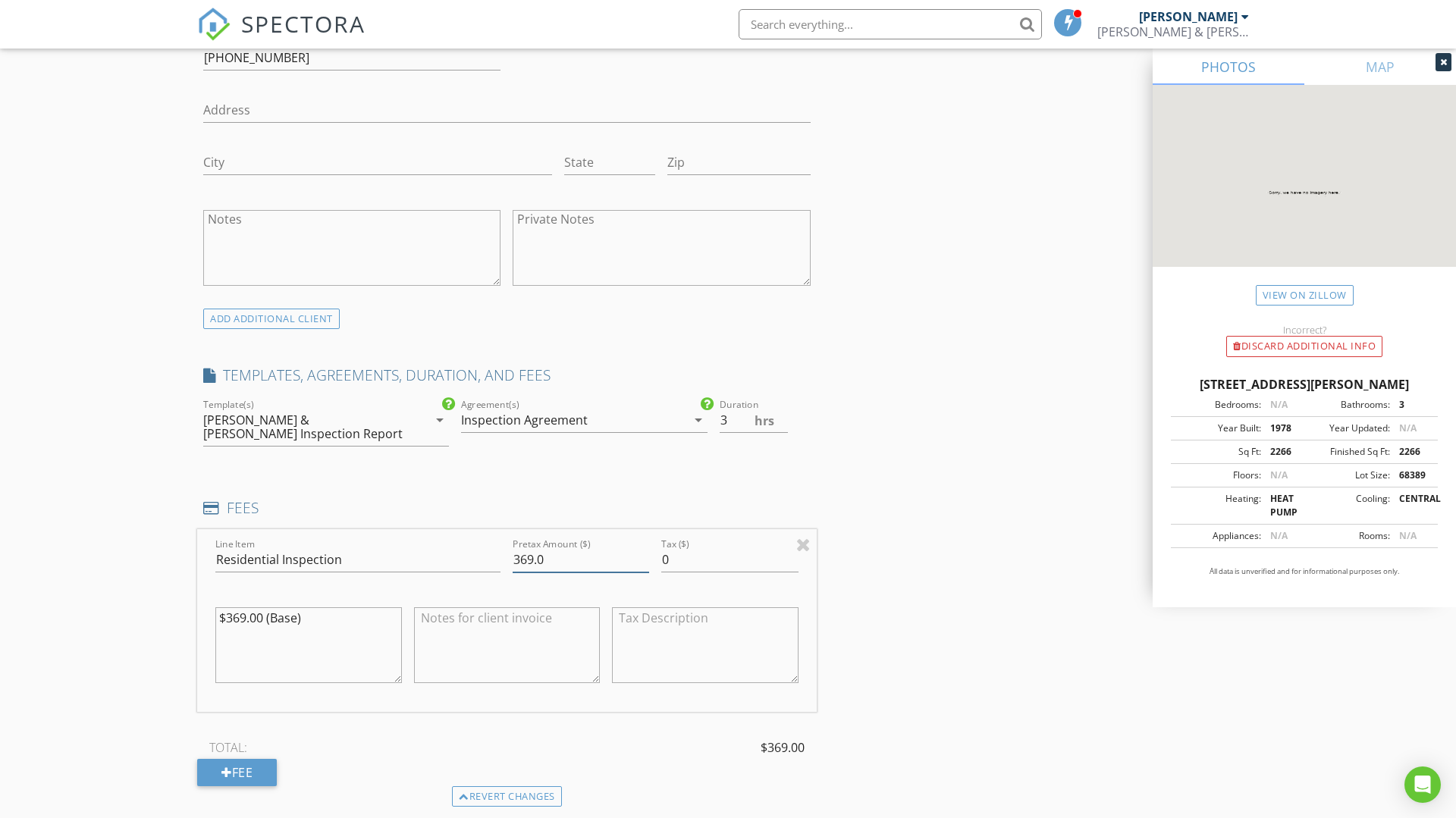
click at [566, 547] on input "369.0" at bounding box center [581, 559] width 137 height 25
type input "3"
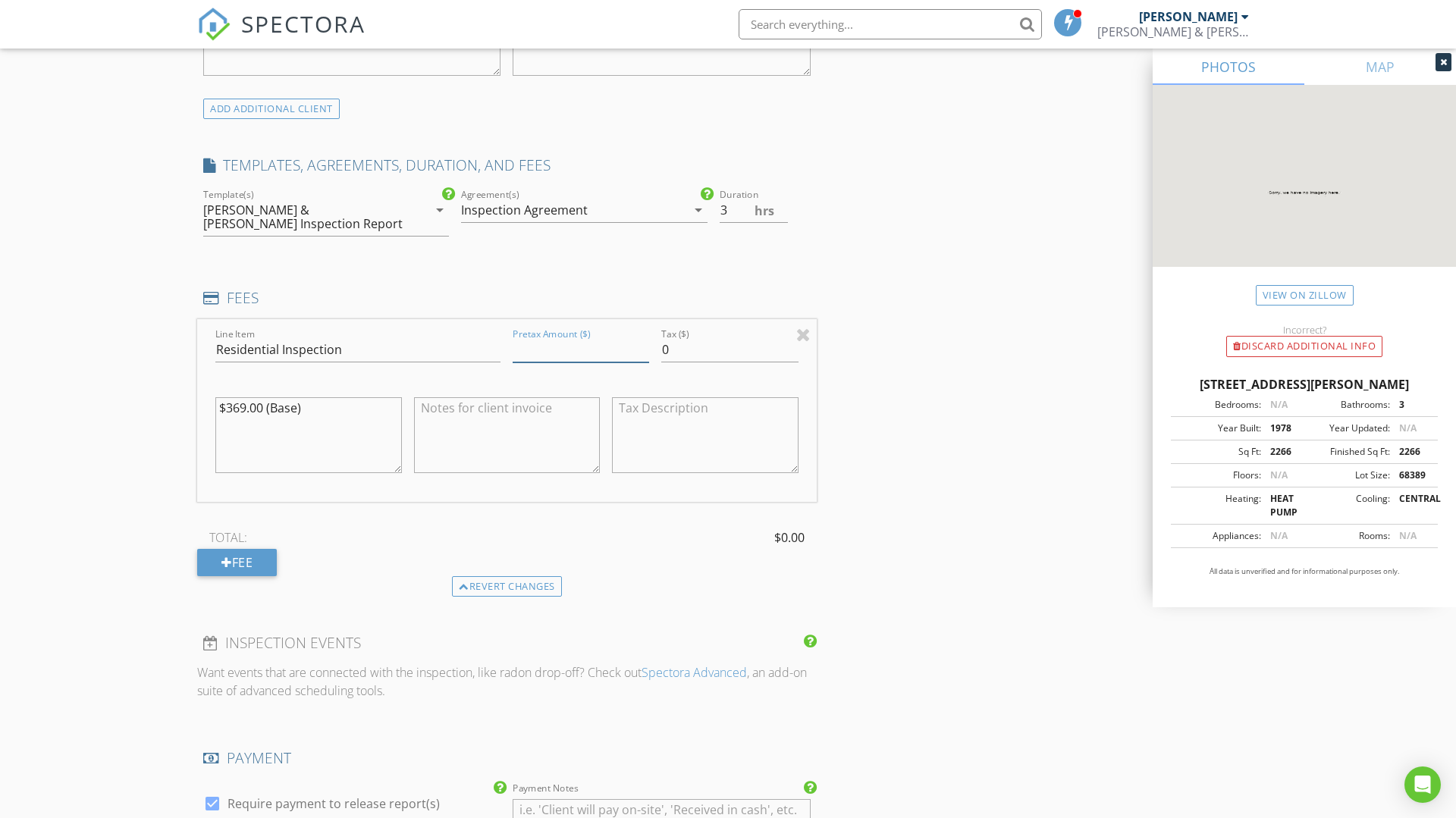
scroll to position [1176, 0]
type input "400"
click at [1004, 385] on div "INSPECTOR(S) check_box Tyler Smith PRIMARY Tyler Smith arrow_drop_down check_bo…" at bounding box center [728, 377] width 1061 height 2755
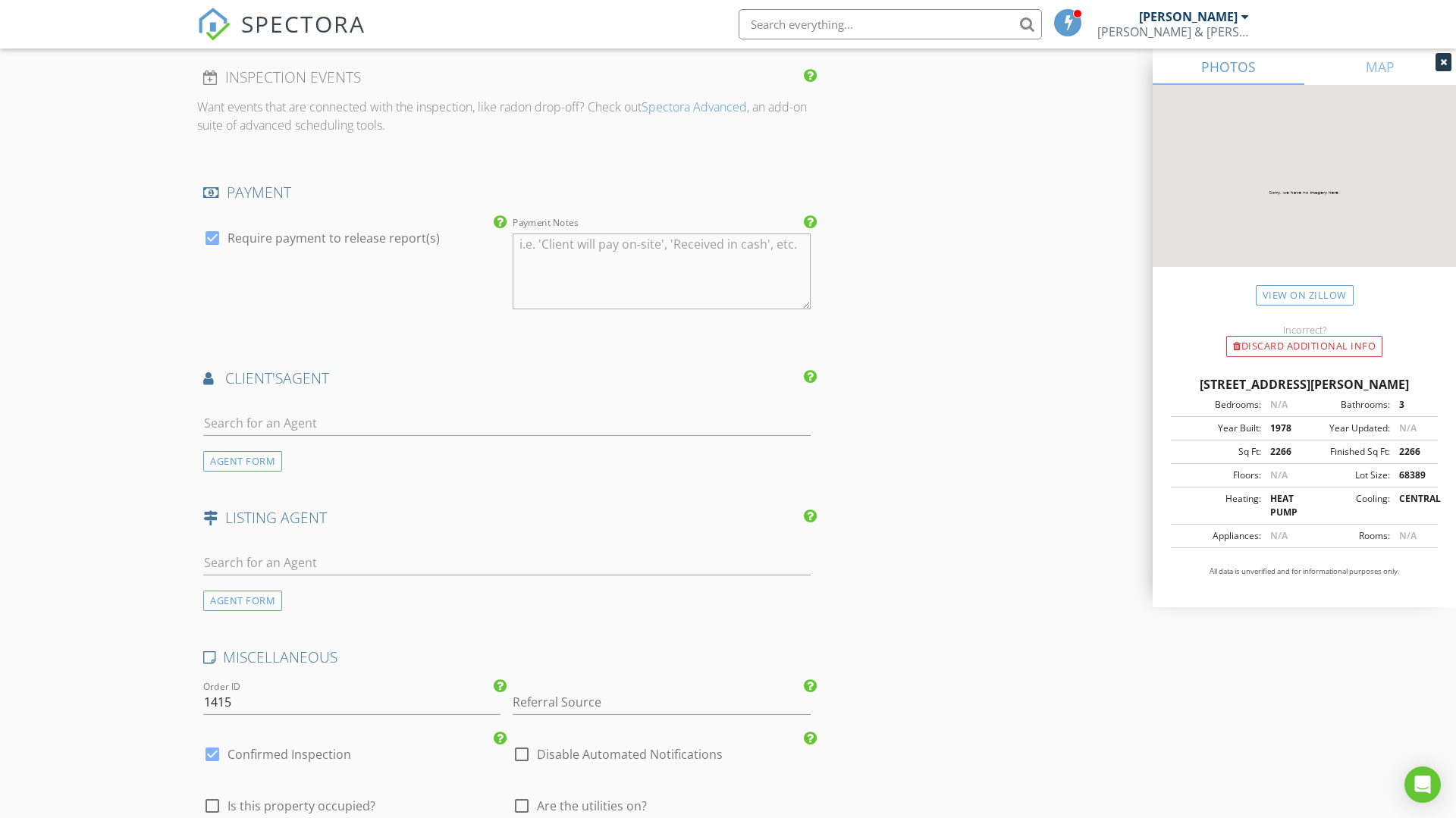
scroll to position [1744, 0]
click at [260, 452] on div "AGENT FORM" at bounding box center [242, 460] width 79 height 20
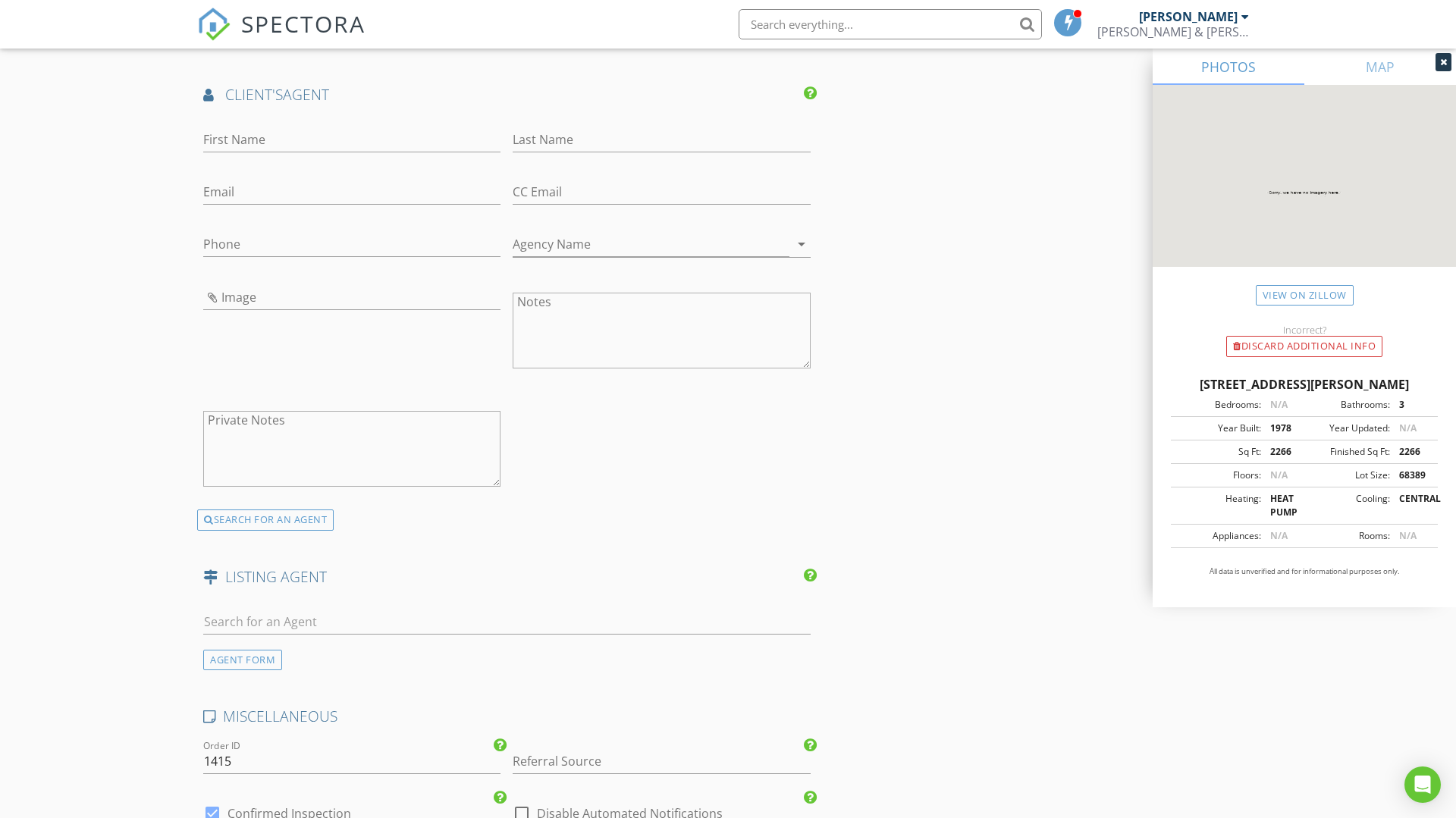
scroll to position [2021, 0]
click at [276, 135] on input "First Name" at bounding box center [351, 143] width 297 height 25
type input "Ethan"
click at [576, 131] on input "Last Name" at bounding box center [661, 143] width 297 height 25
type input "Dolan"
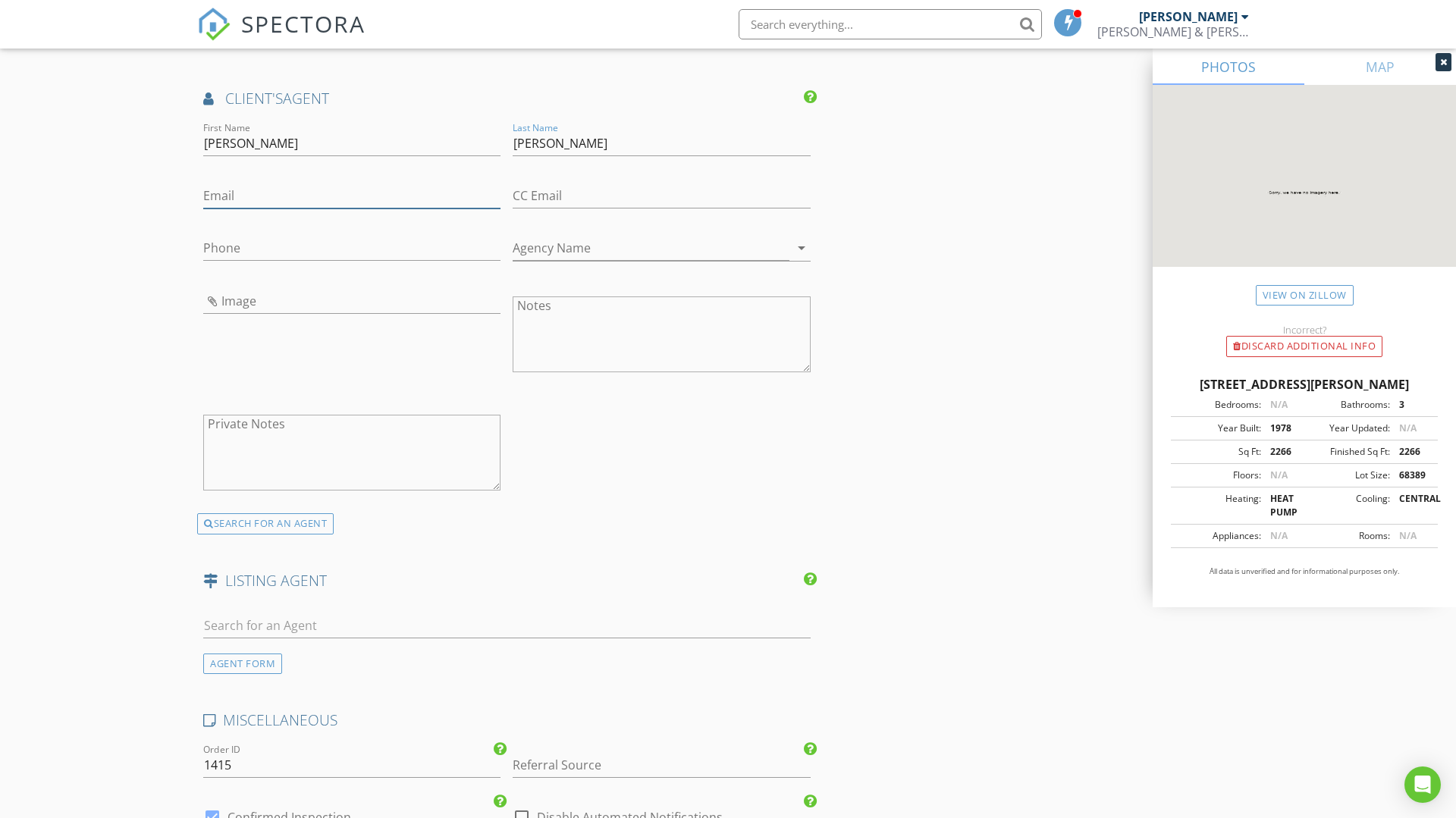
click at [252, 187] on input "Email" at bounding box center [351, 195] width 297 height 25
click at [231, 235] on input "Phone" at bounding box center [351, 248] width 297 height 25
type input "615-878-6566"
click at [280, 184] on input "Email" at bounding box center [351, 195] width 297 height 25
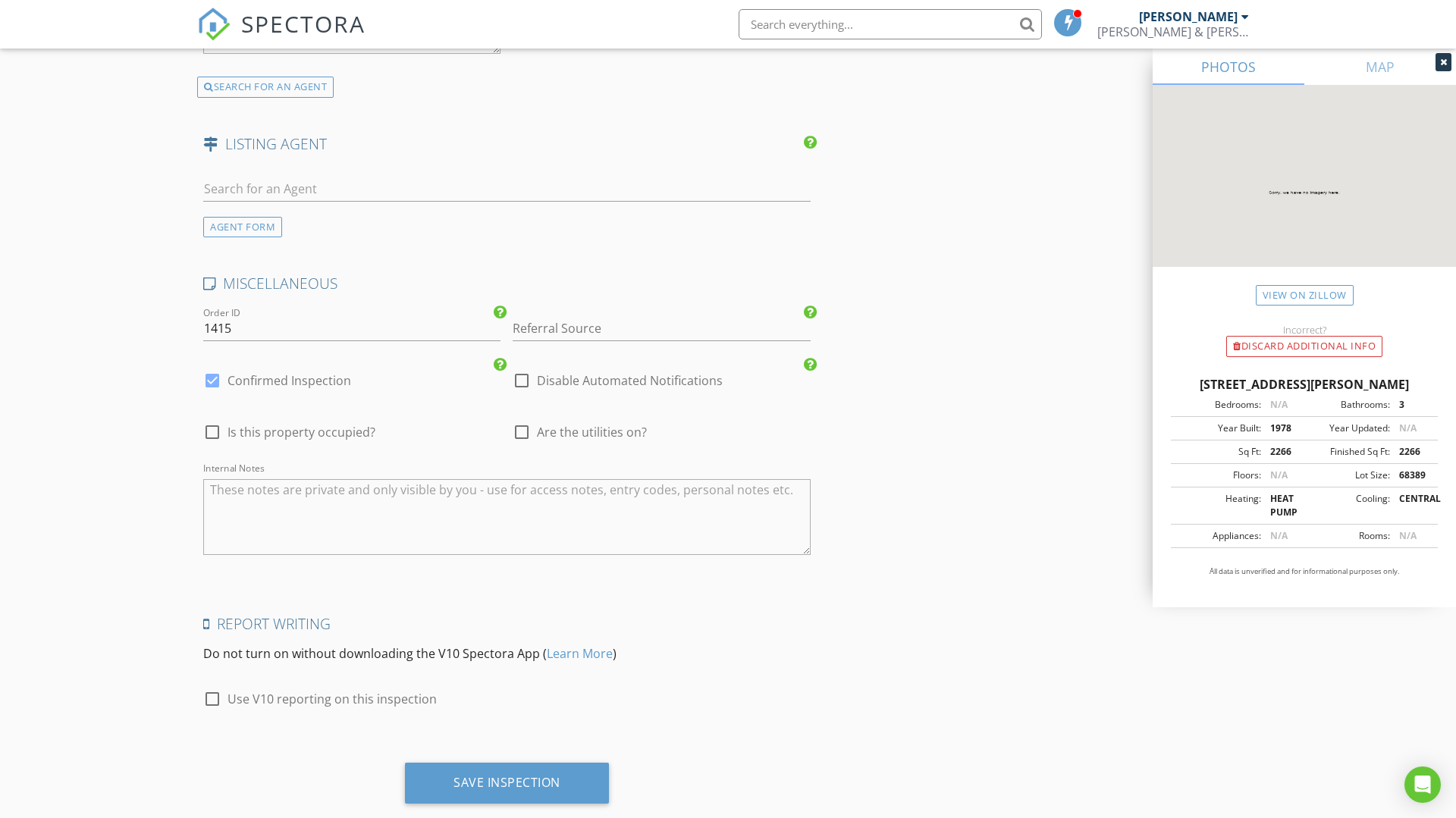
scroll to position [2482, 0]
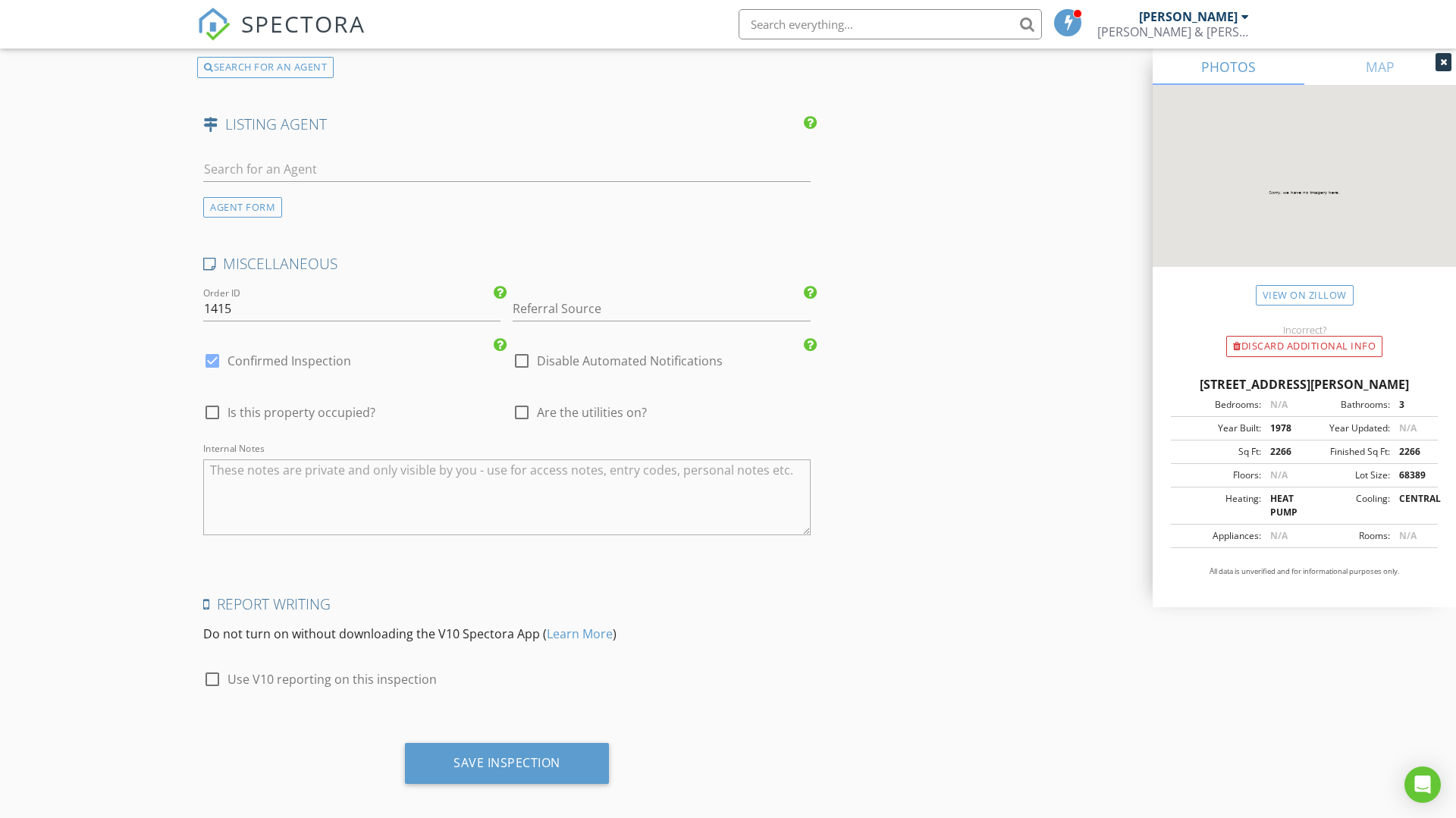
click at [525, 756] on div "Save Inspection" at bounding box center [506, 762] width 107 height 15
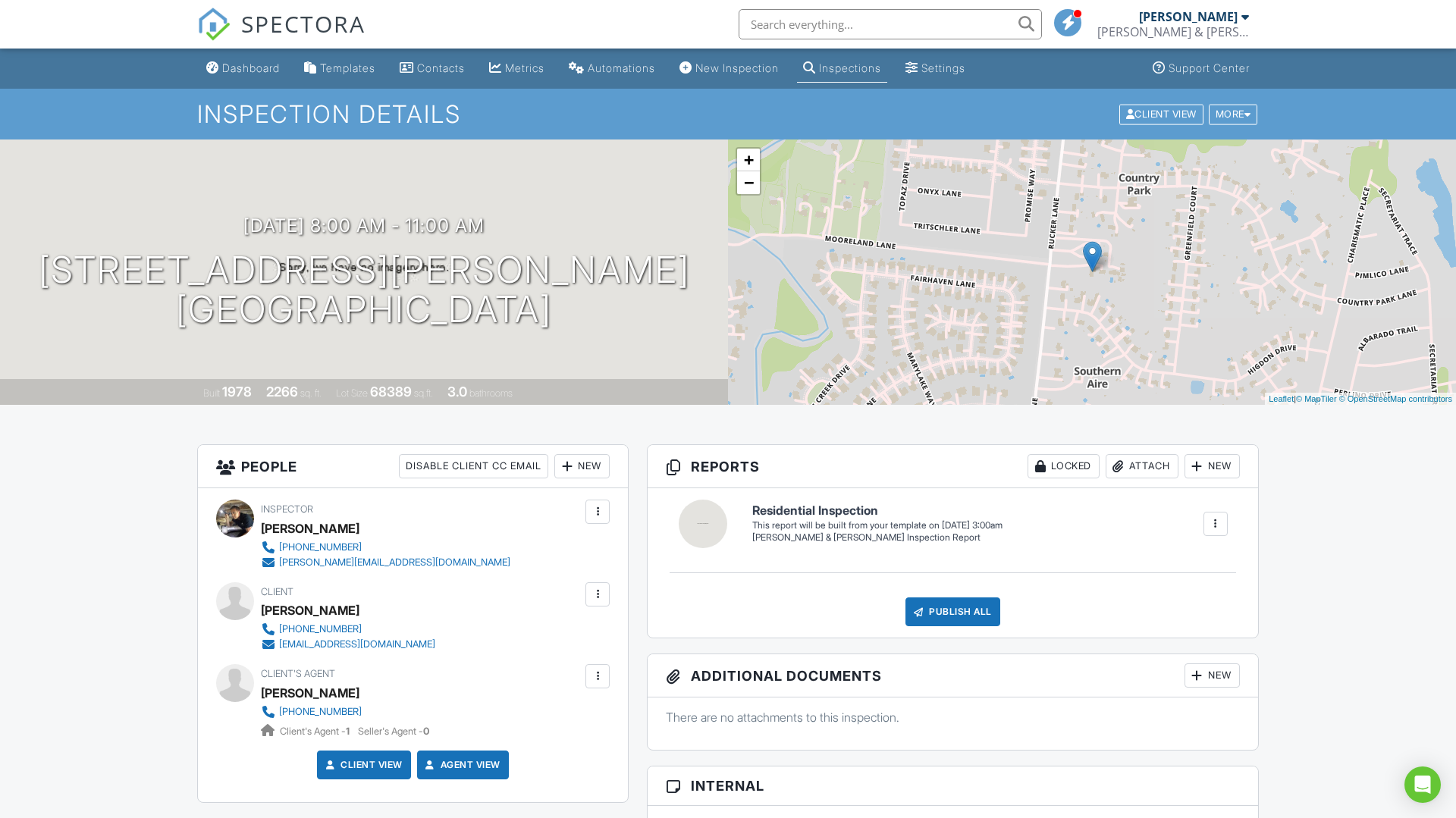
click at [338, 34] on span "SPECTORA" at bounding box center [303, 23] width 125 height 32
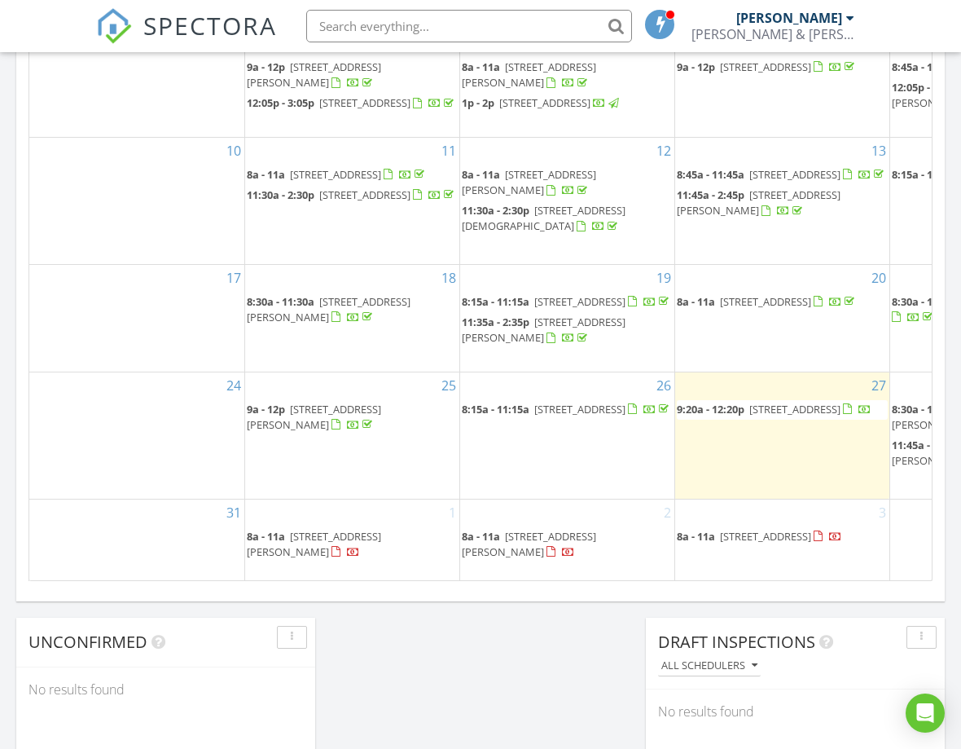
scroll to position [1483, 962]
